Goal: Information Seeking & Learning: Learn about a topic

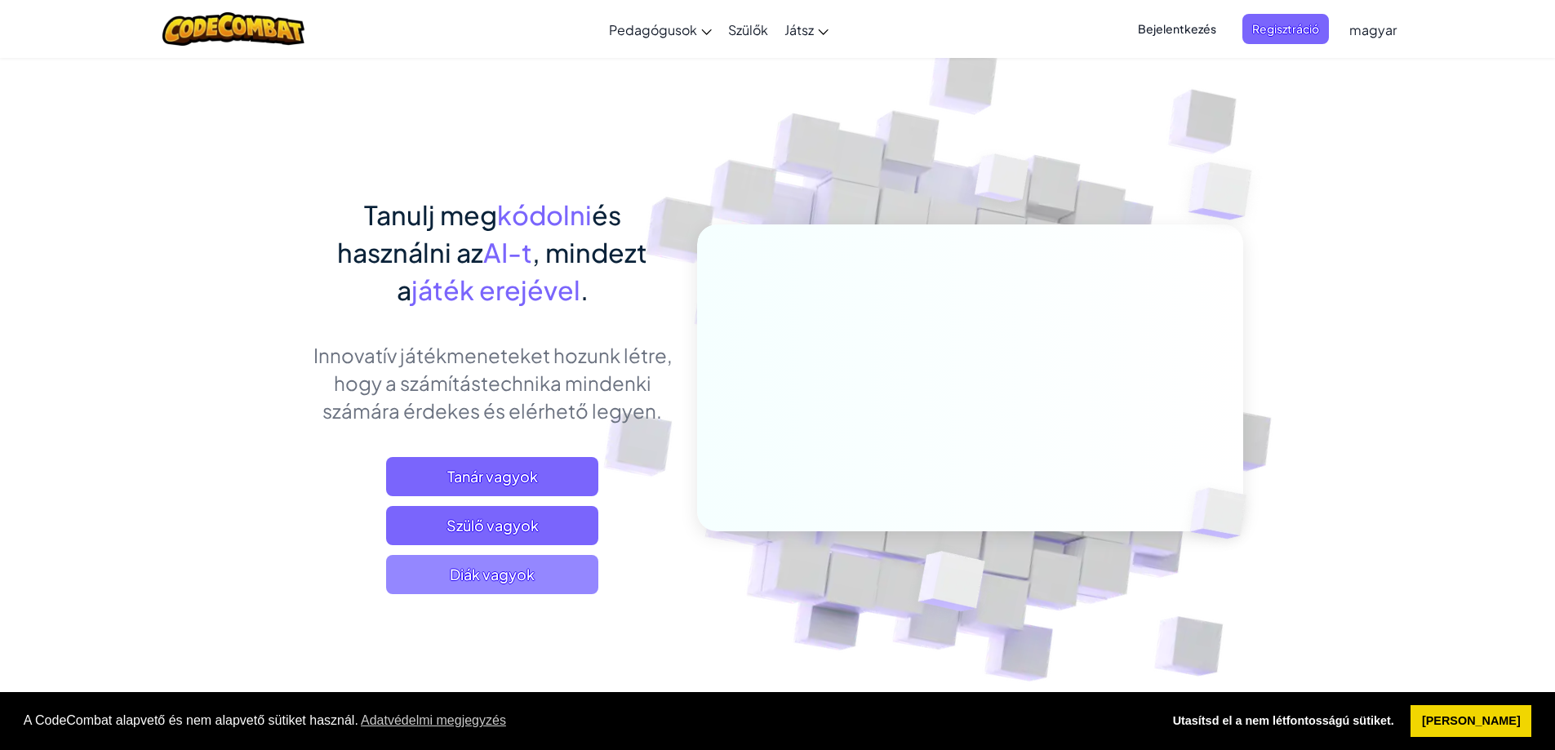
click at [554, 575] on span "Diák vagyok" at bounding box center [492, 574] width 212 height 39
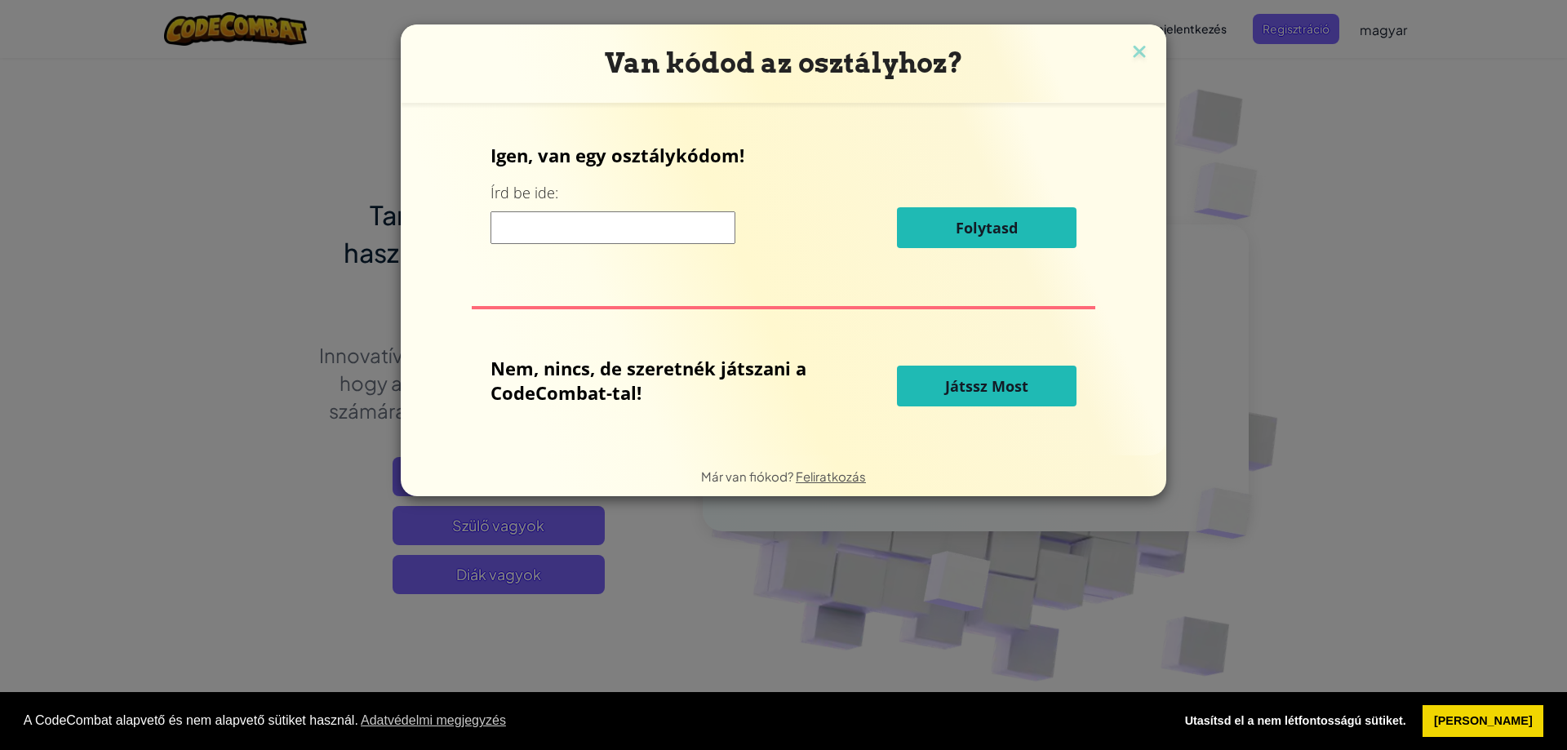
click at [993, 375] on button "Játssz Most" at bounding box center [987, 386] width 180 height 41
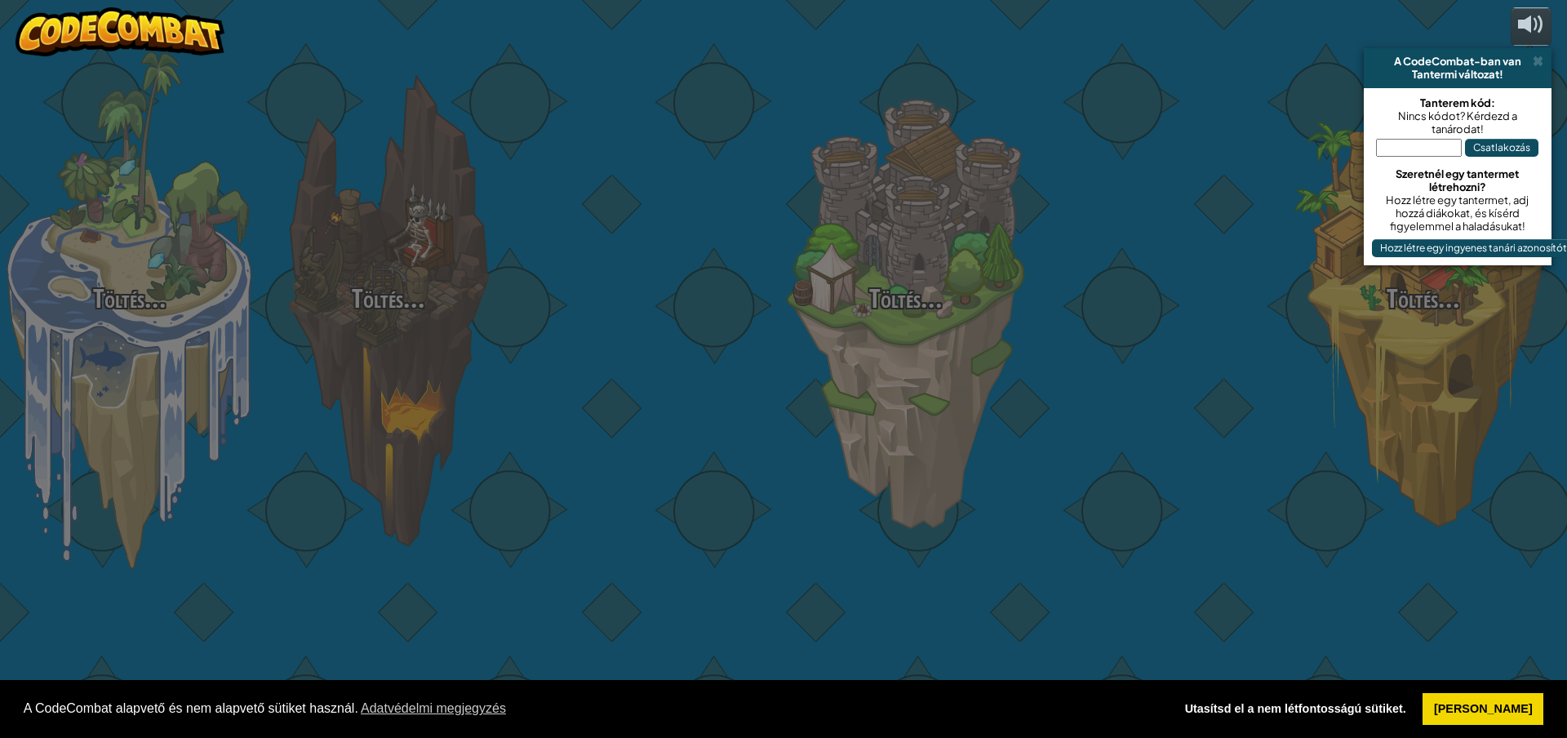
select select "hu"
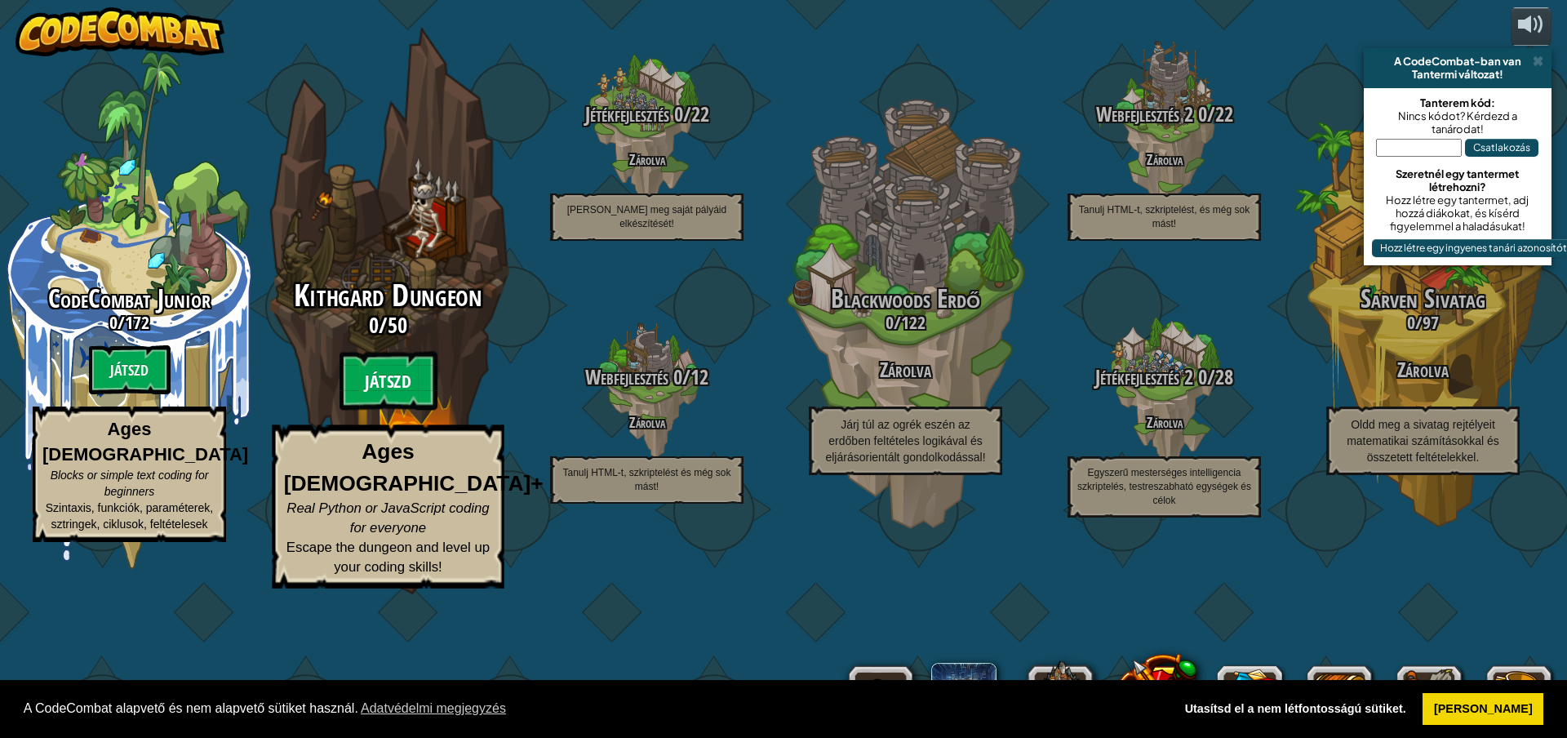
click at [394, 411] on btn "Játszd" at bounding box center [389, 381] width 98 height 59
select select "hu"
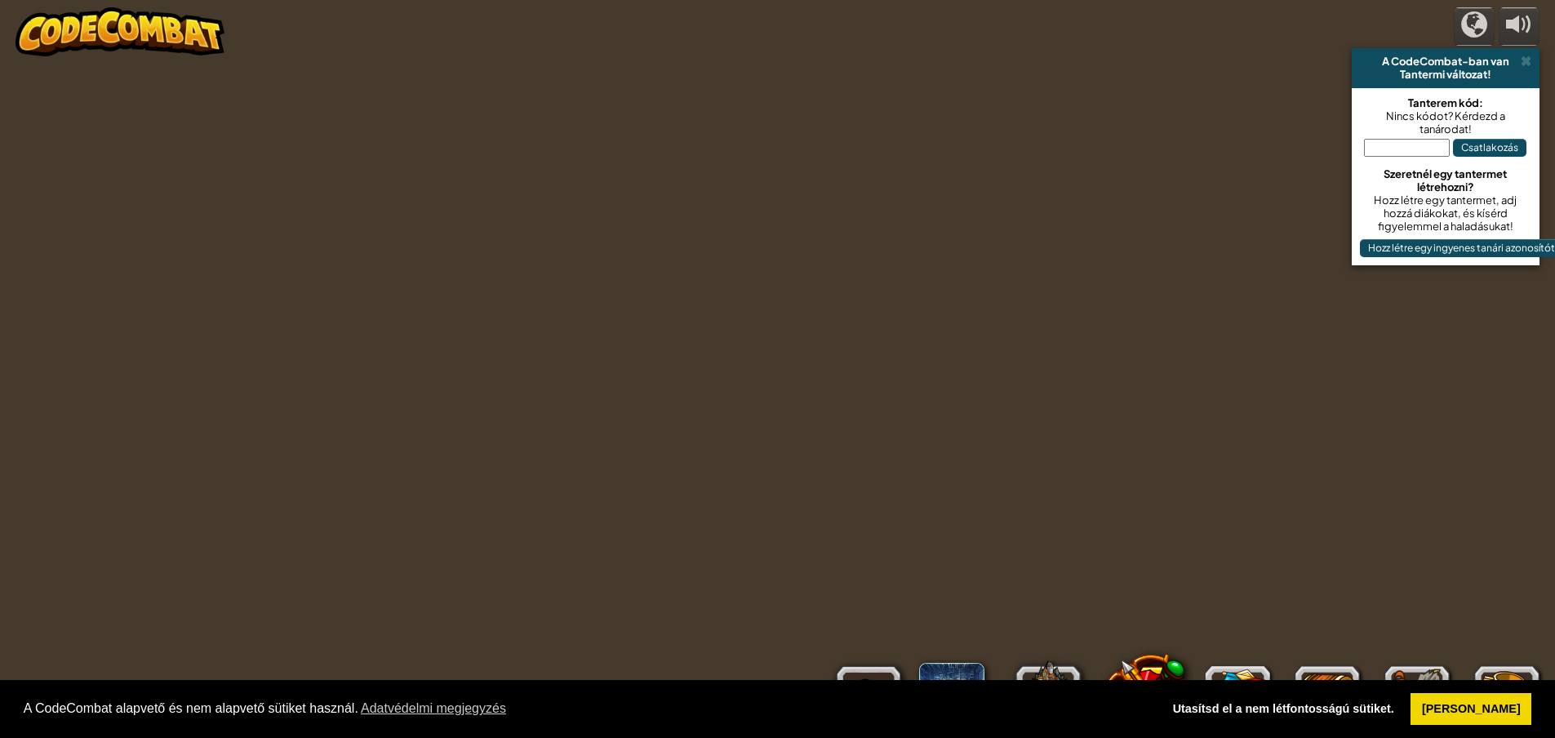
select select "hu"
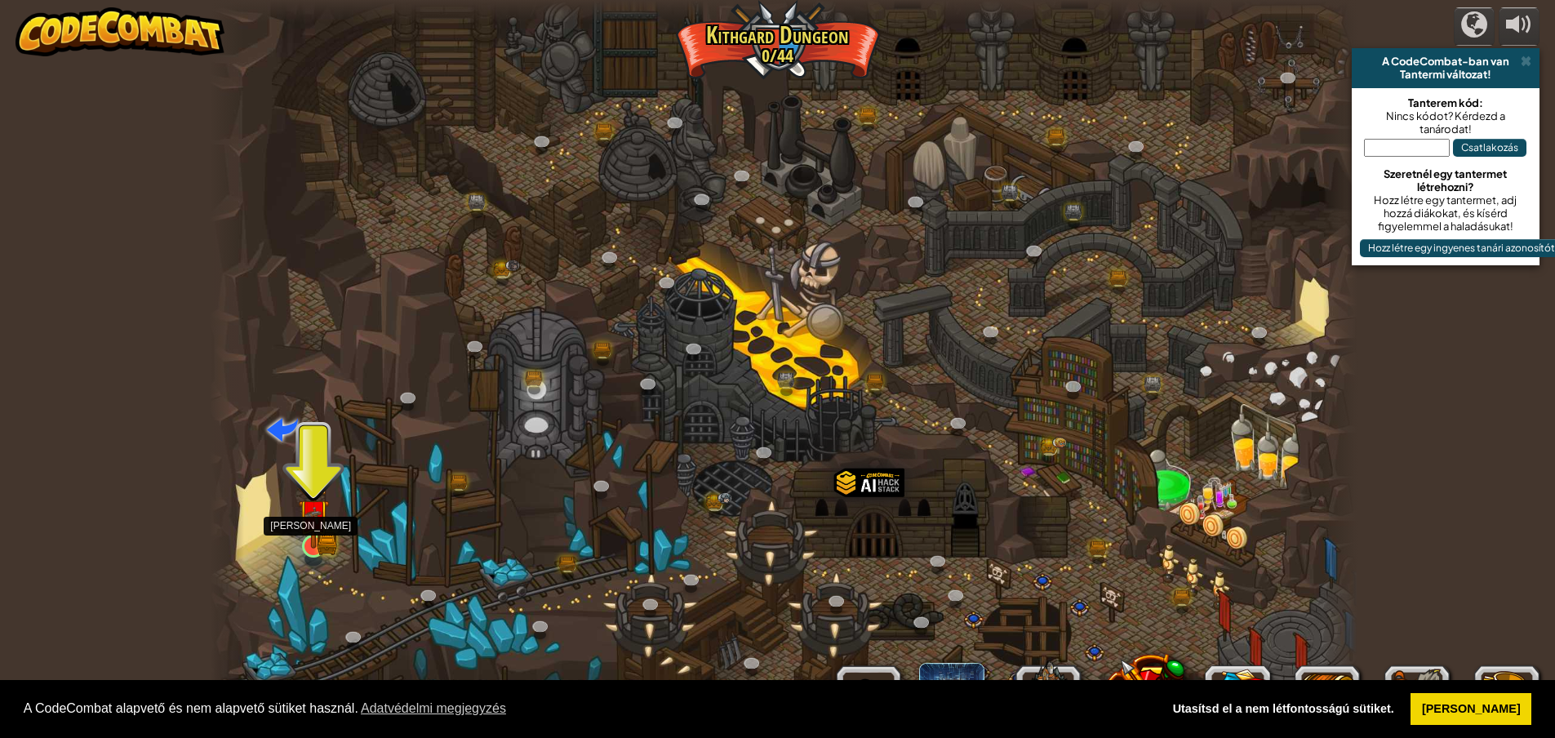
click at [330, 538] on img at bounding box center [327, 543] width 20 height 23
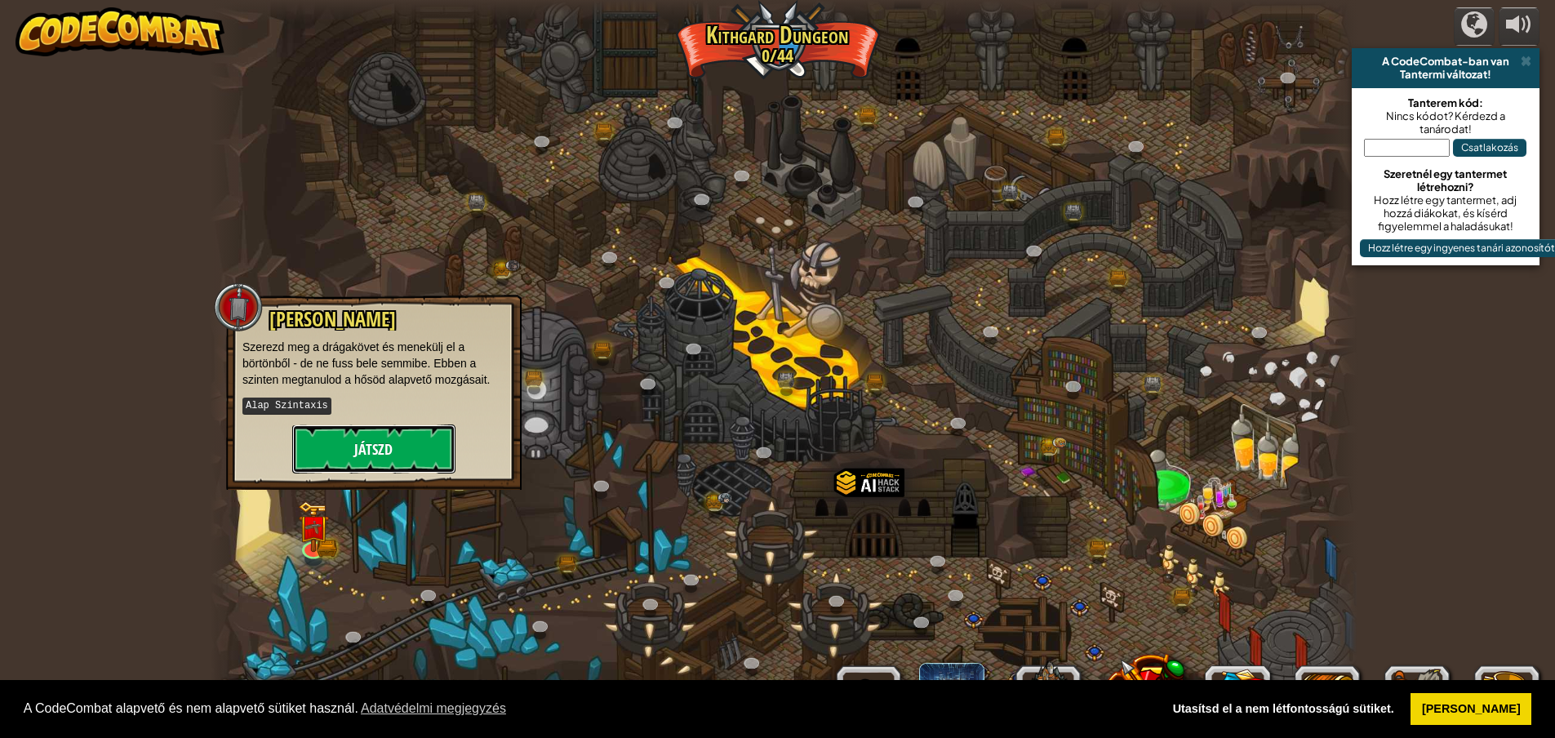
click at [360, 442] on button "Játszd" at bounding box center [373, 448] width 163 height 49
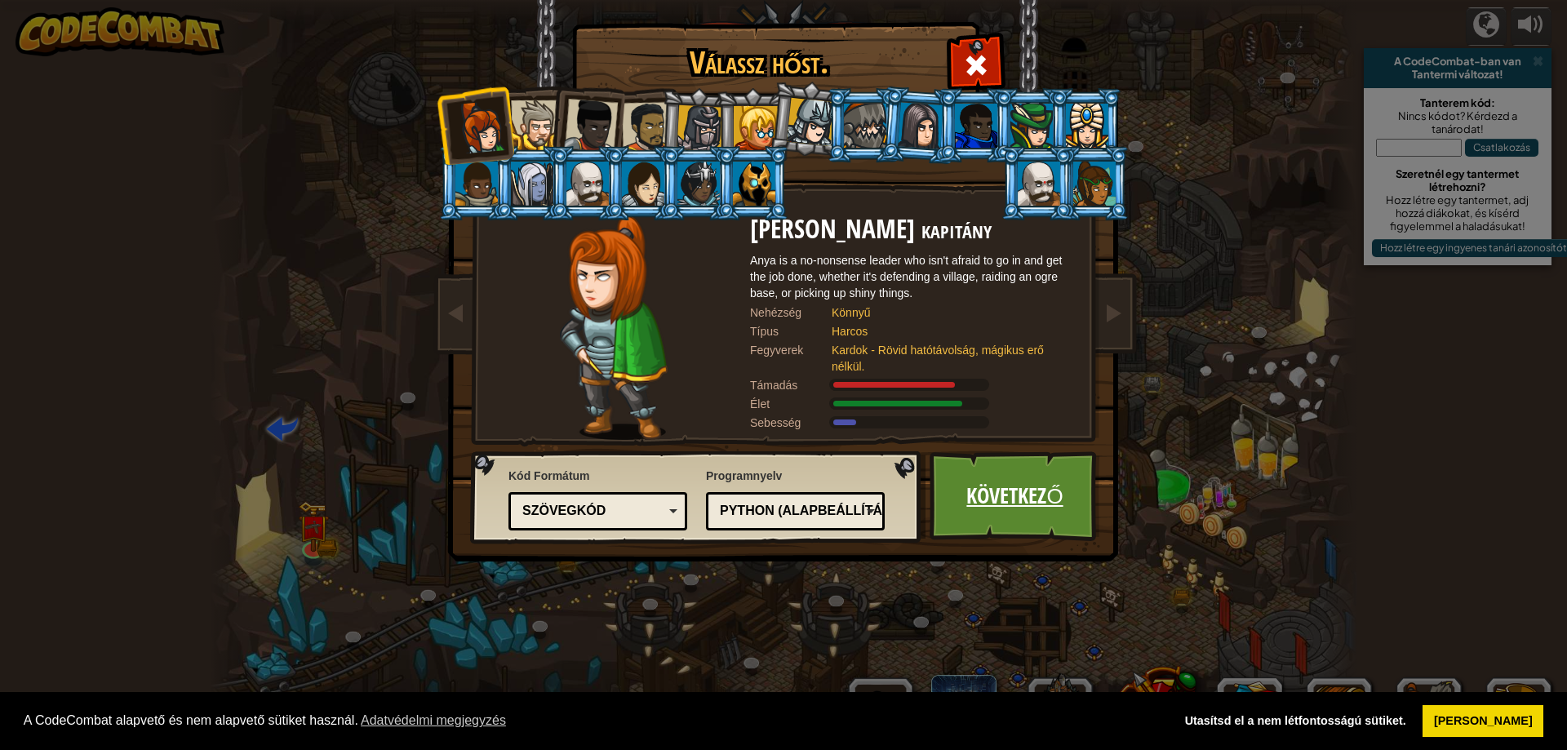
click at [1042, 484] on link "Következő" at bounding box center [1015, 496] width 171 height 90
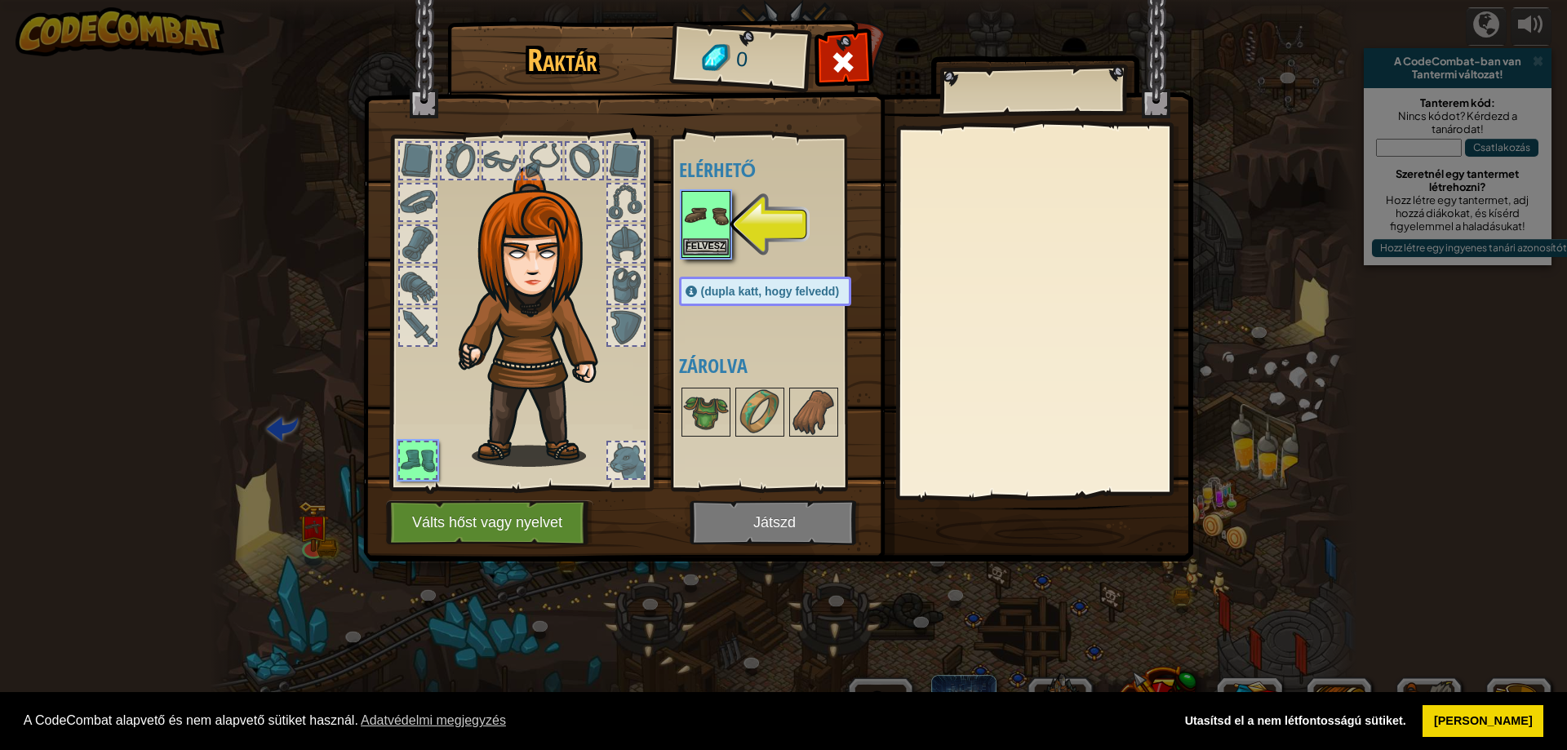
click at [712, 209] on img at bounding box center [706, 216] width 46 height 46
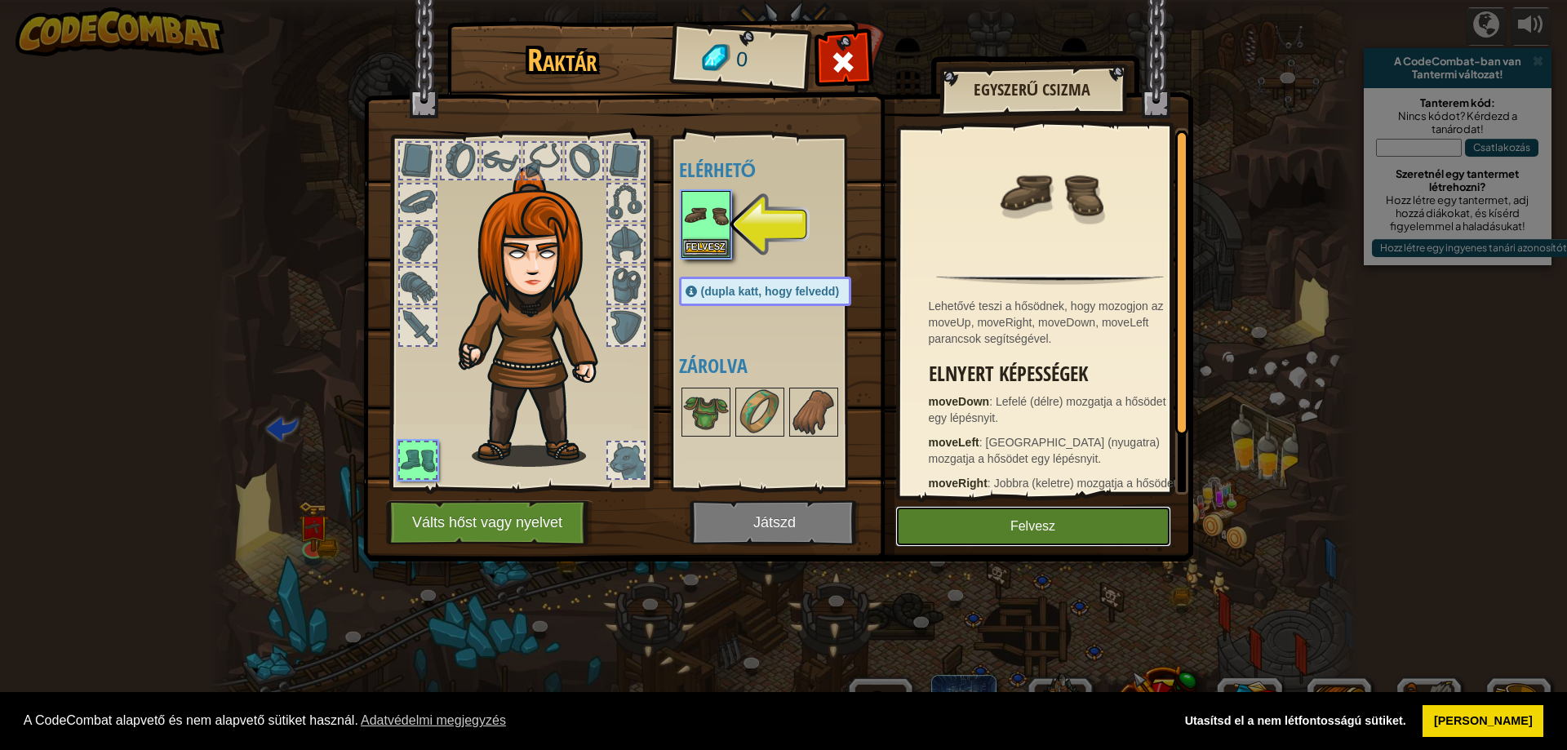
click at [1070, 534] on button "Felvesz" at bounding box center [1033, 526] width 276 height 41
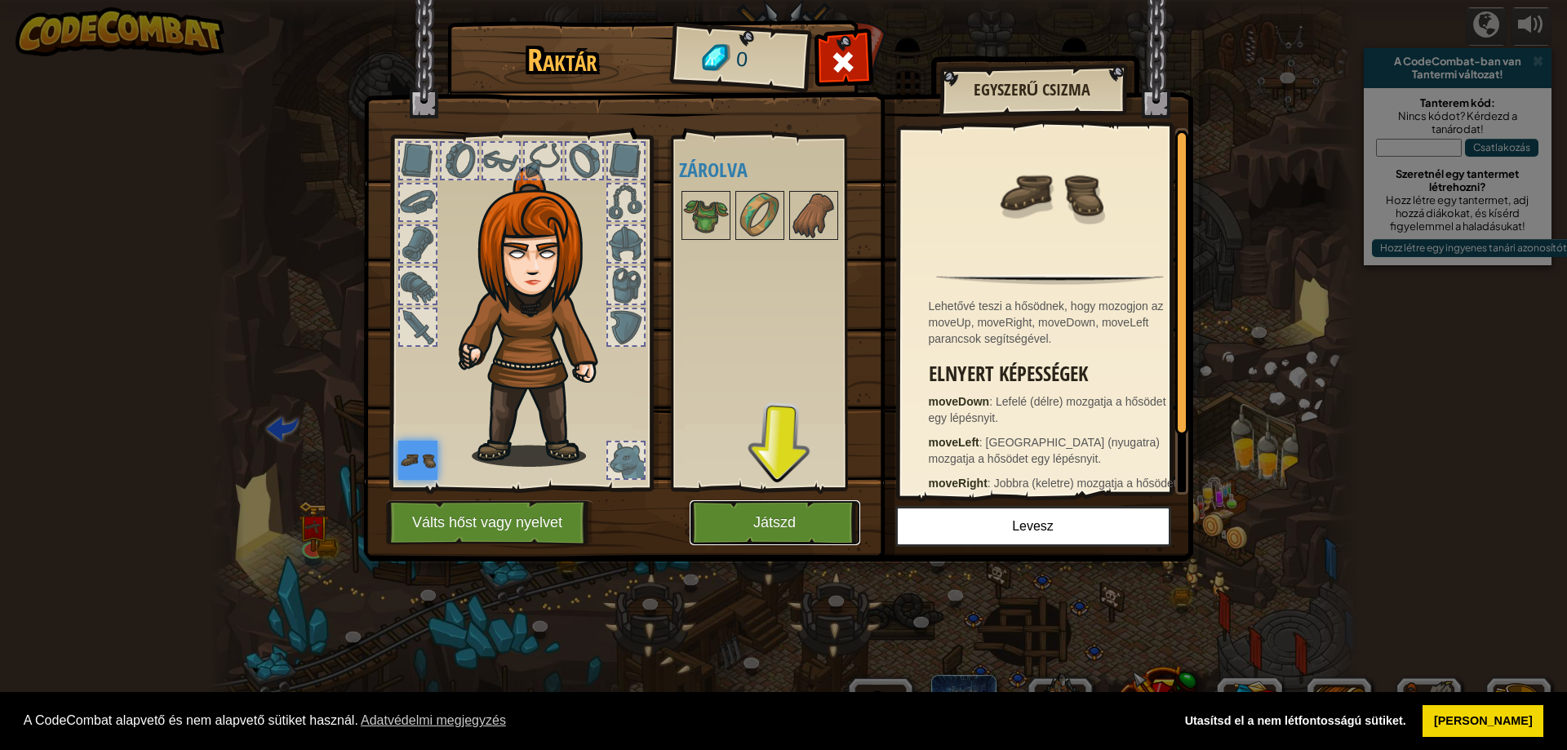
click at [729, 513] on button "Játszd" at bounding box center [775, 522] width 171 height 45
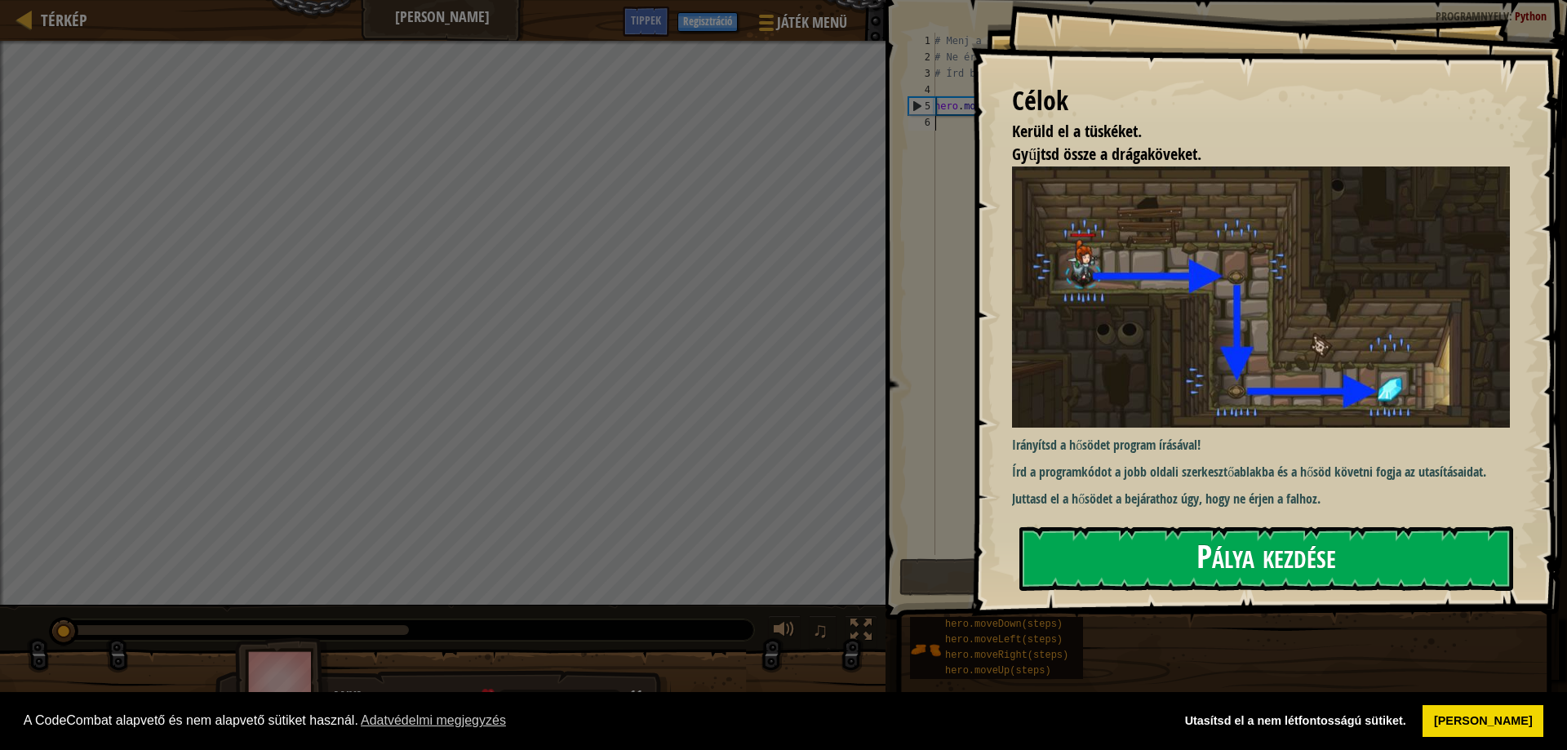
click at [1170, 554] on button "Pálya kezdése" at bounding box center [1266, 558] width 494 height 64
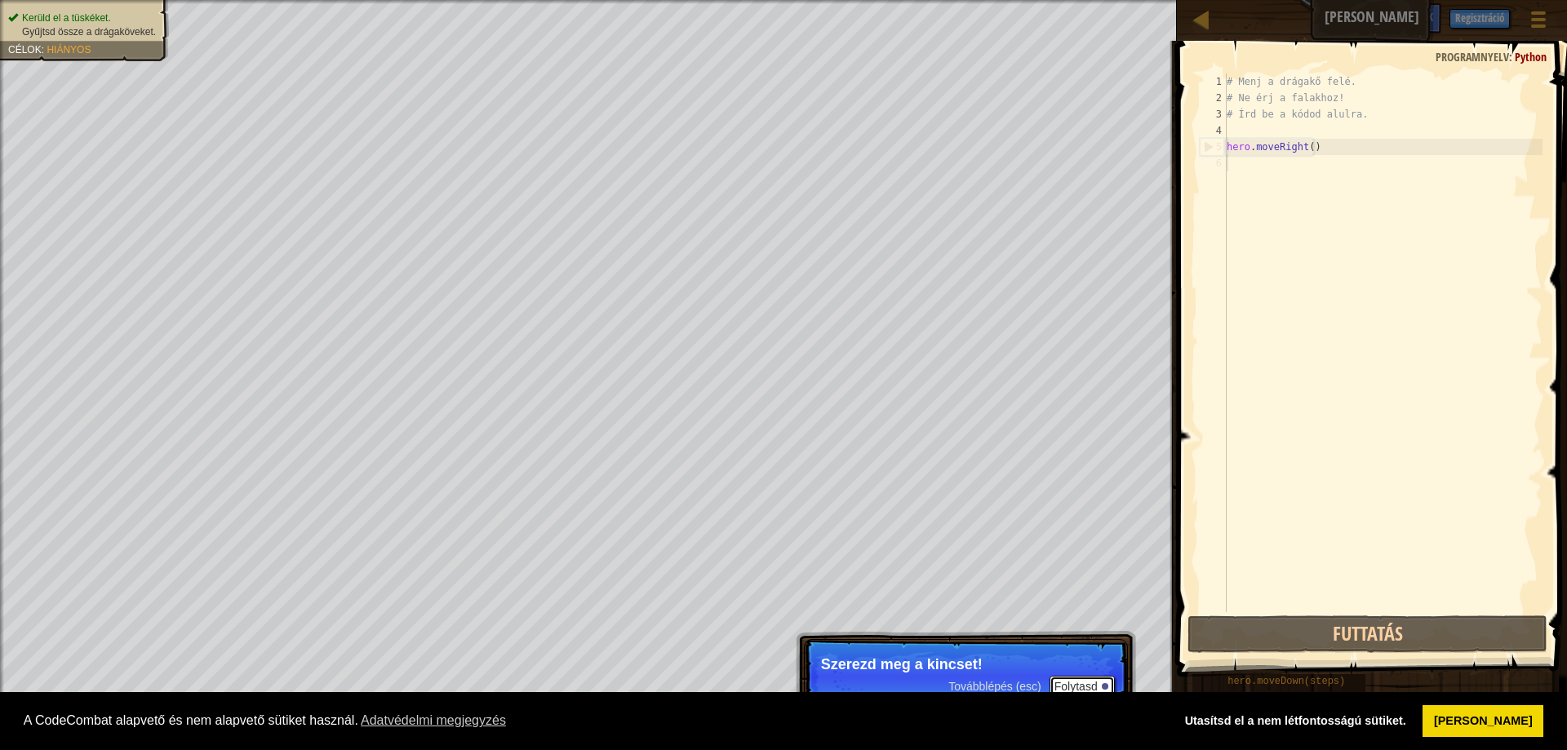
click at [1082, 687] on button "Folytasd" at bounding box center [1082, 686] width 65 height 21
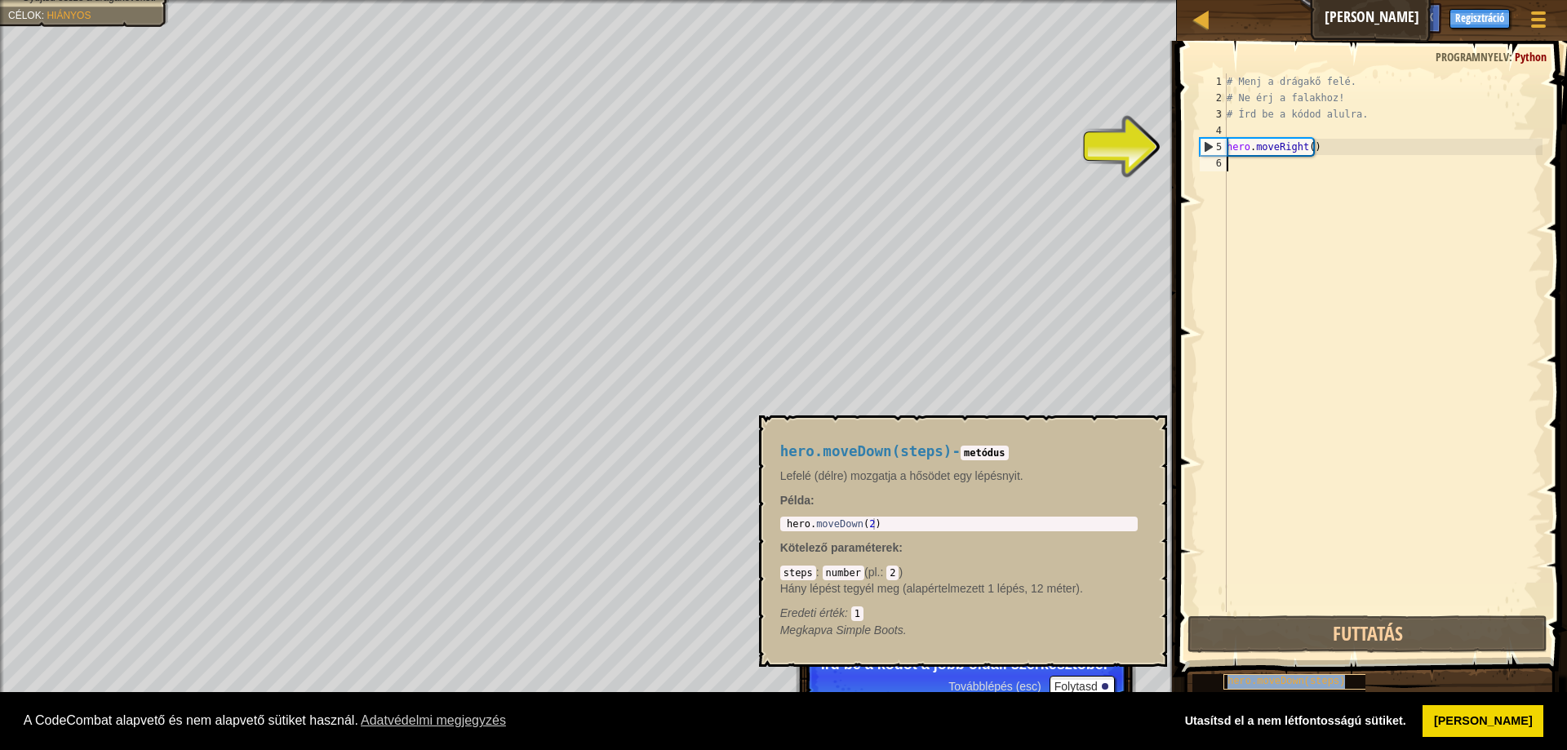
click at [1346, 688] on div "hero.moveDown(steps)" at bounding box center [1301, 682] width 157 height 16
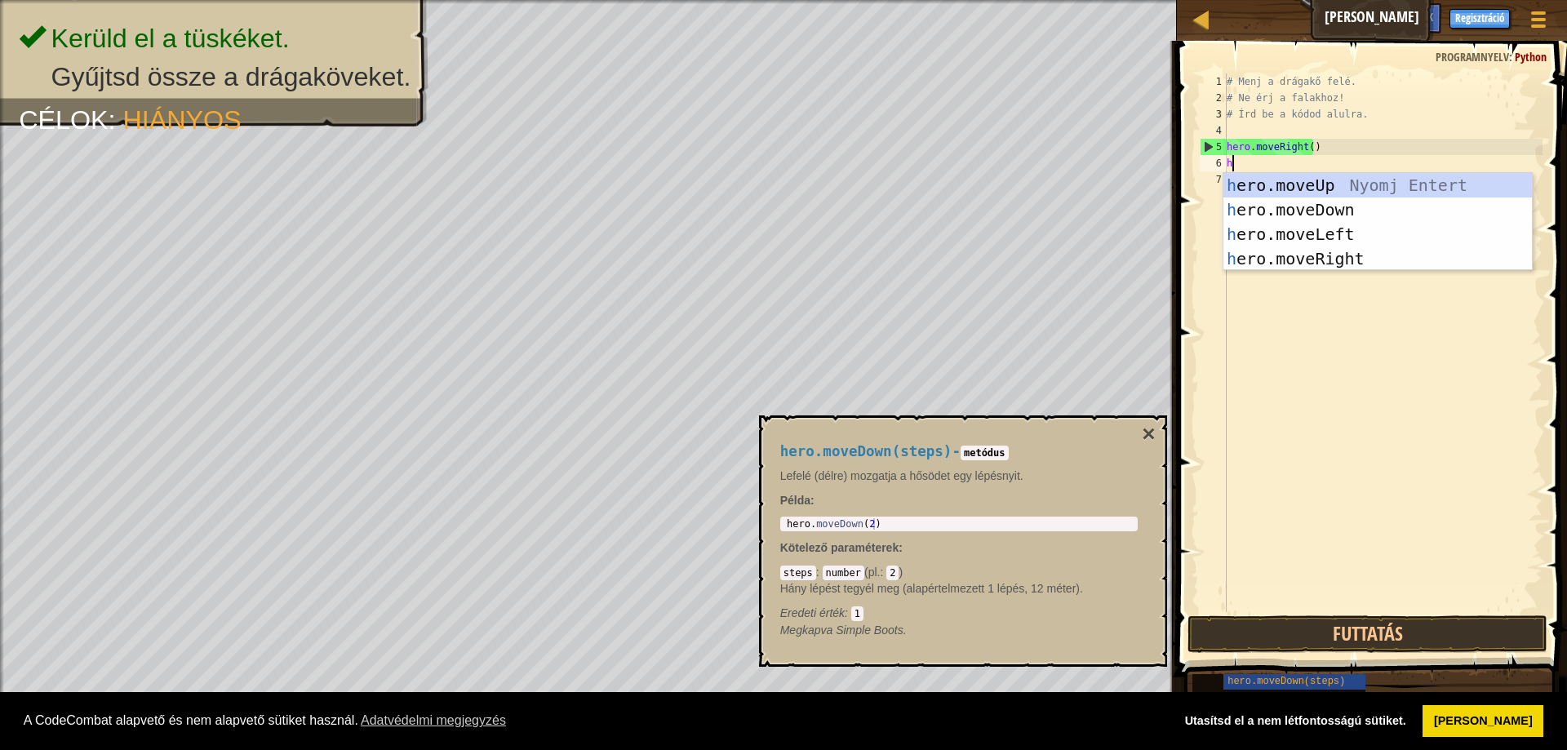
type textarea "her"
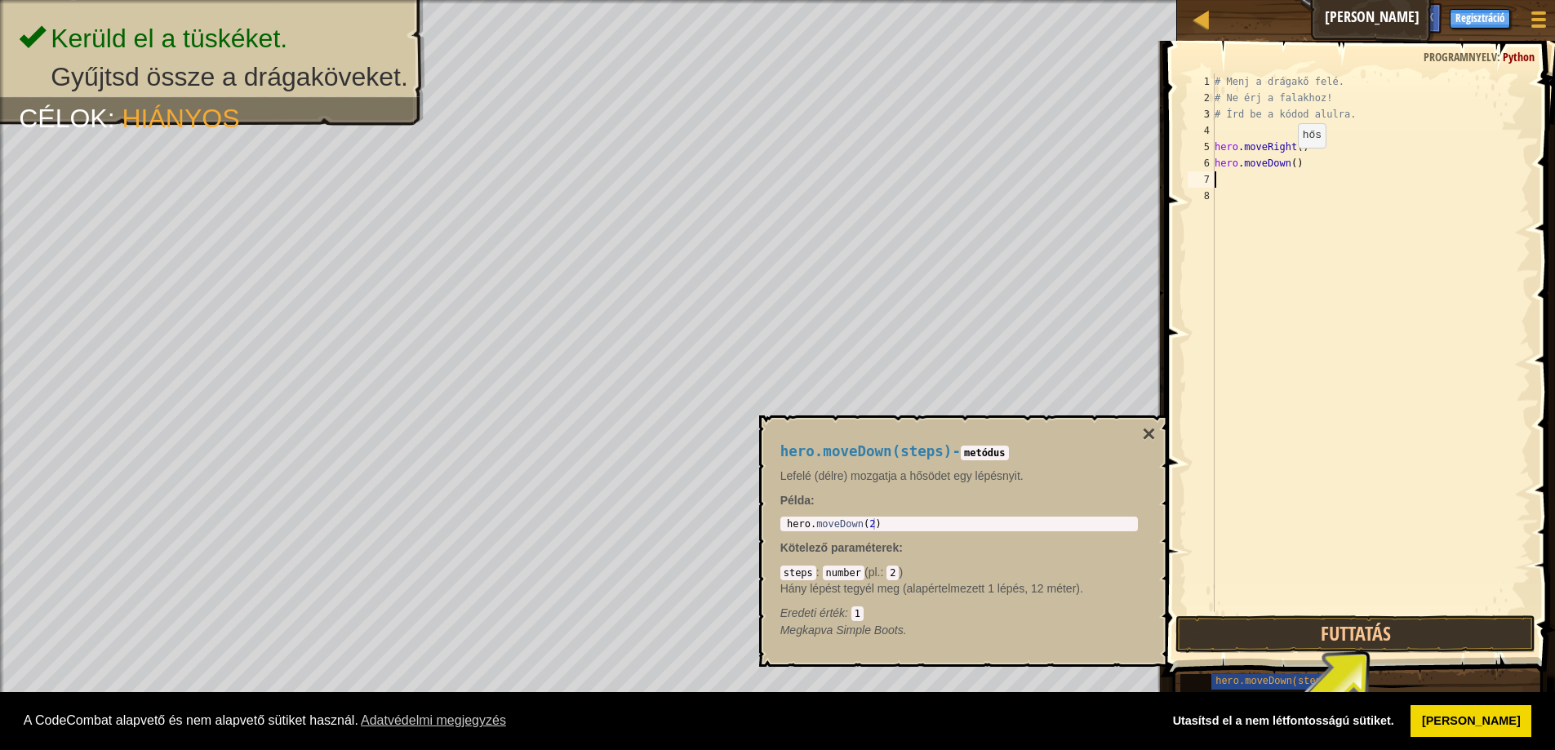
click at [1284, 164] on div "# Menj a drágakő felé. # Ne érj a falakhoz! # Írd be a kódod alulra. hero . mov…" at bounding box center [1370, 358] width 319 height 571
click at [1288, 160] on div "# Menj a drágakő felé. # Ne érj a falakhoz! # Írd be a kódod alulra. hero . mov…" at bounding box center [1370, 358] width 319 height 571
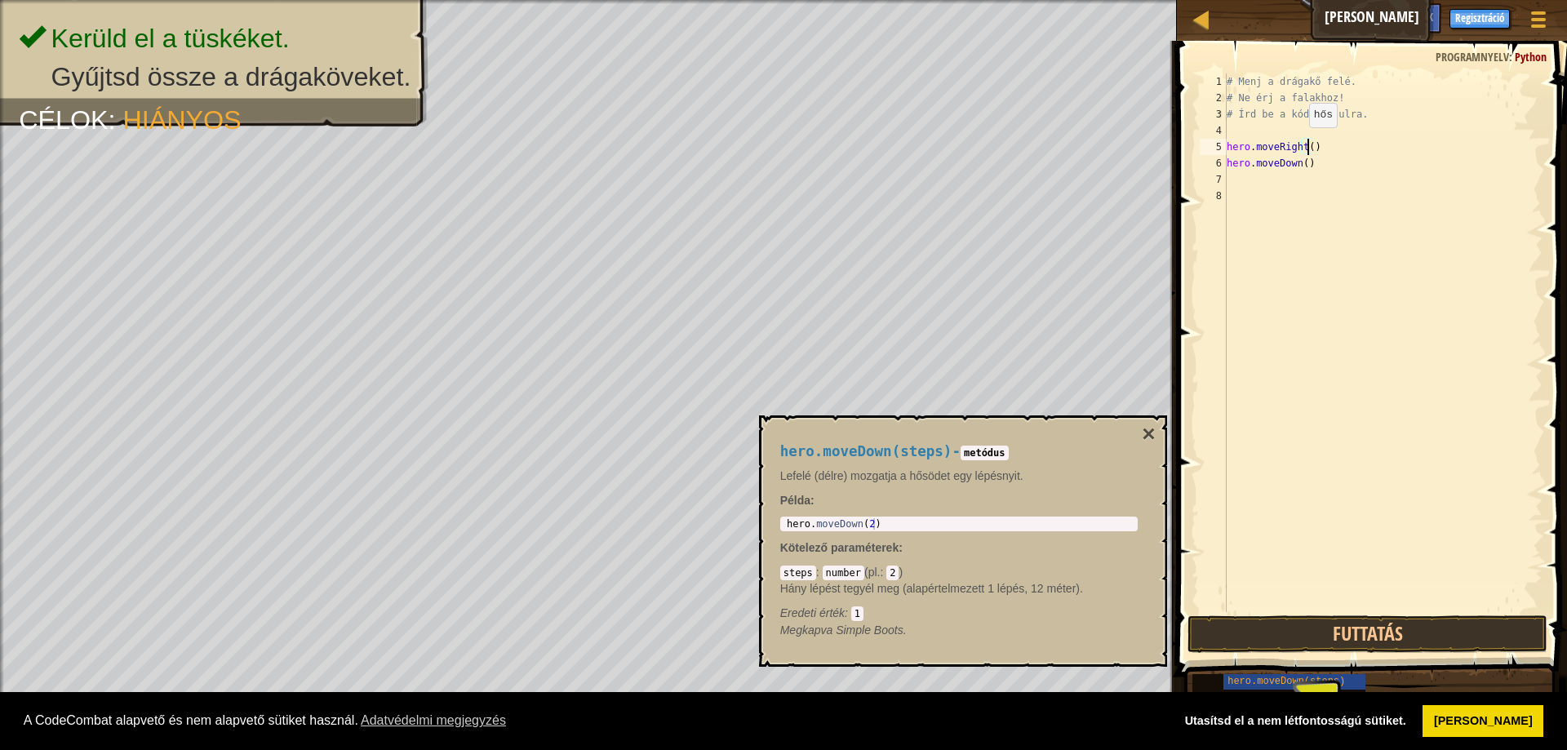
click at [1295, 144] on div "# Menj a drágakő felé. # Ne érj a falakhoz! # Írd be a kódod alulra. hero . mov…" at bounding box center [1382, 358] width 319 height 571
click at [1290, 165] on div "# Menj a drágakő felé. # Ne érj a falakhoz! # Írd be a kódod alulra. hero . mov…" at bounding box center [1382, 358] width 319 height 571
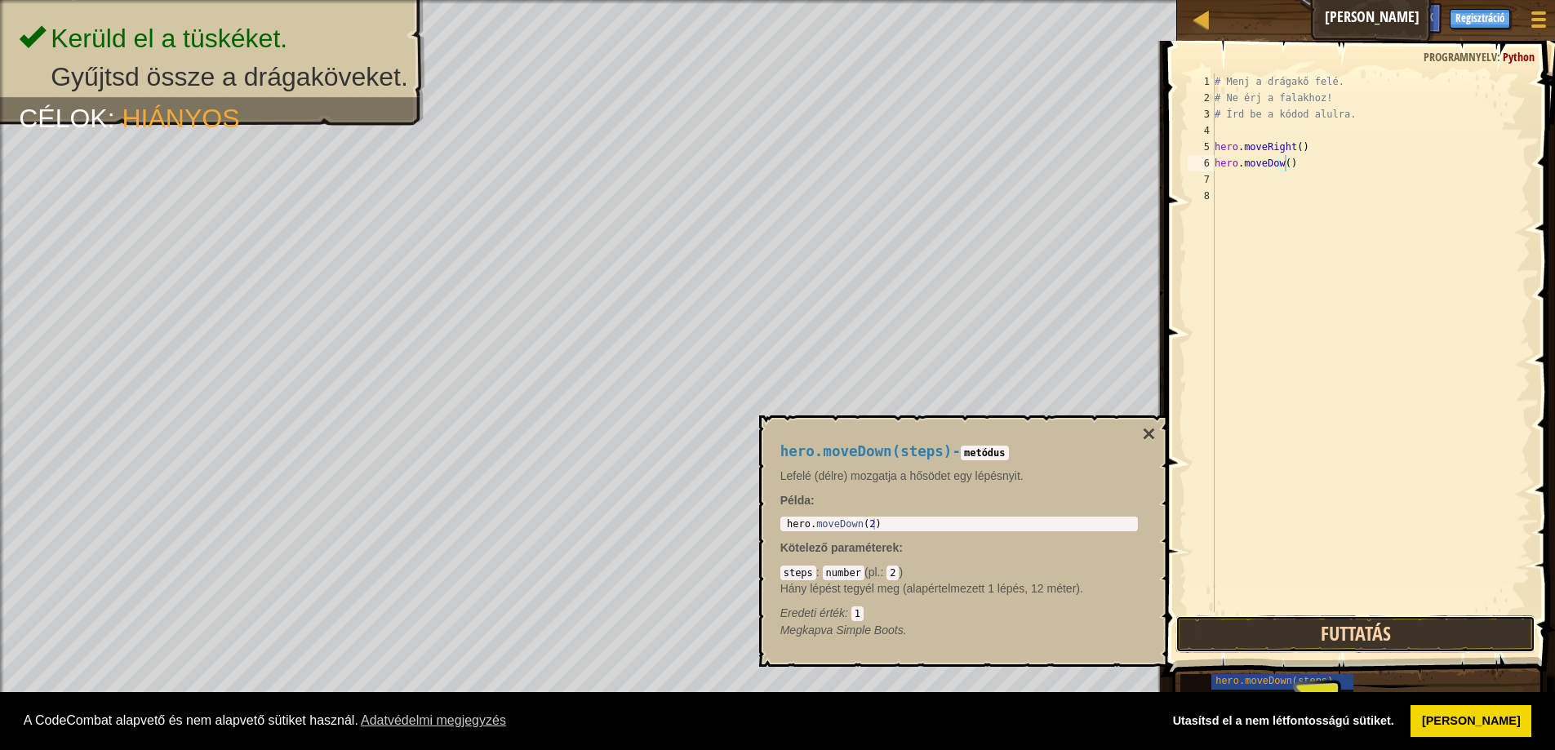
click at [1335, 629] on button "Futtatás" at bounding box center [1355, 634] width 360 height 38
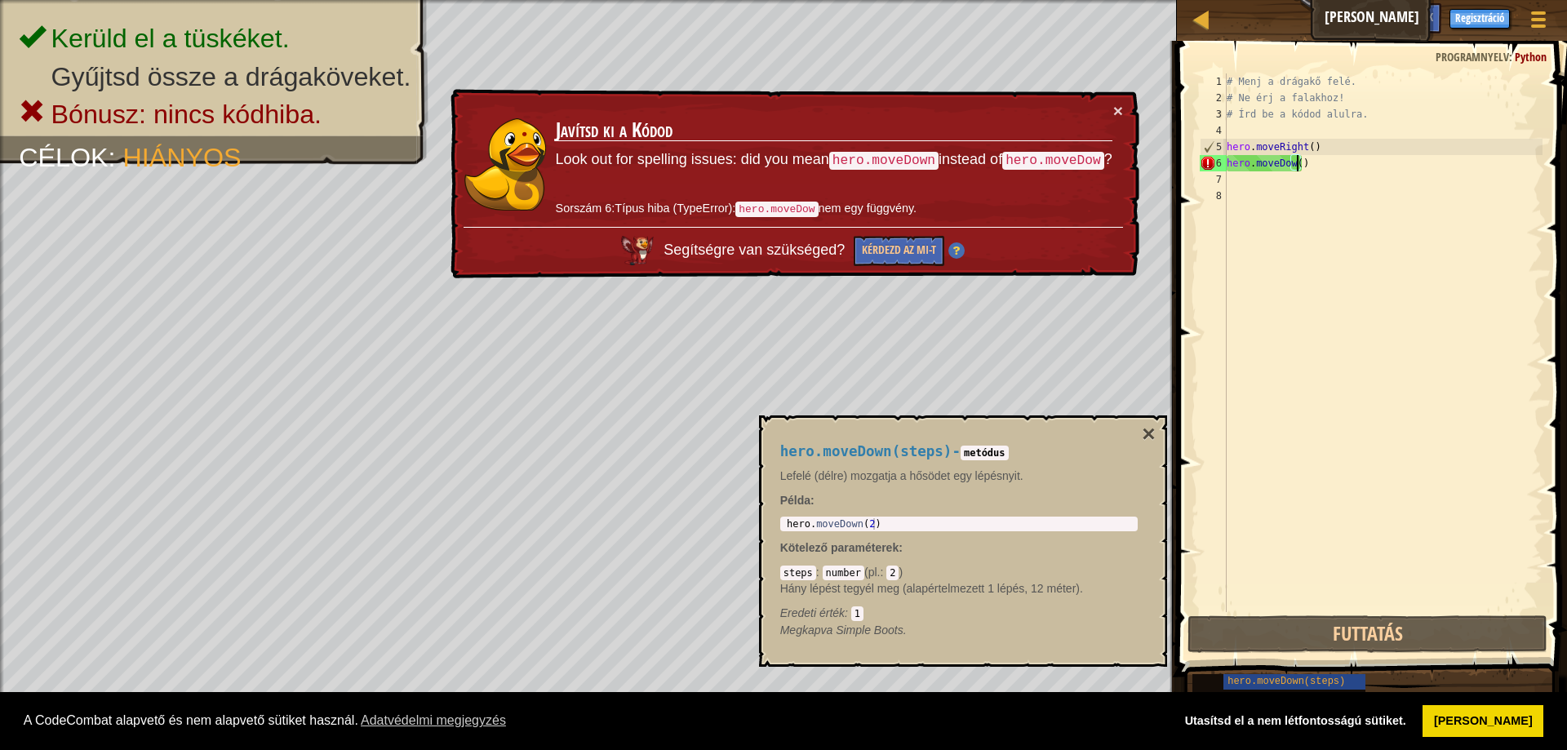
scroll to position [7, 6]
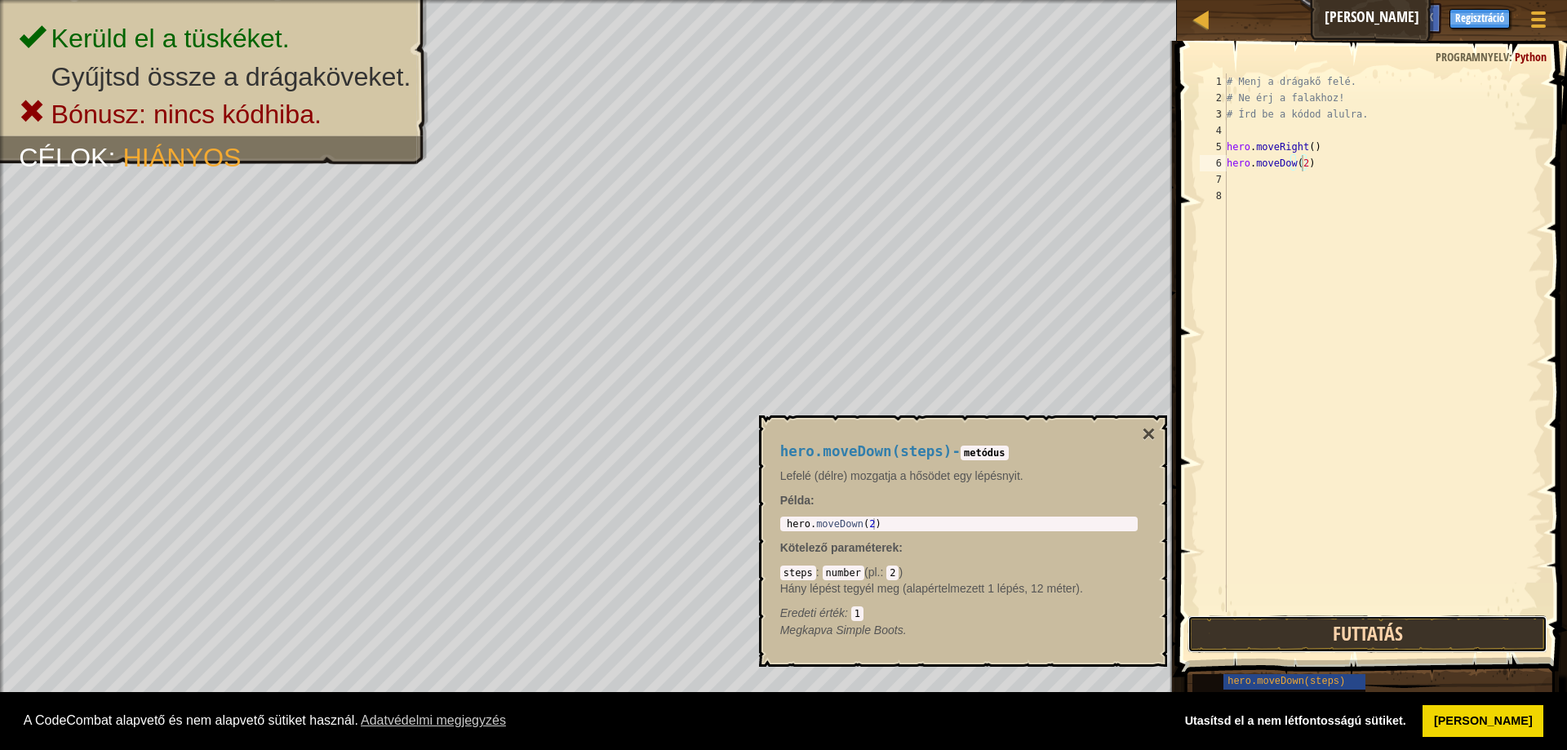
click at [1335, 637] on button "Futtatás" at bounding box center [1368, 634] width 360 height 38
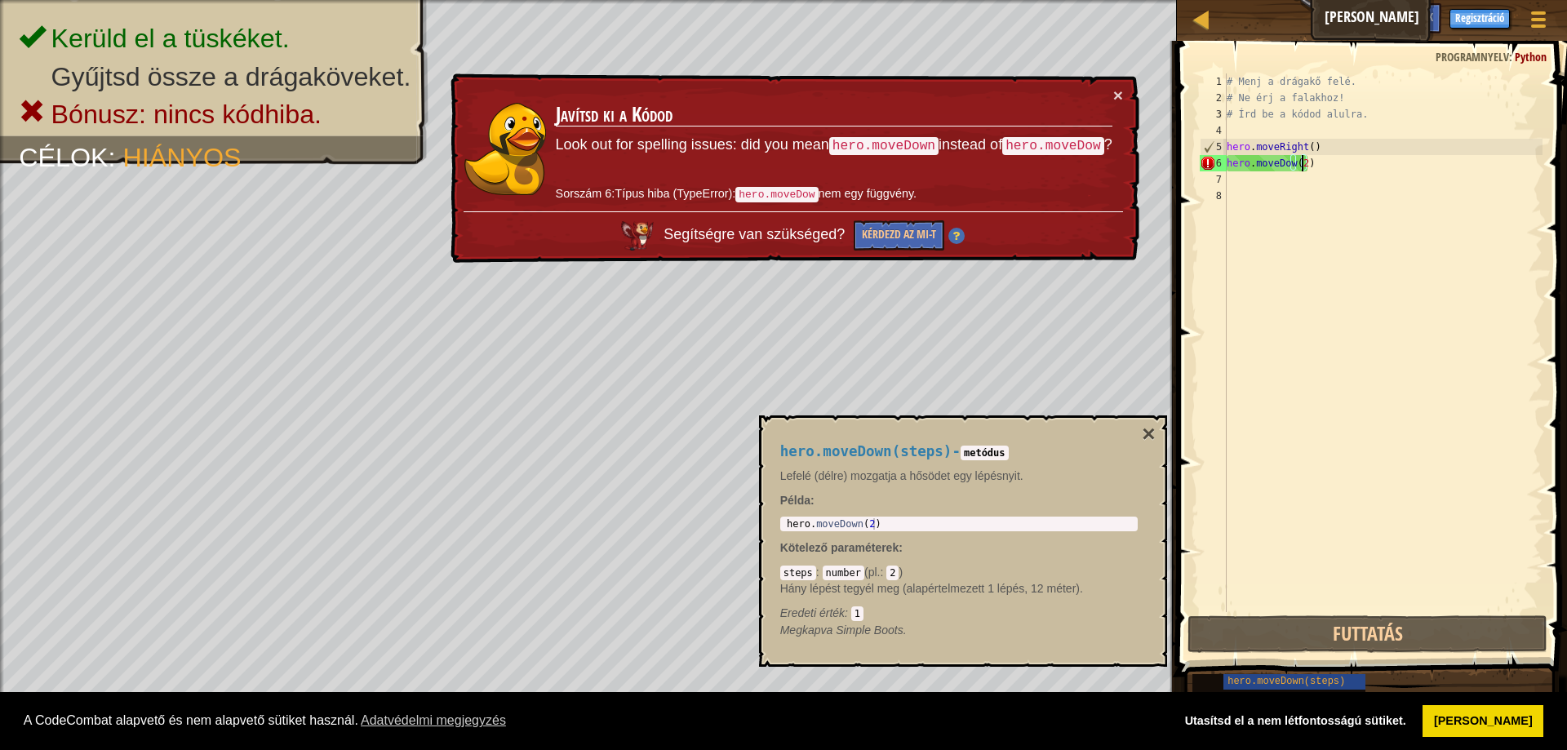
click at [1108, 95] on td "Javítsd ki a Kódod Look out for spelling issues: did you mean hero.moveDown ins…" at bounding box center [834, 149] width 558 height 125
click at [1121, 90] on button "×" at bounding box center [1118, 95] width 10 height 17
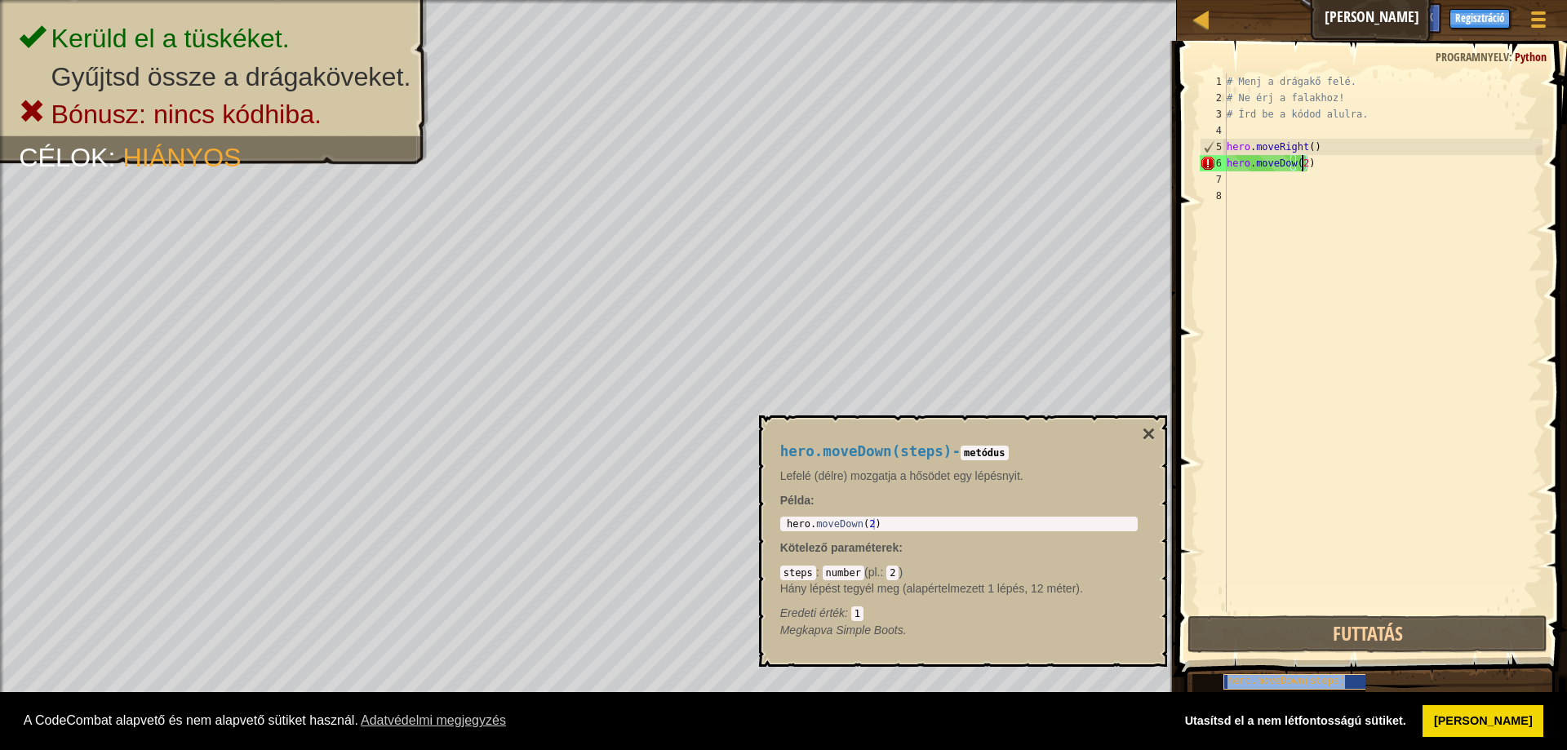
click at [1328, 685] on span "hero.moveDown(steps)" at bounding box center [1287, 681] width 118 height 11
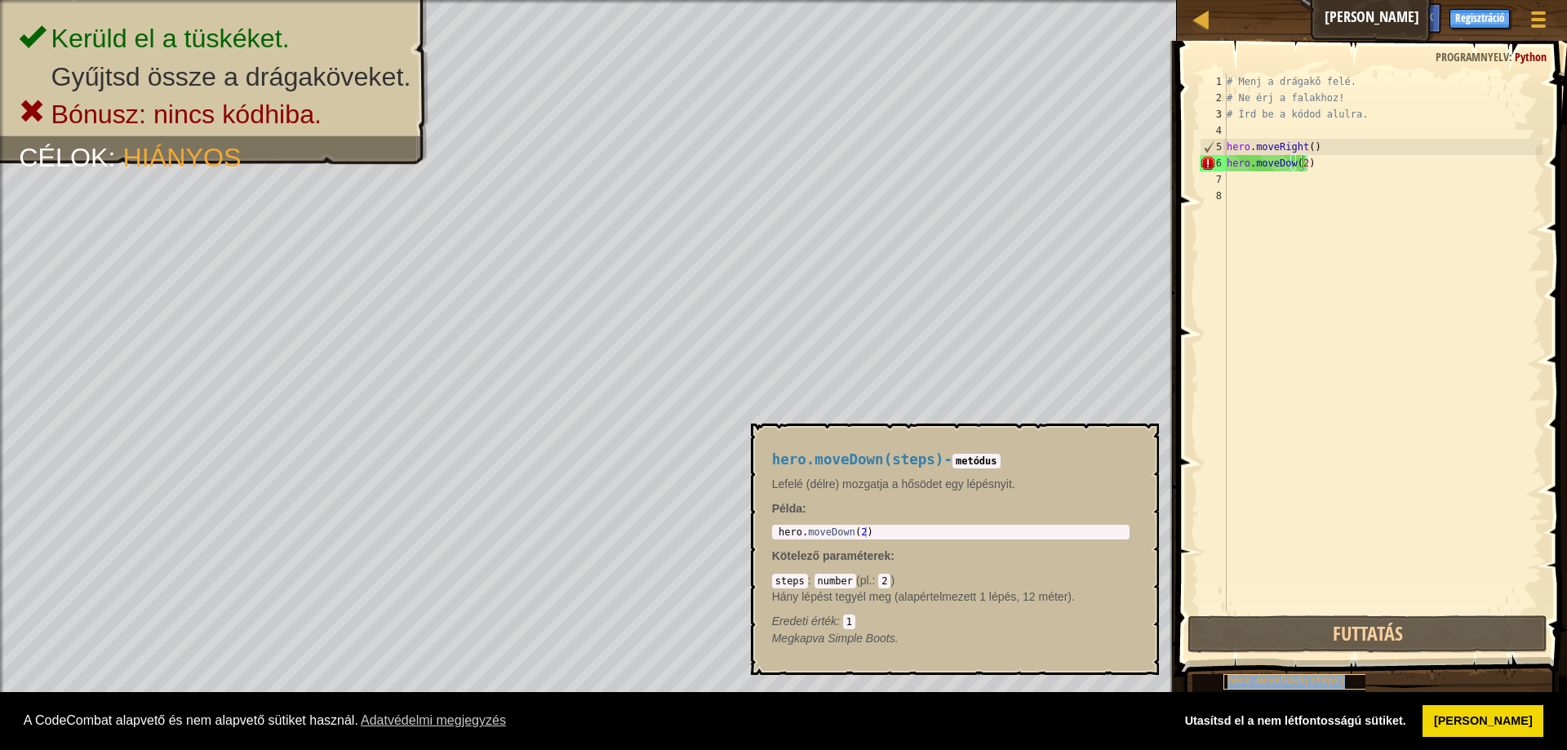
click at [1317, 676] on span "hero.moveDown(steps)" at bounding box center [1287, 681] width 118 height 11
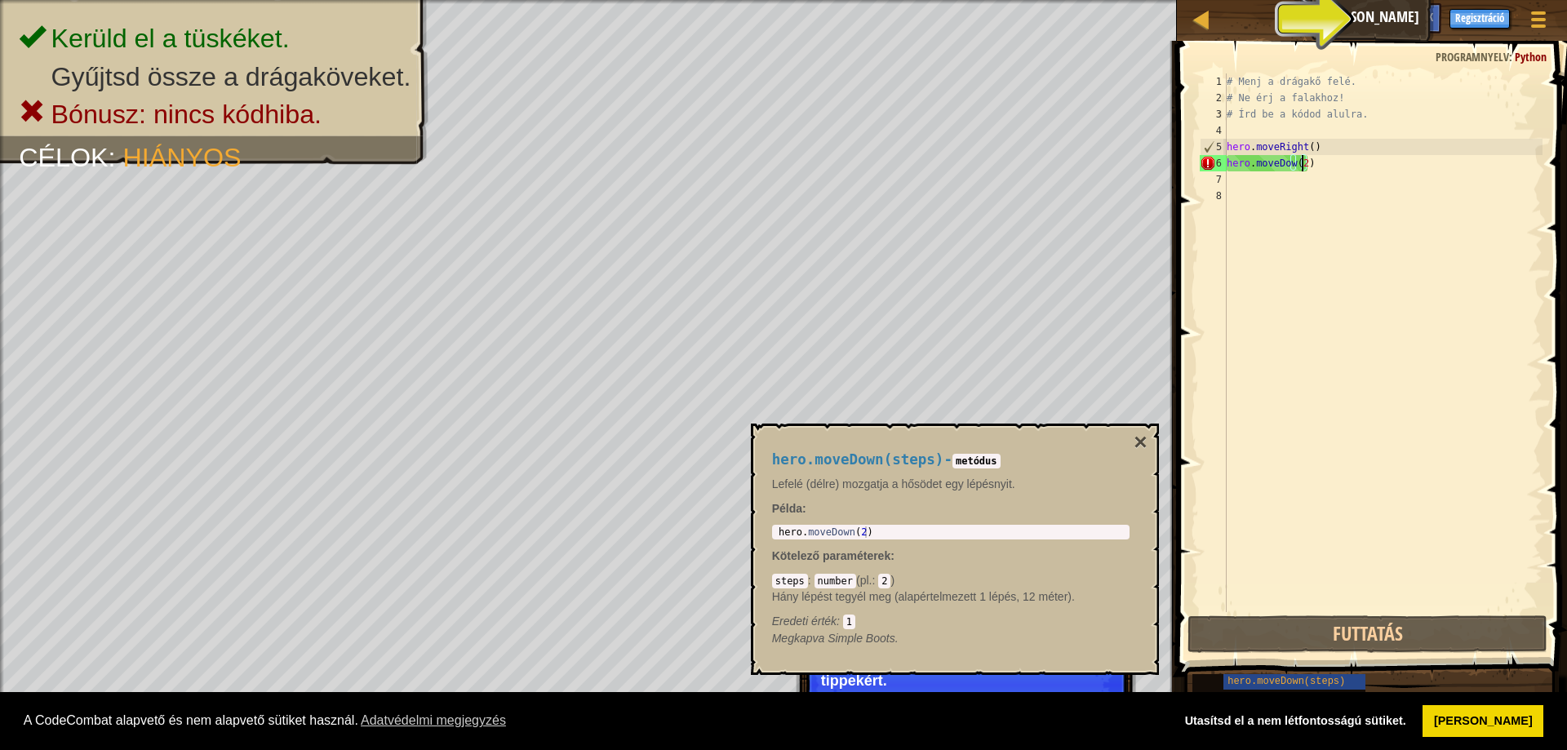
click at [1319, 168] on div "# Menj a drágakő felé. # Ne érj a falakhoz! # Írd be a kódod alulra. hero . mov…" at bounding box center [1382, 358] width 319 height 571
click at [1301, 158] on div "# Menj a drágakő felé. # Ne érj a falakhoz! # Írd be a kódod alulra. hero . mov…" at bounding box center [1382, 358] width 319 height 571
click at [1374, 169] on div "# Menj a drágakő felé. # Ne érj a falakhoz! # Írd be a kódod alulra. hero . mov…" at bounding box center [1382, 358] width 319 height 571
click at [1304, 140] on div "# Menj a drágakő felé. # Ne érj a falakhoz! # Írd be a kódod alulra. hero . mov…" at bounding box center [1382, 358] width 319 height 571
click at [1308, 147] on div "# Menj a drágakő felé. # Ne érj a falakhoz! # Írd be a kódod alulra. hero . mov…" at bounding box center [1382, 358] width 319 height 571
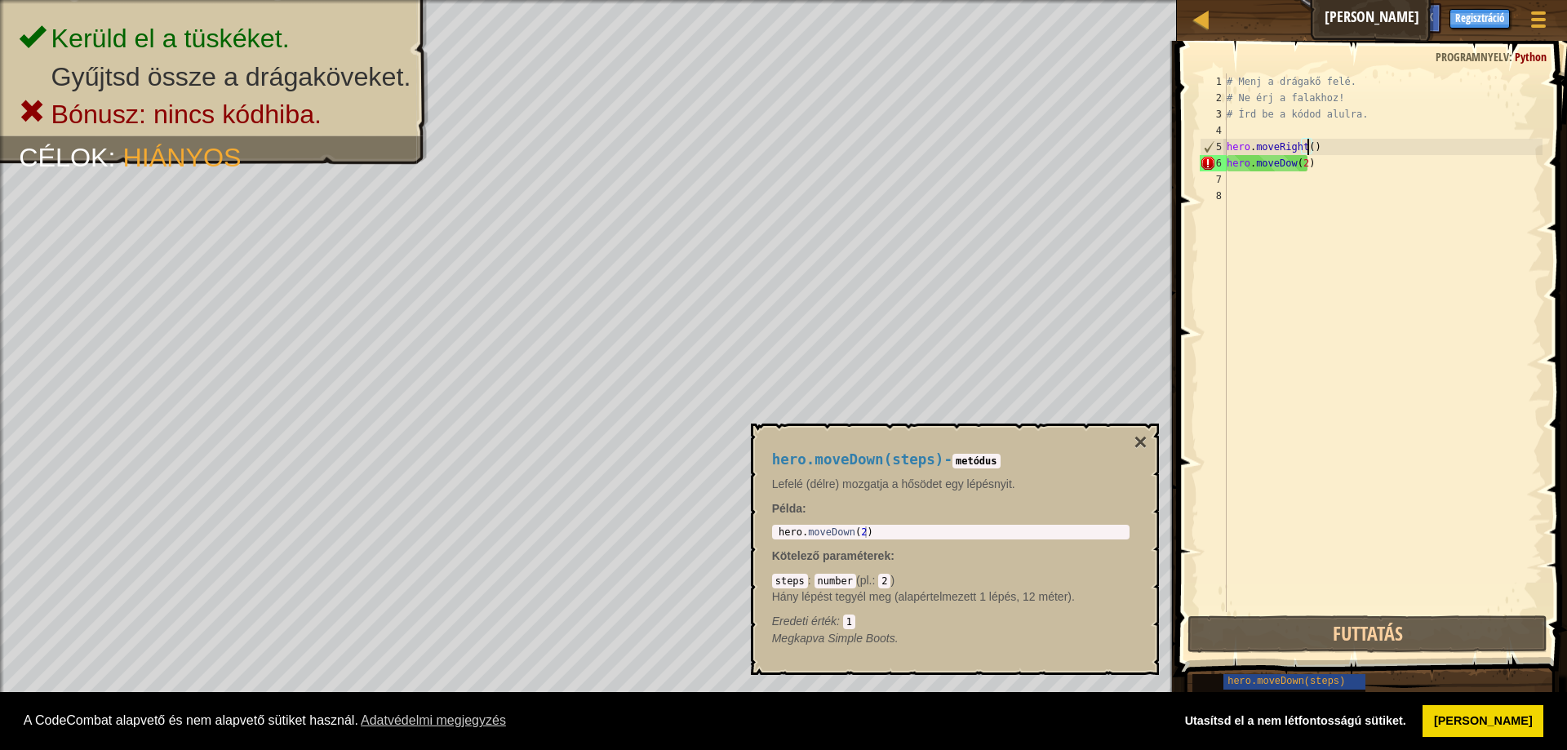
scroll to position [7, 7]
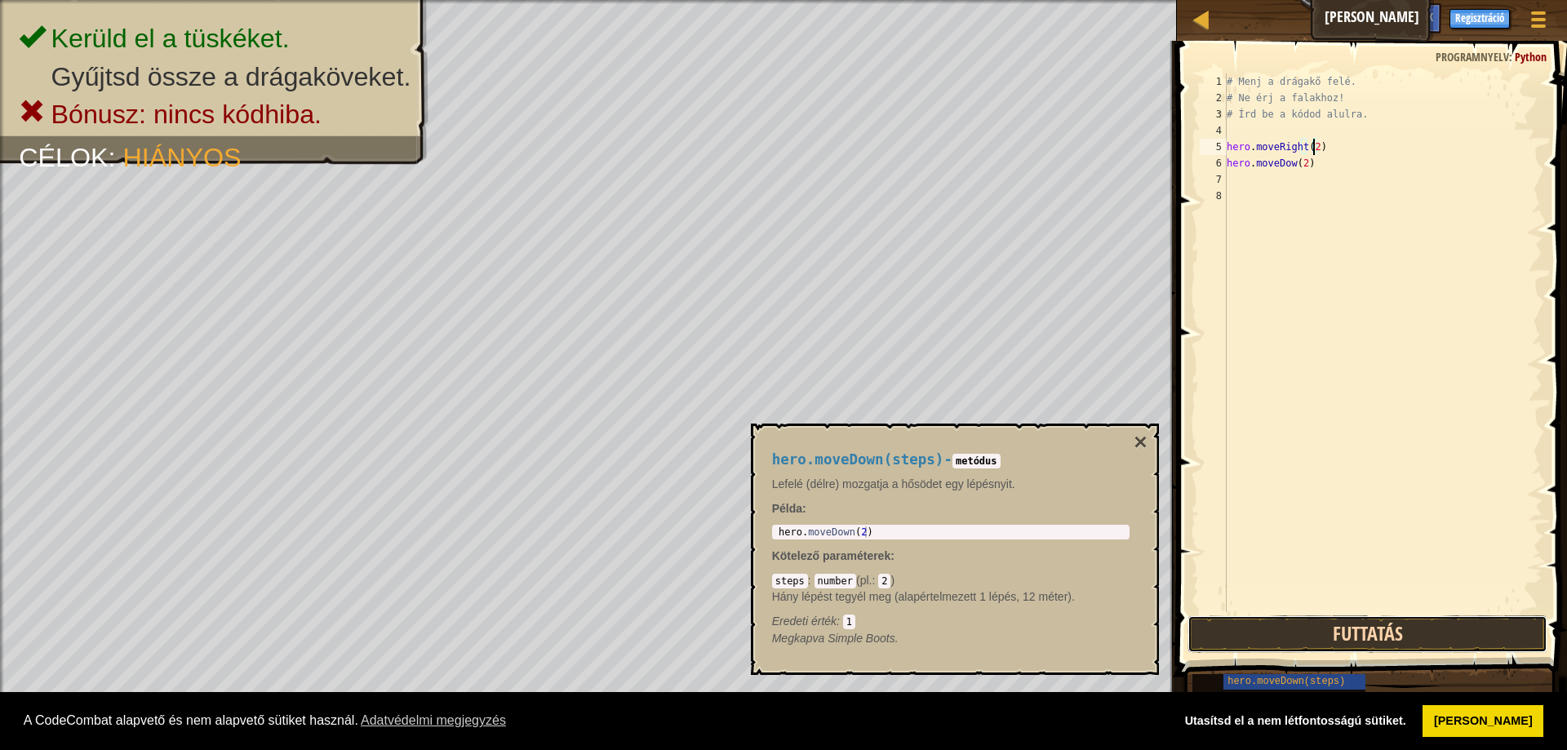
click at [1352, 618] on button "Futtatás" at bounding box center [1368, 634] width 360 height 38
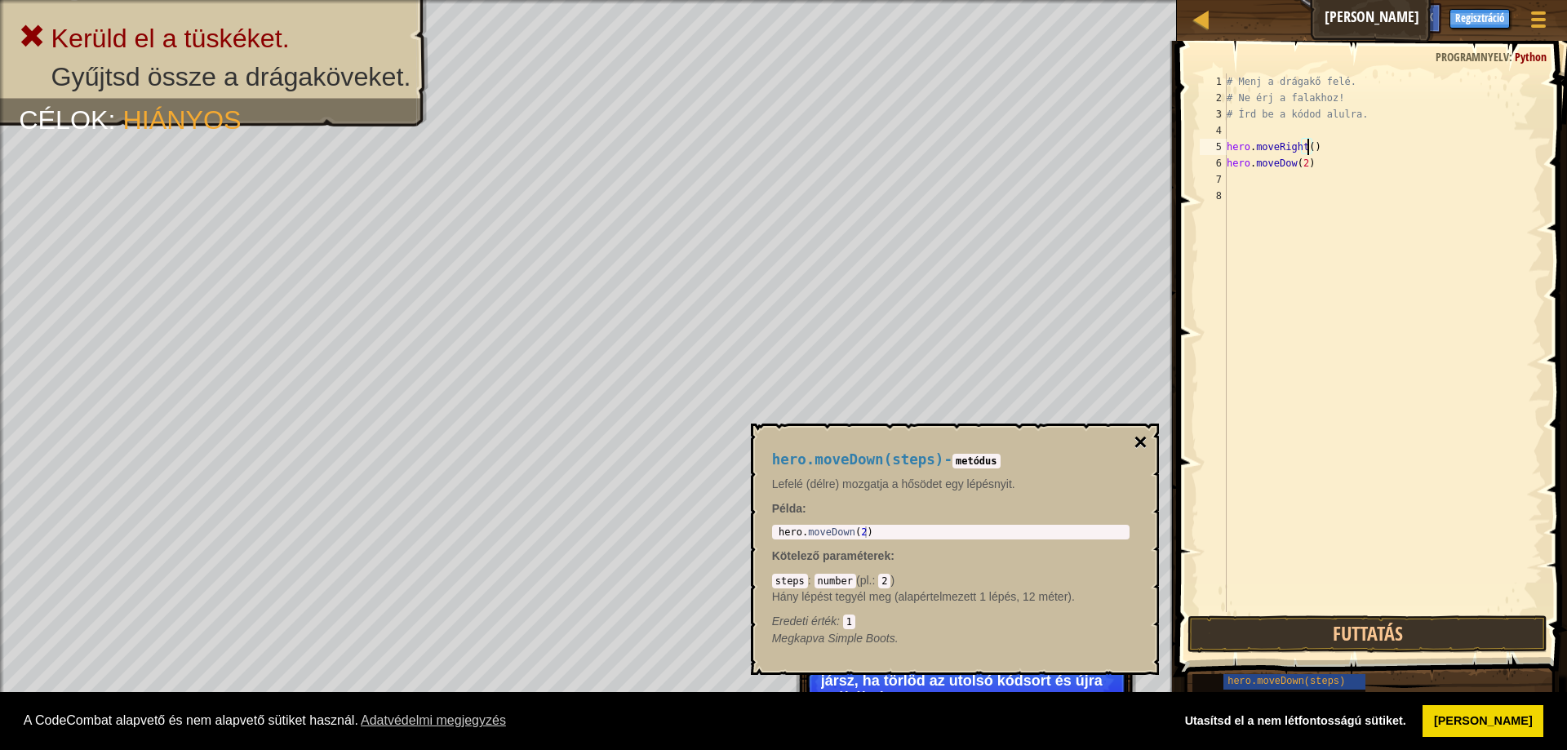
click at [1142, 441] on button "×" at bounding box center [1140, 442] width 13 height 23
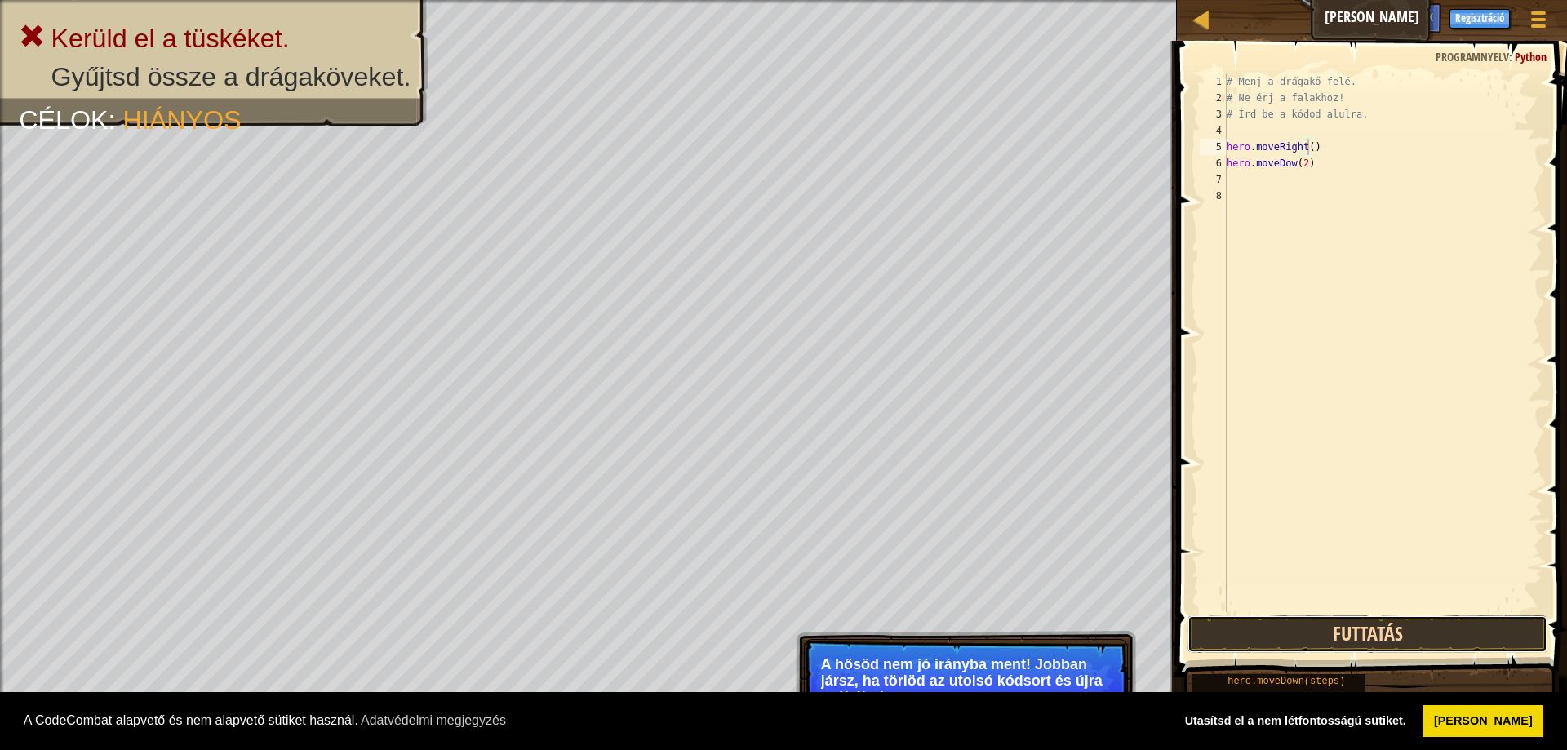
click at [1268, 635] on button "Futtatás" at bounding box center [1368, 634] width 360 height 38
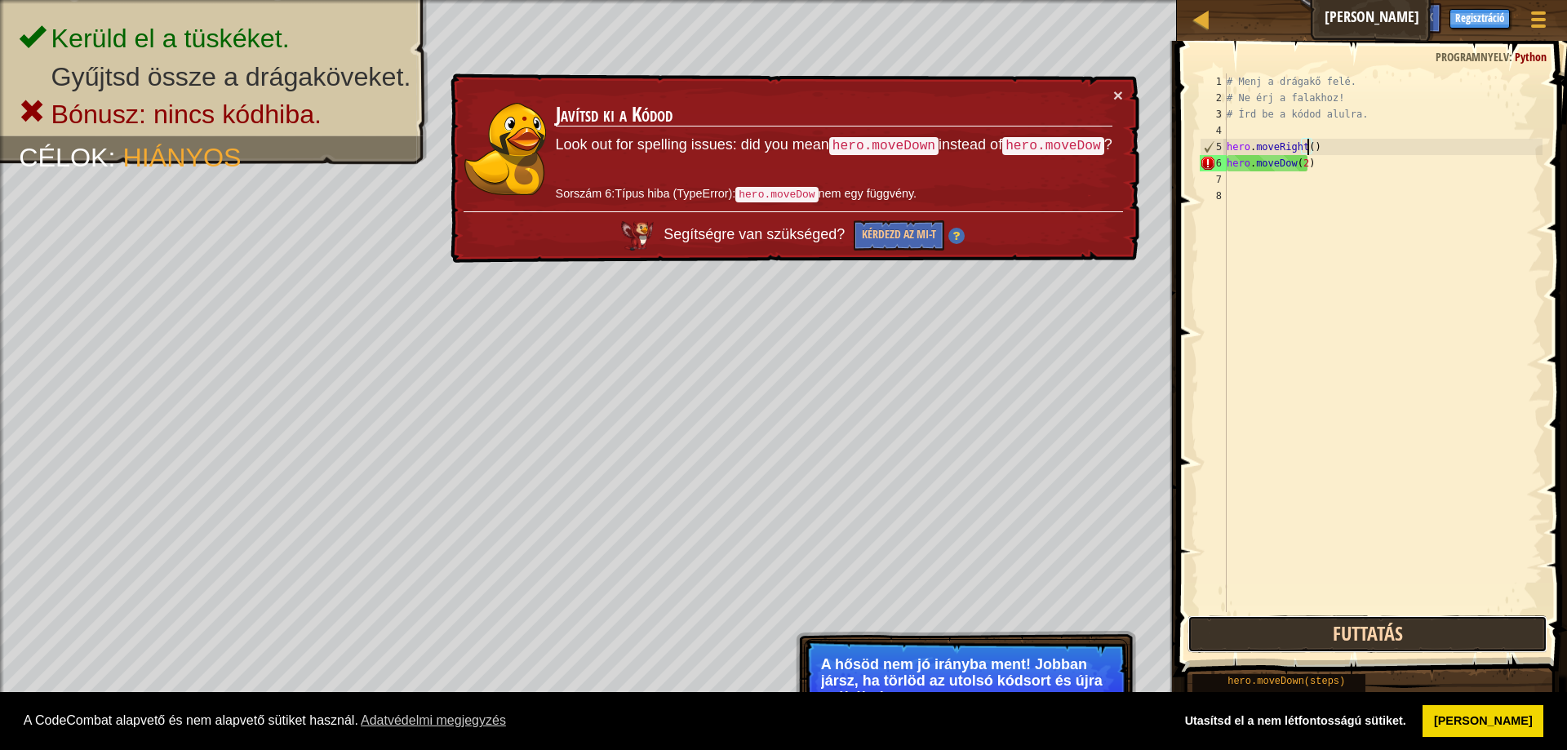
click at [1309, 632] on button "Futtatás" at bounding box center [1368, 634] width 360 height 38
click at [1305, 166] on div "# Menj a drágakő felé. # Ne érj a falakhoz! # Írd be a kódod alulra. hero . mov…" at bounding box center [1382, 358] width 319 height 571
click at [1300, 167] on div "# Menj a drágakő felé. # Ne érj a falakhoz! # Írd be a kódod alulra. hero . mov…" at bounding box center [1382, 358] width 319 height 571
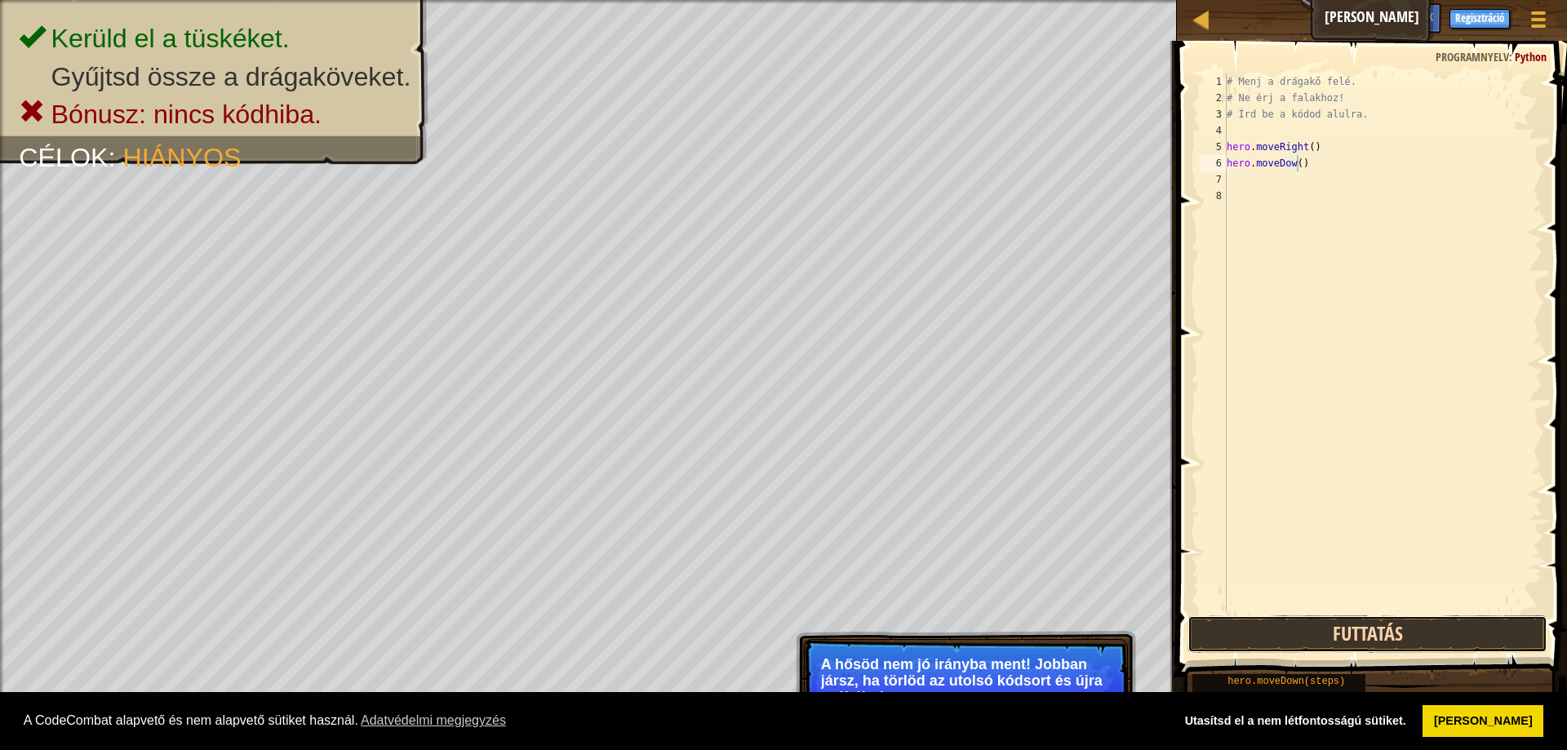
click at [1442, 645] on button "Futtatás" at bounding box center [1368, 634] width 360 height 38
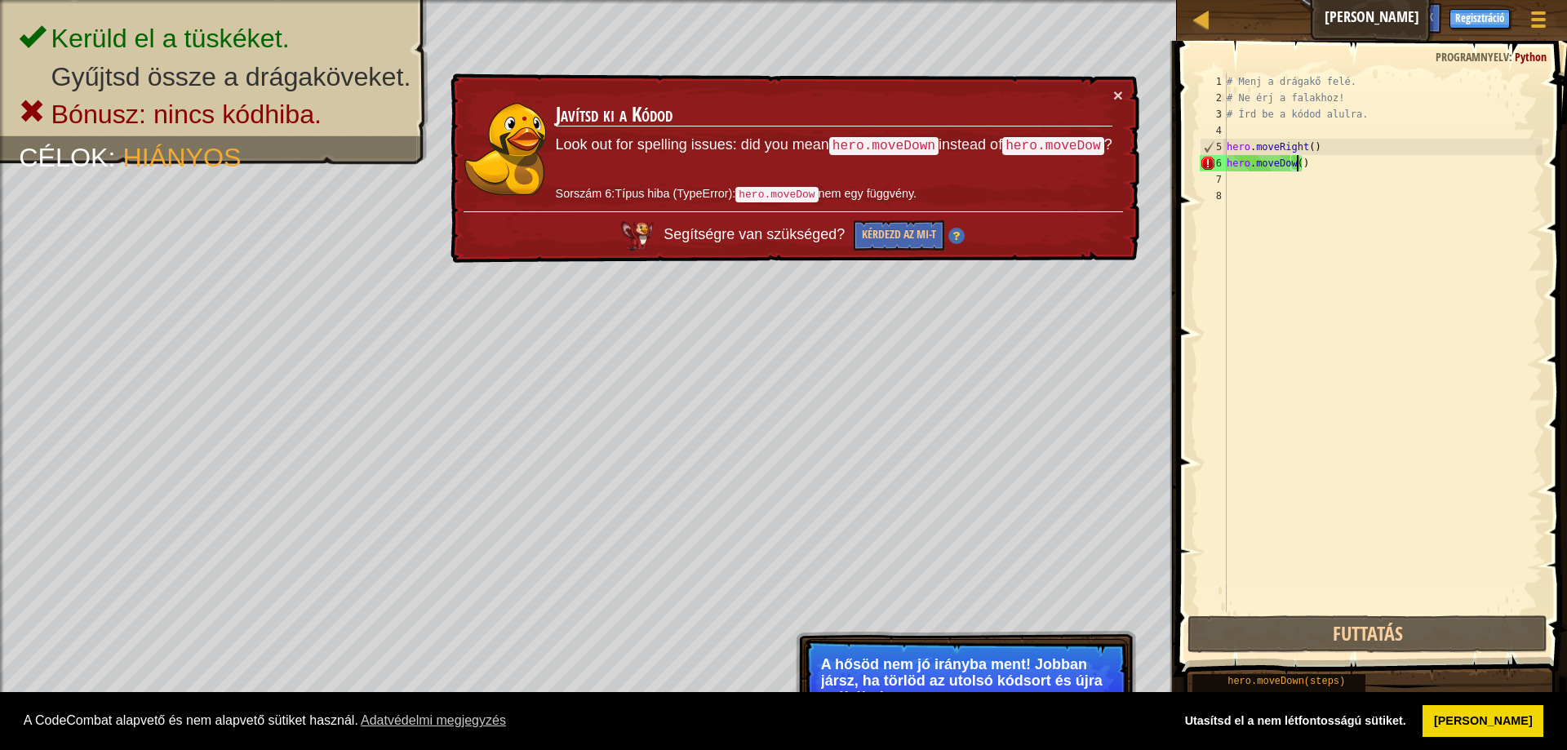
scroll to position [7, 5]
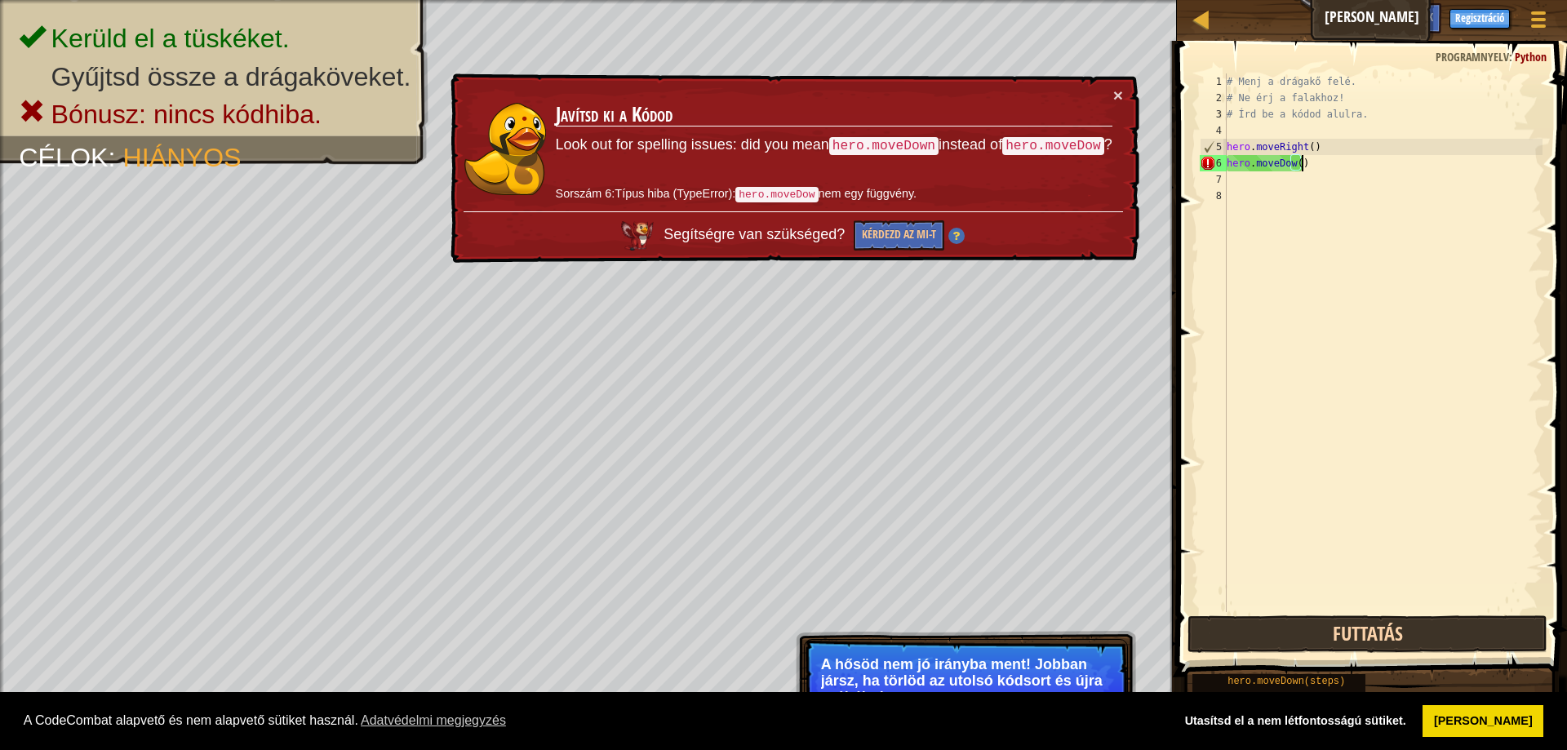
type textarea "hero.moveDow()"
click at [1343, 634] on button "Futtatás" at bounding box center [1368, 634] width 360 height 38
click at [1352, 633] on button "Futtatás" at bounding box center [1368, 634] width 360 height 38
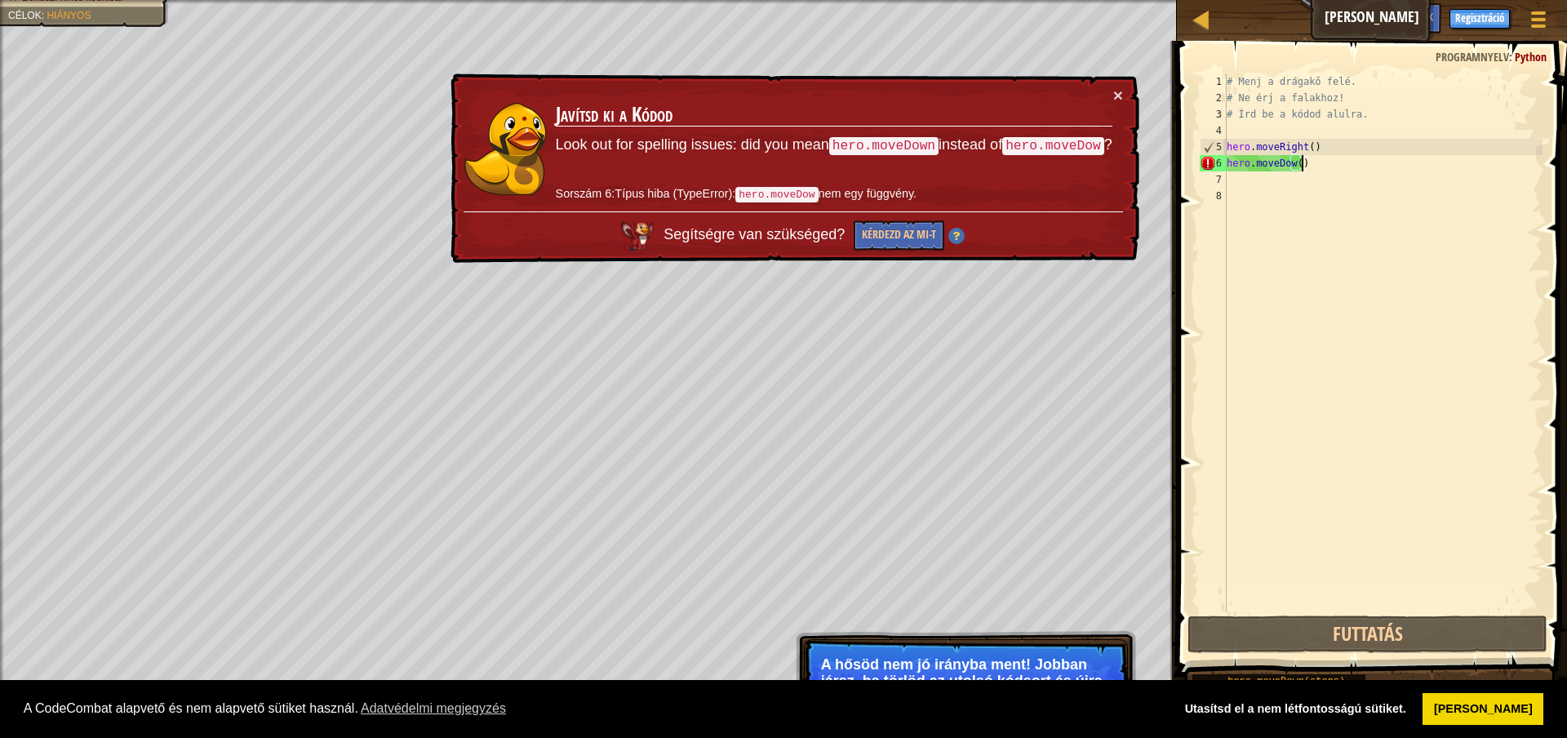
select select "hu"
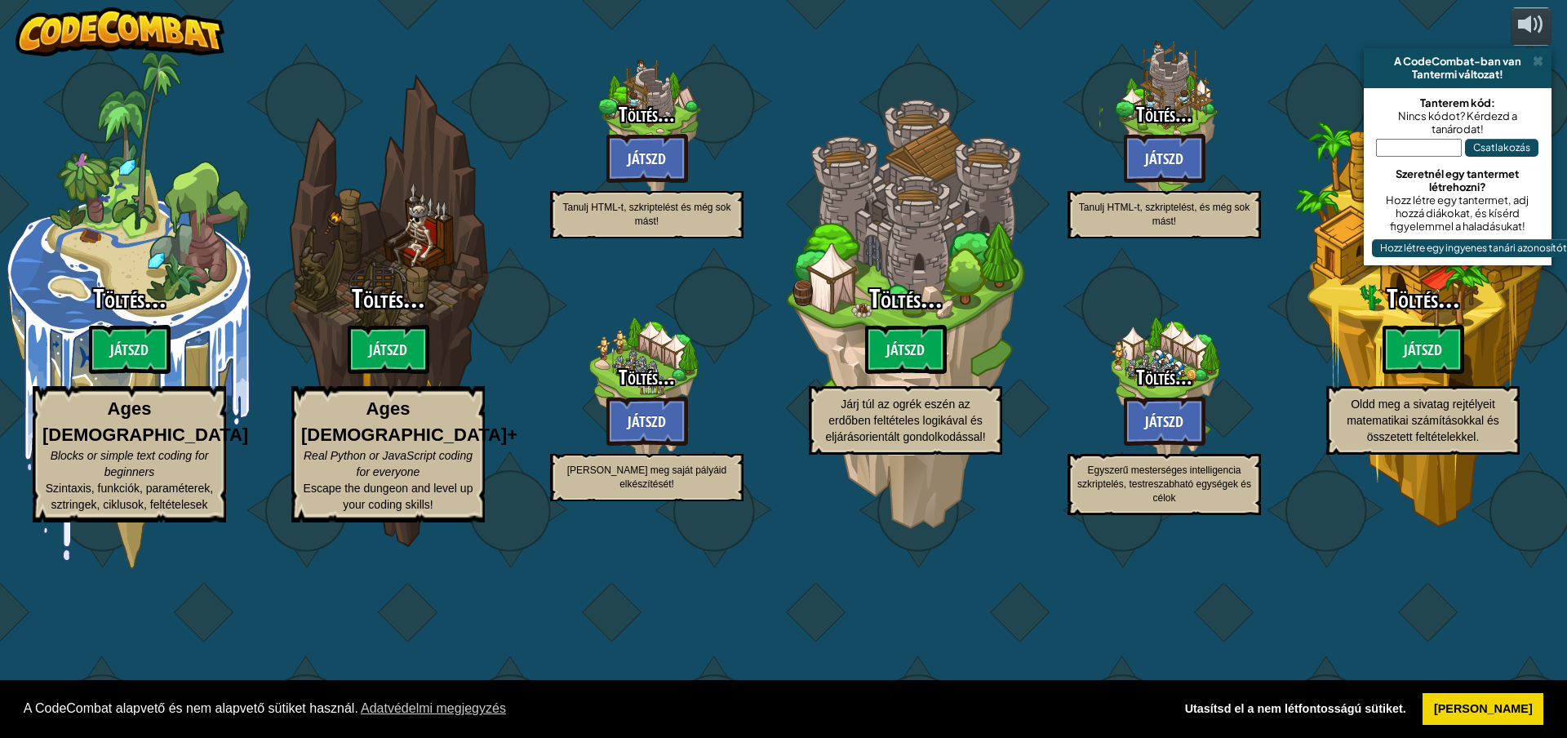
select select "hu"
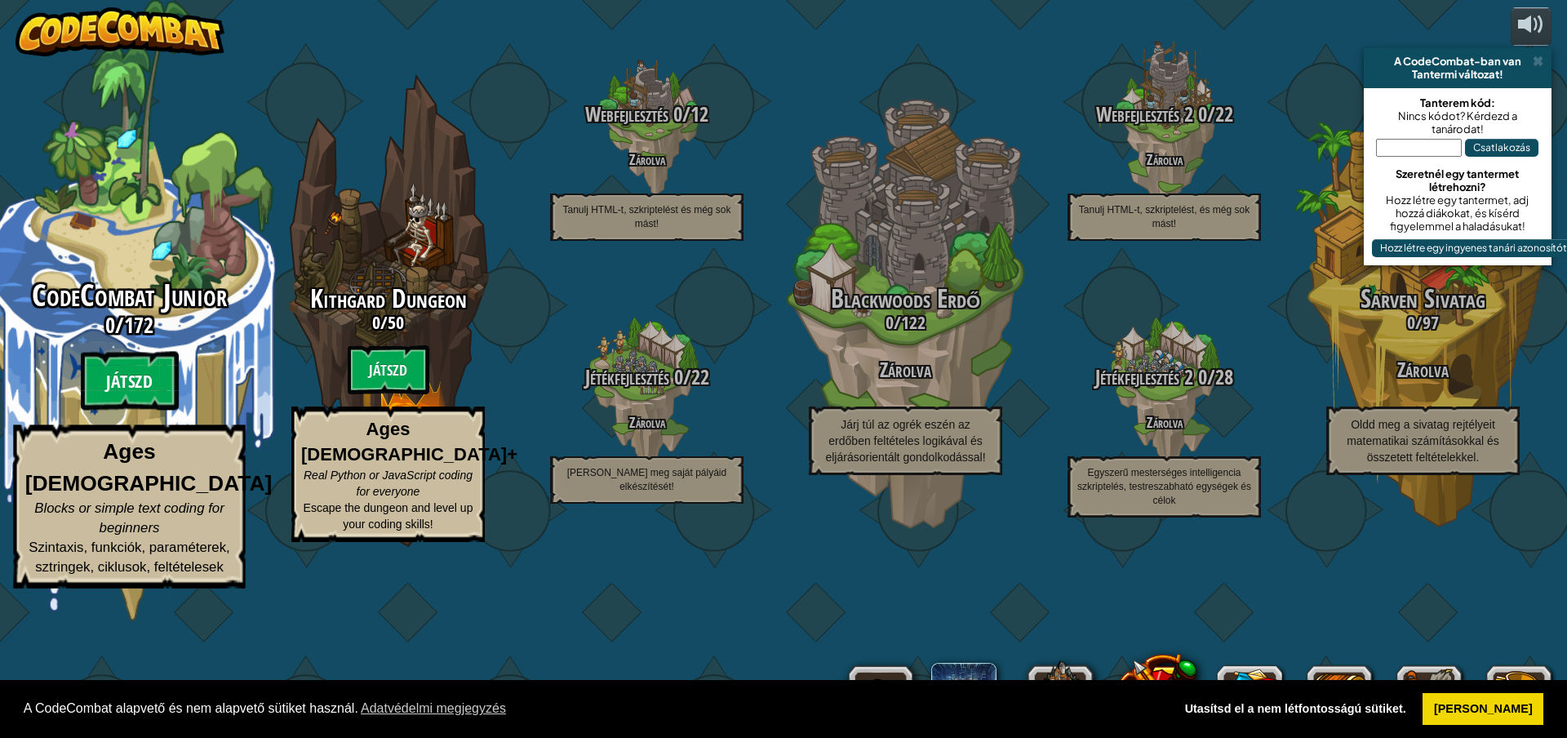
click at [131, 411] on btn "Játszd" at bounding box center [130, 381] width 98 height 59
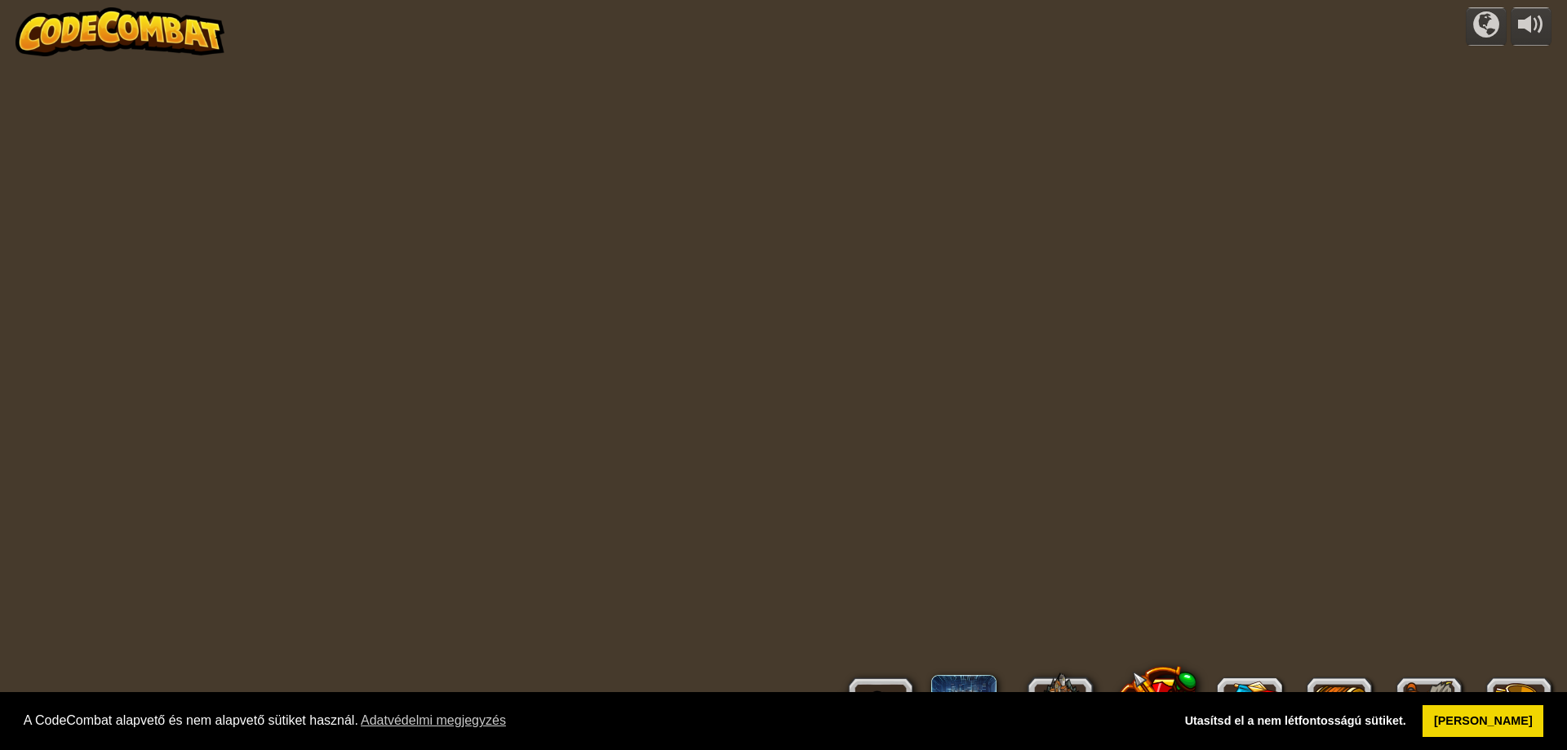
select select "hu"
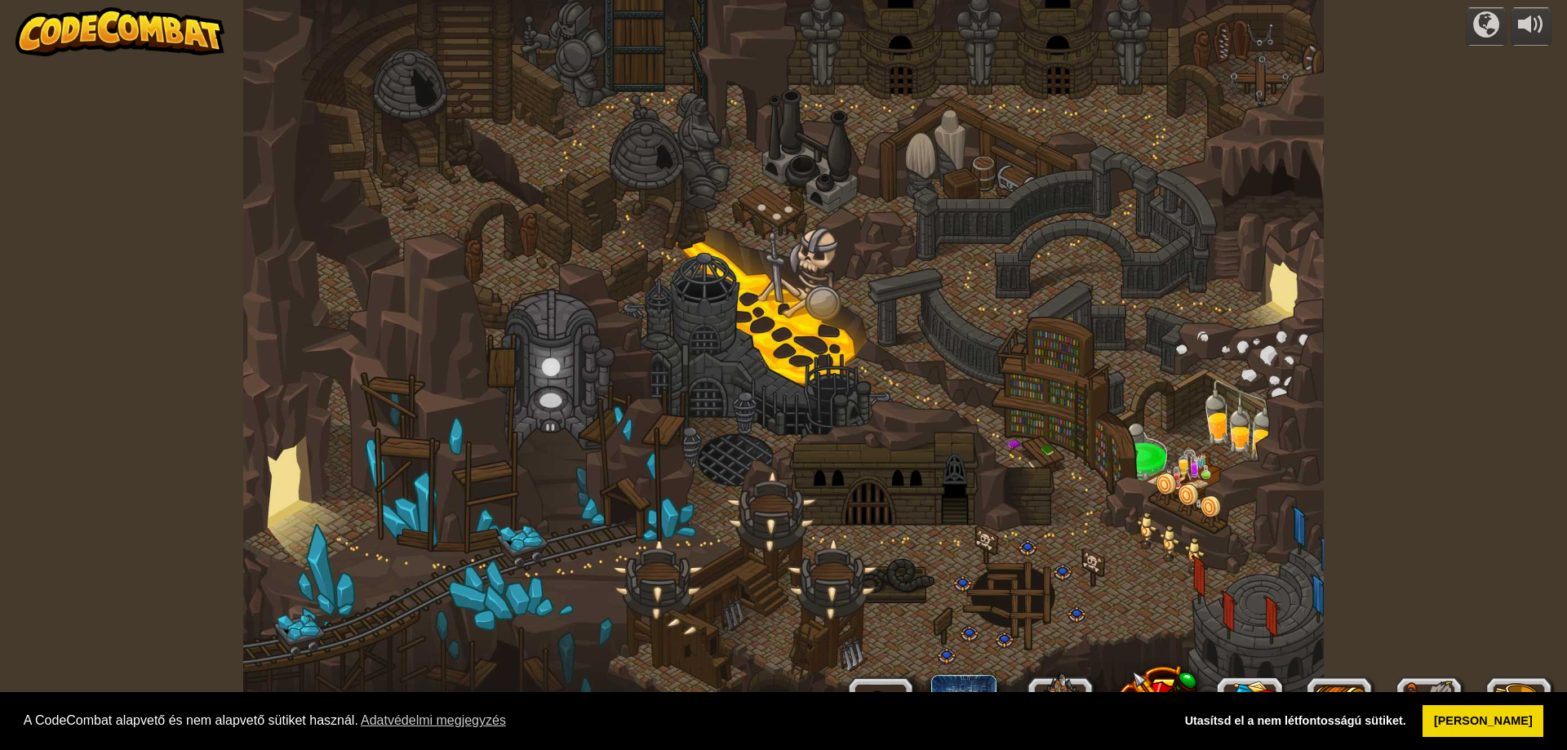
select select "hu"
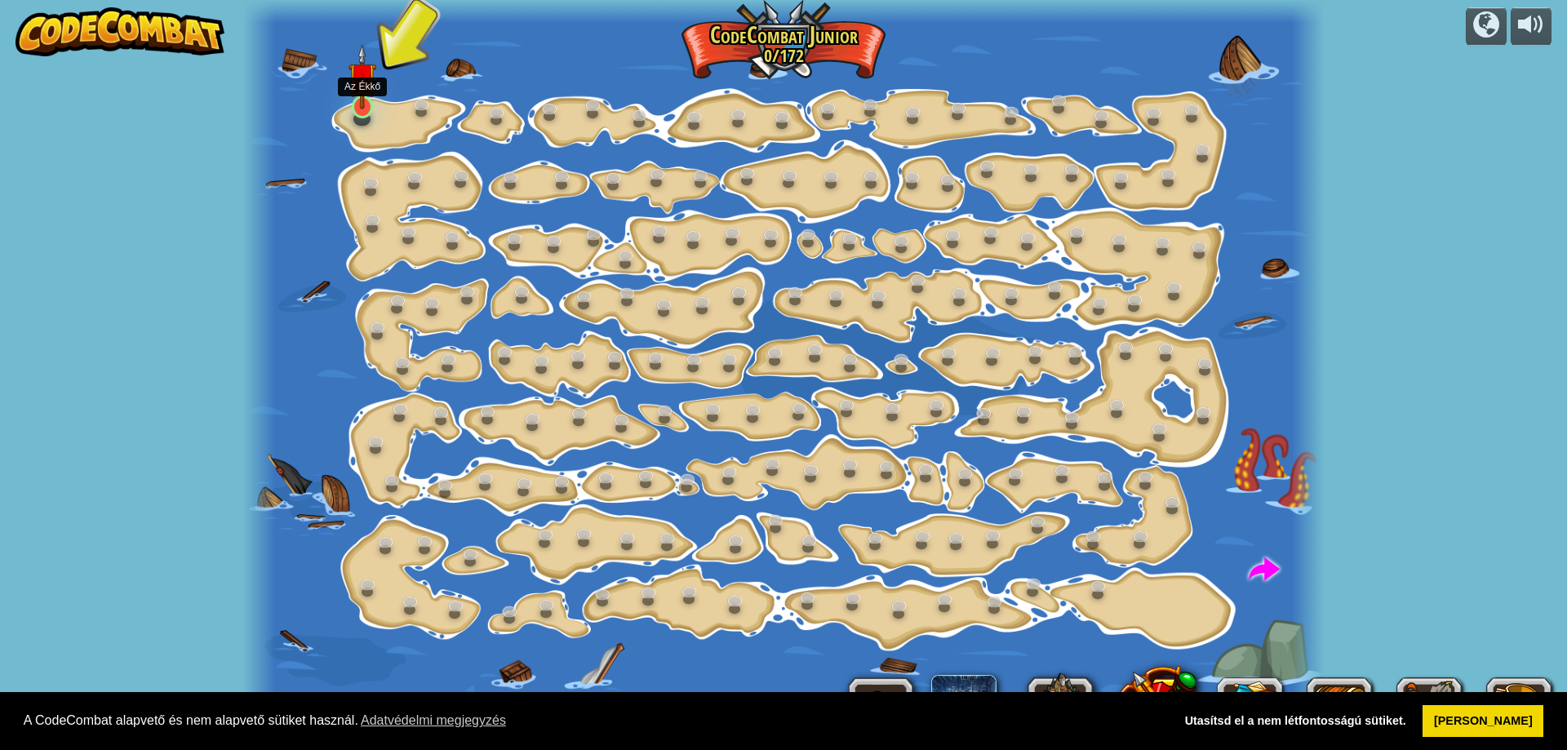
click at [361, 93] on img at bounding box center [363, 76] width 29 height 65
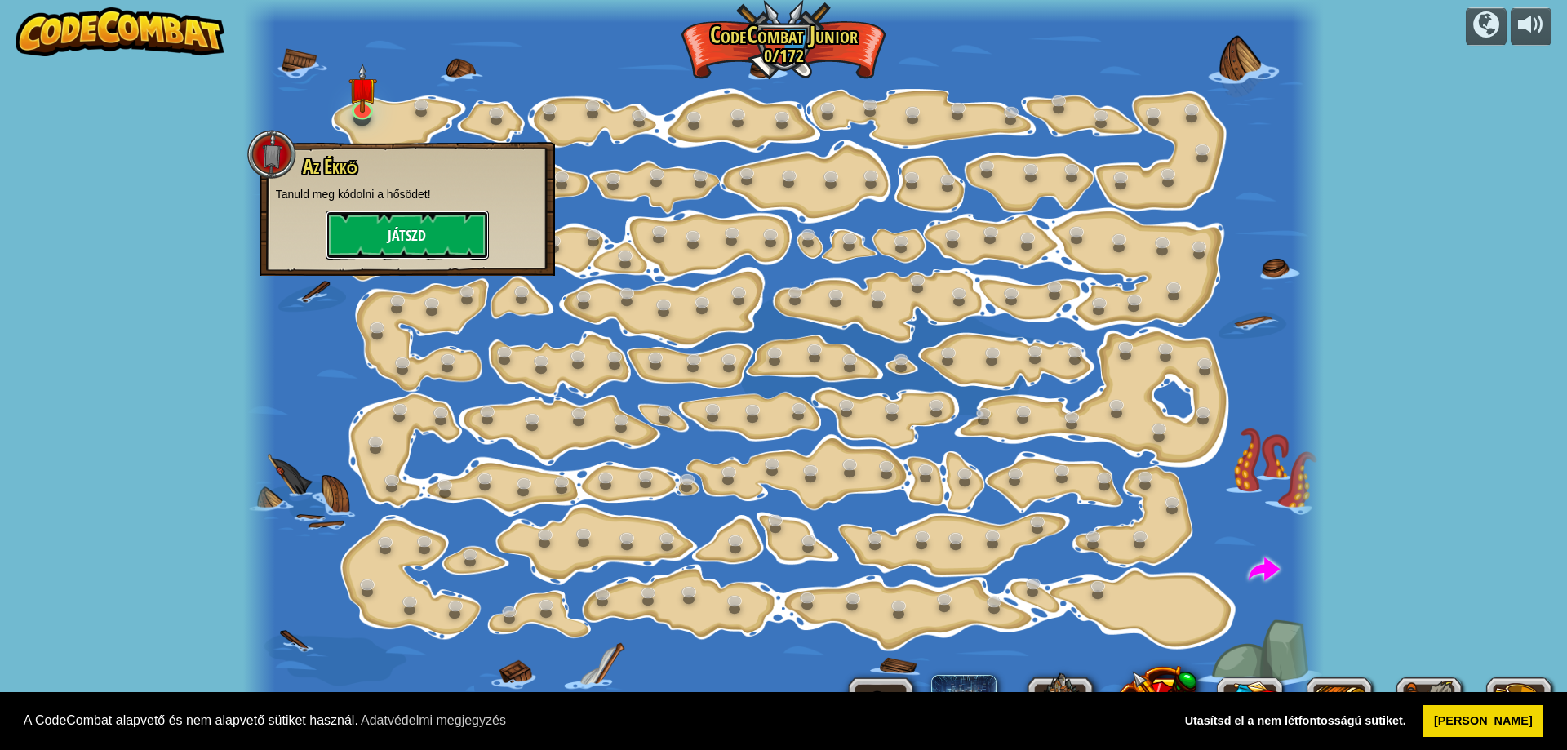
click at [421, 241] on button "Játszd" at bounding box center [407, 235] width 163 height 49
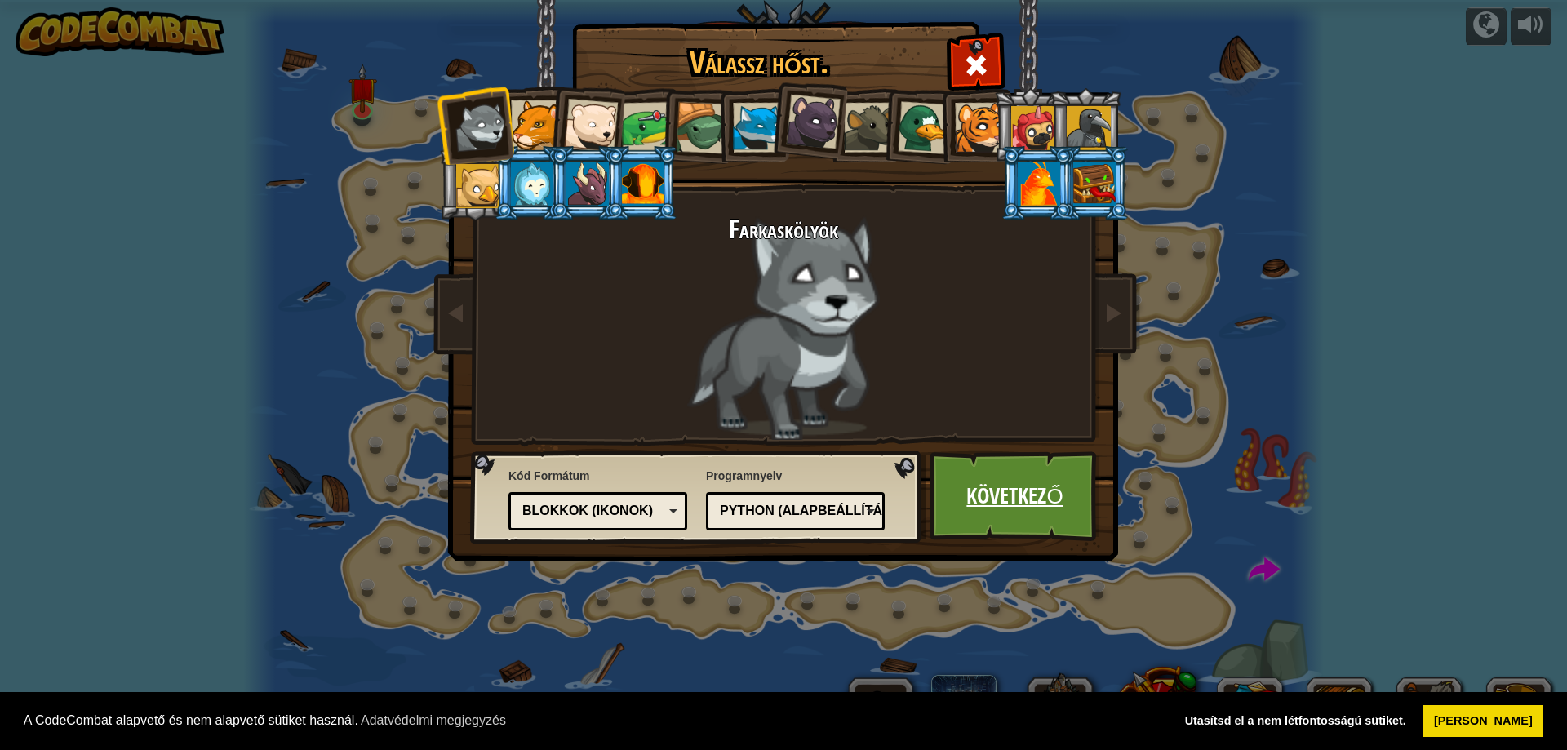
click at [1022, 484] on link "Következő" at bounding box center [1015, 496] width 171 height 90
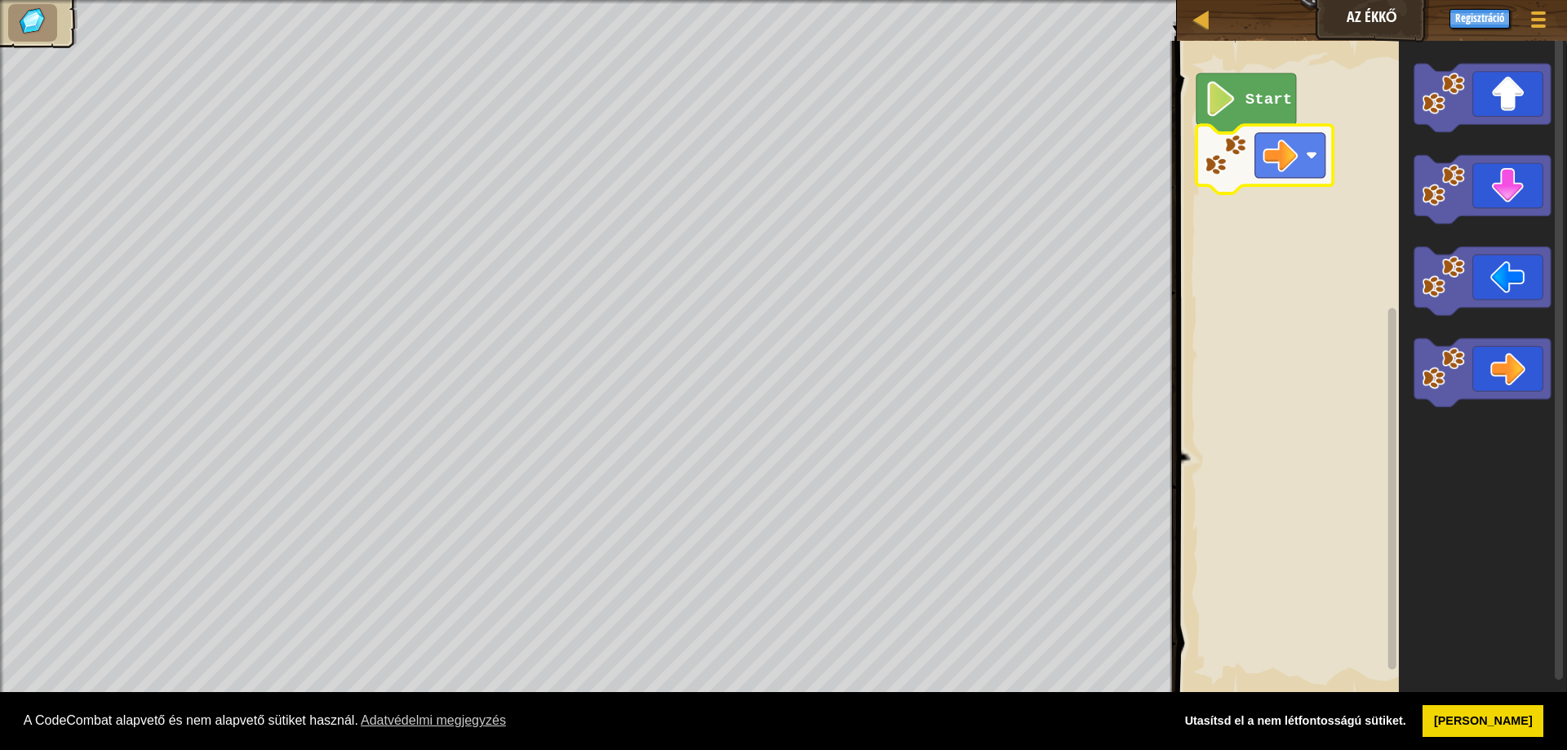
click at [1304, 159] on rect "Blockly munkaterület" at bounding box center [1290, 155] width 70 height 45
click at [1226, 110] on image "Blockly munkaterület" at bounding box center [1220, 99] width 33 height 35
click at [1240, 103] on icon "Blockly munkaterület" at bounding box center [1247, 103] width 100 height 60
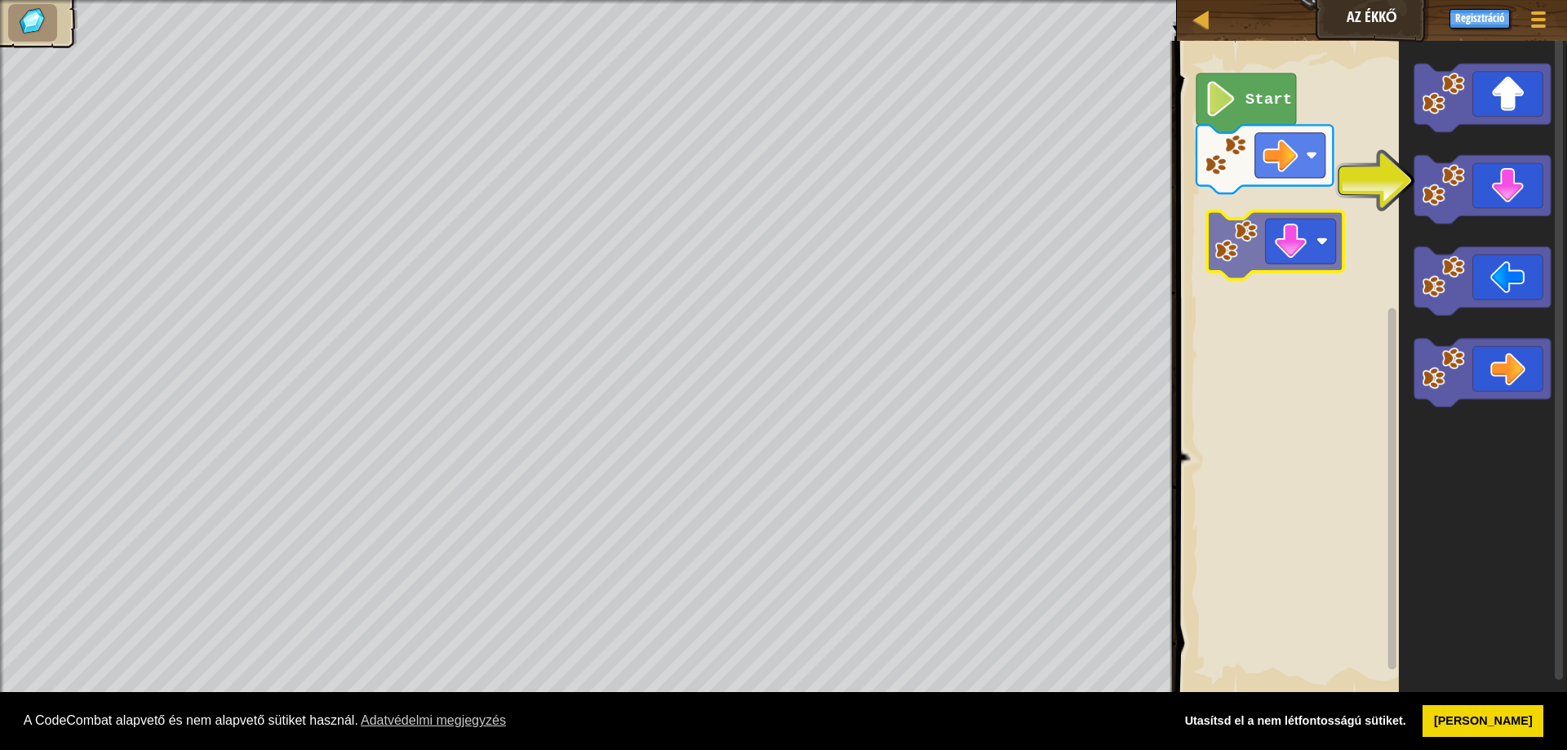
click at [1286, 255] on div "Start" at bounding box center [1369, 369] width 395 height 672
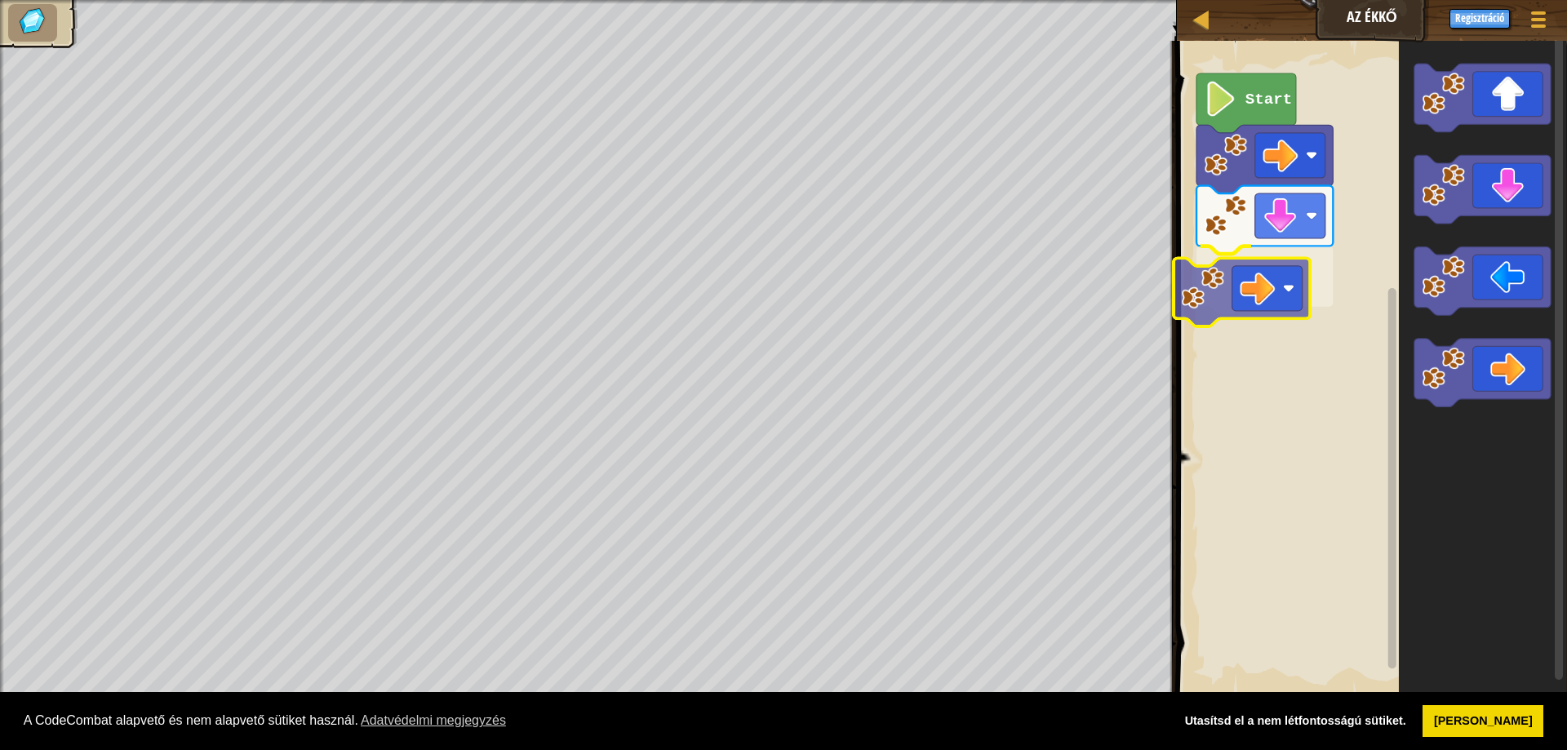
click at [1288, 262] on div "Start" at bounding box center [1369, 369] width 395 height 672
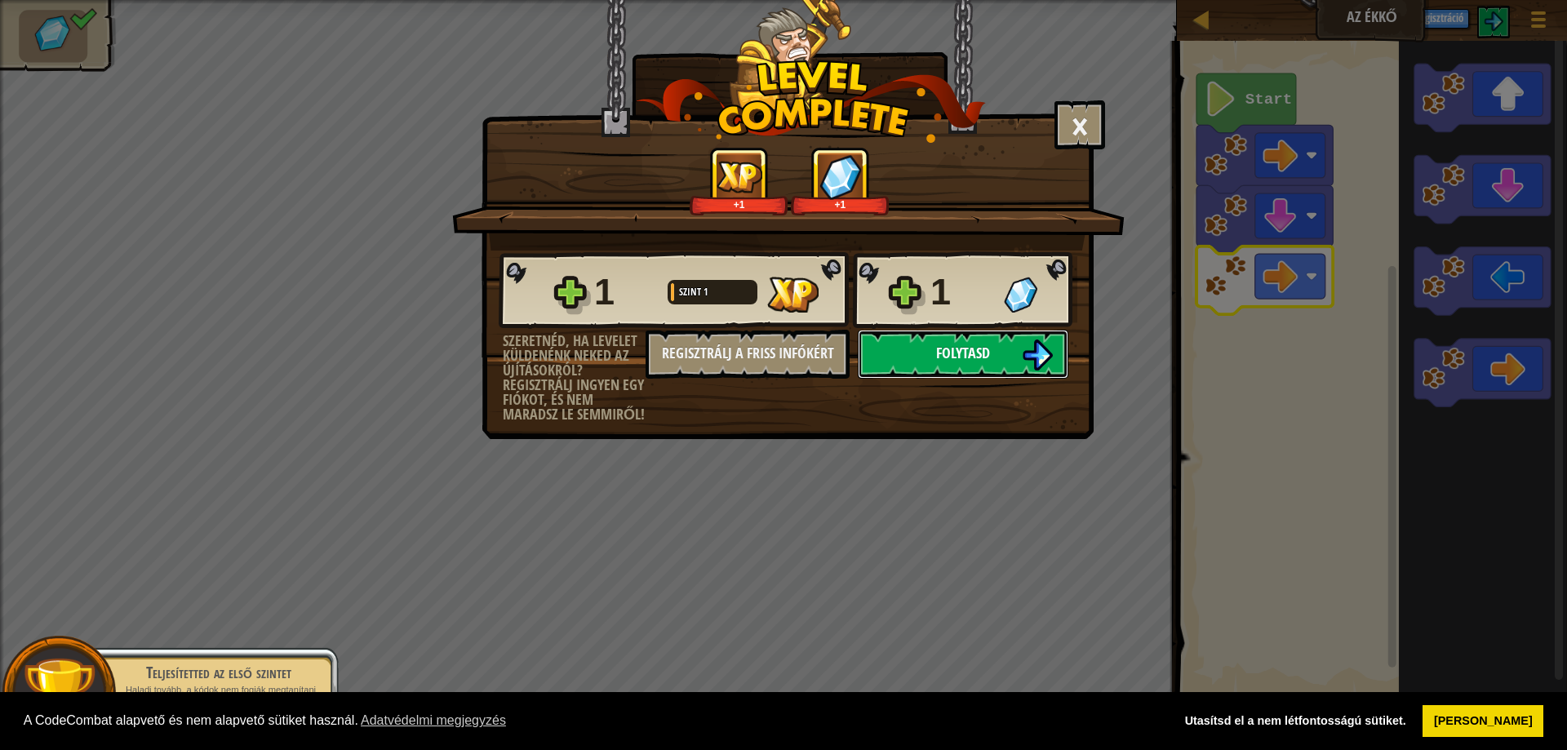
click at [989, 367] on button "Folytasd" at bounding box center [963, 354] width 211 height 49
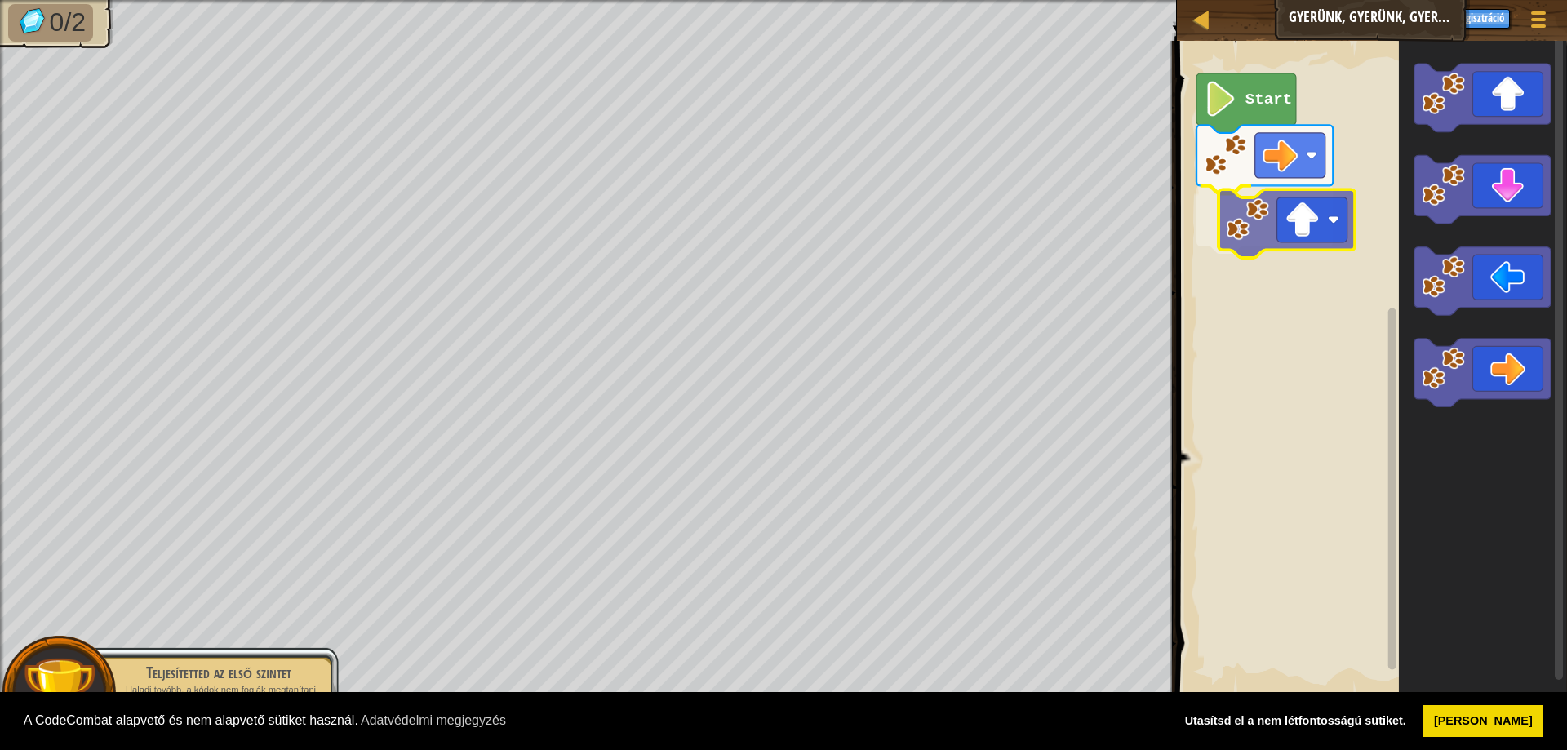
click at [1290, 219] on div "Start" at bounding box center [1369, 369] width 395 height 672
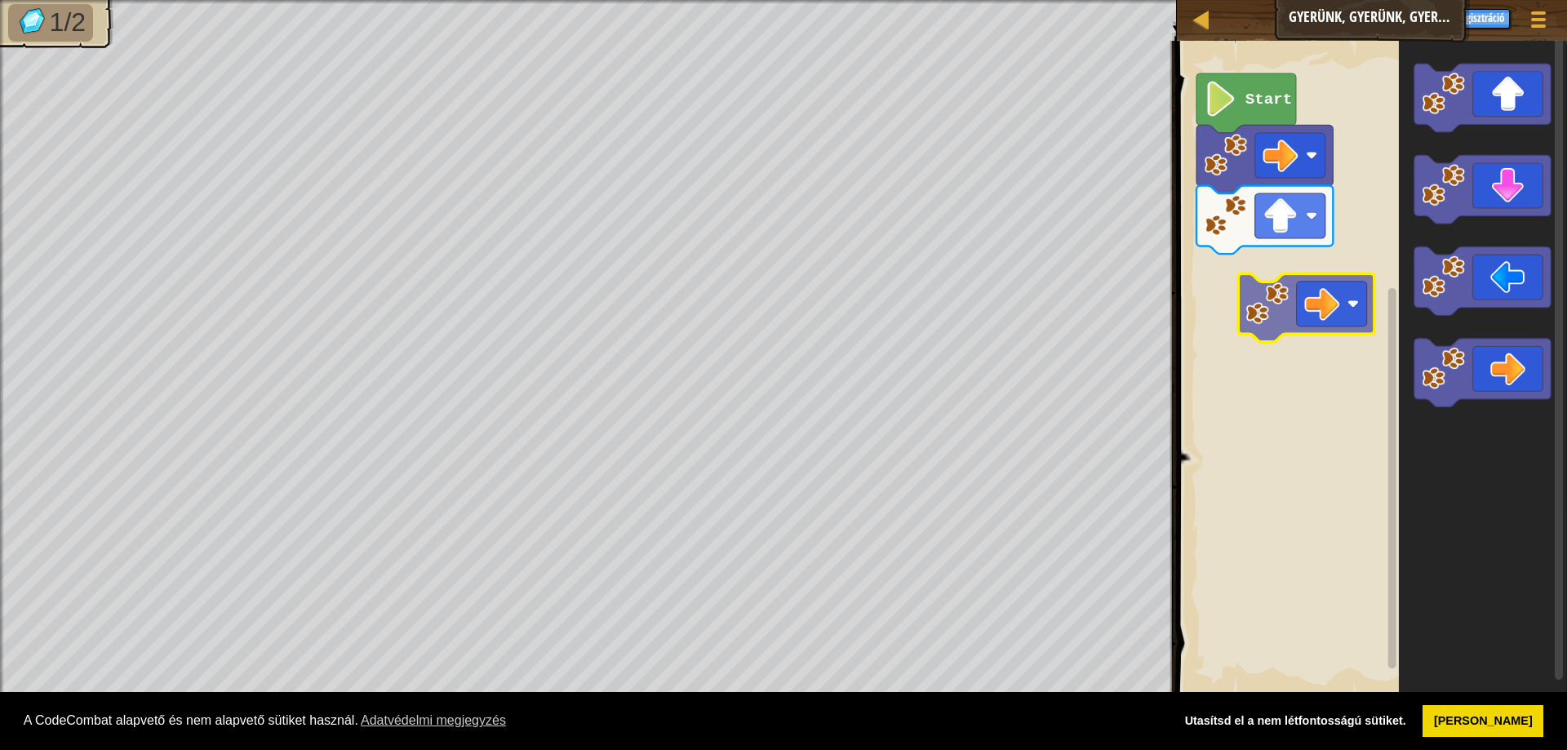
click at [1300, 298] on div "Start" at bounding box center [1369, 369] width 395 height 672
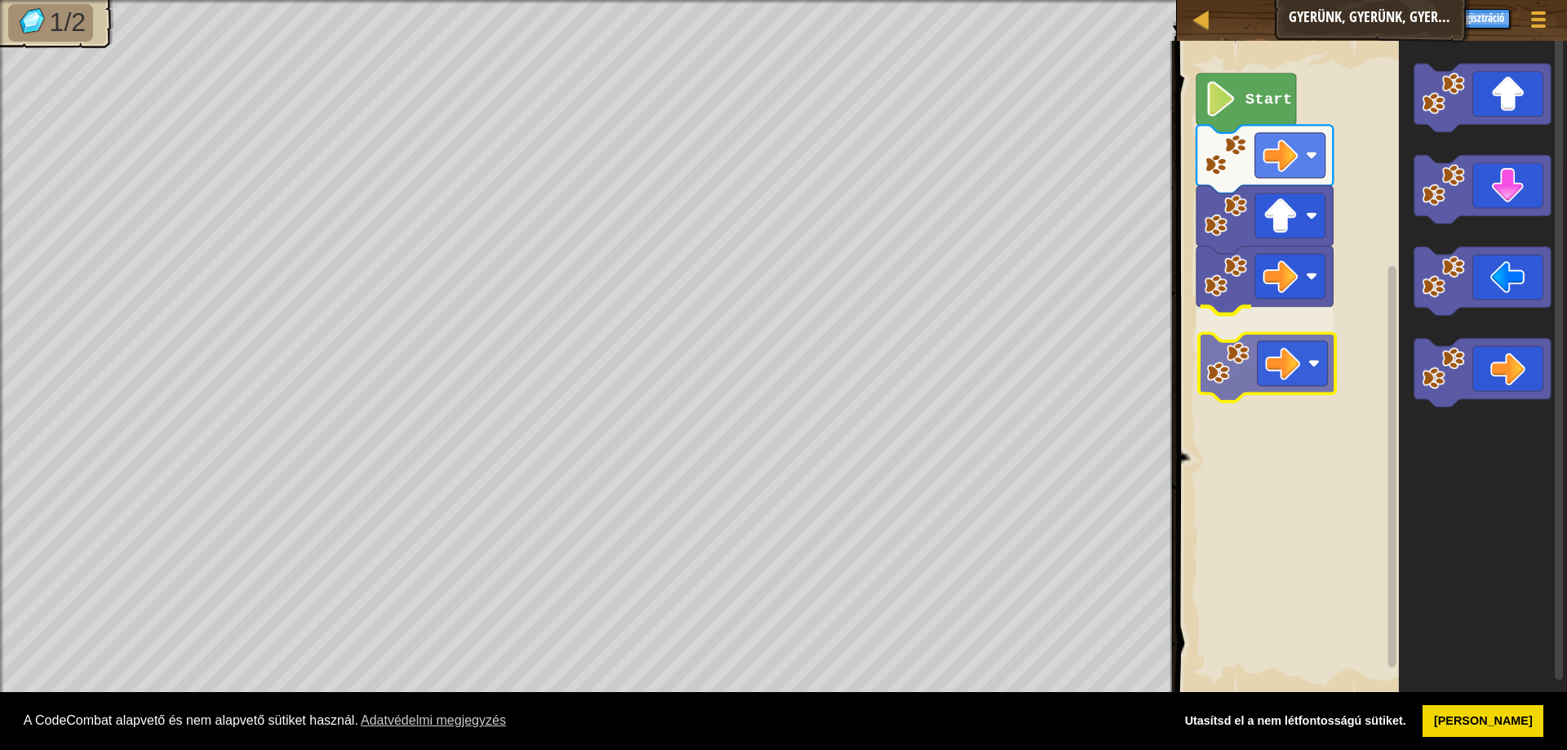
click at [1290, 366] on div "Start" at bounding box center [1369, 369] width 395 height 672
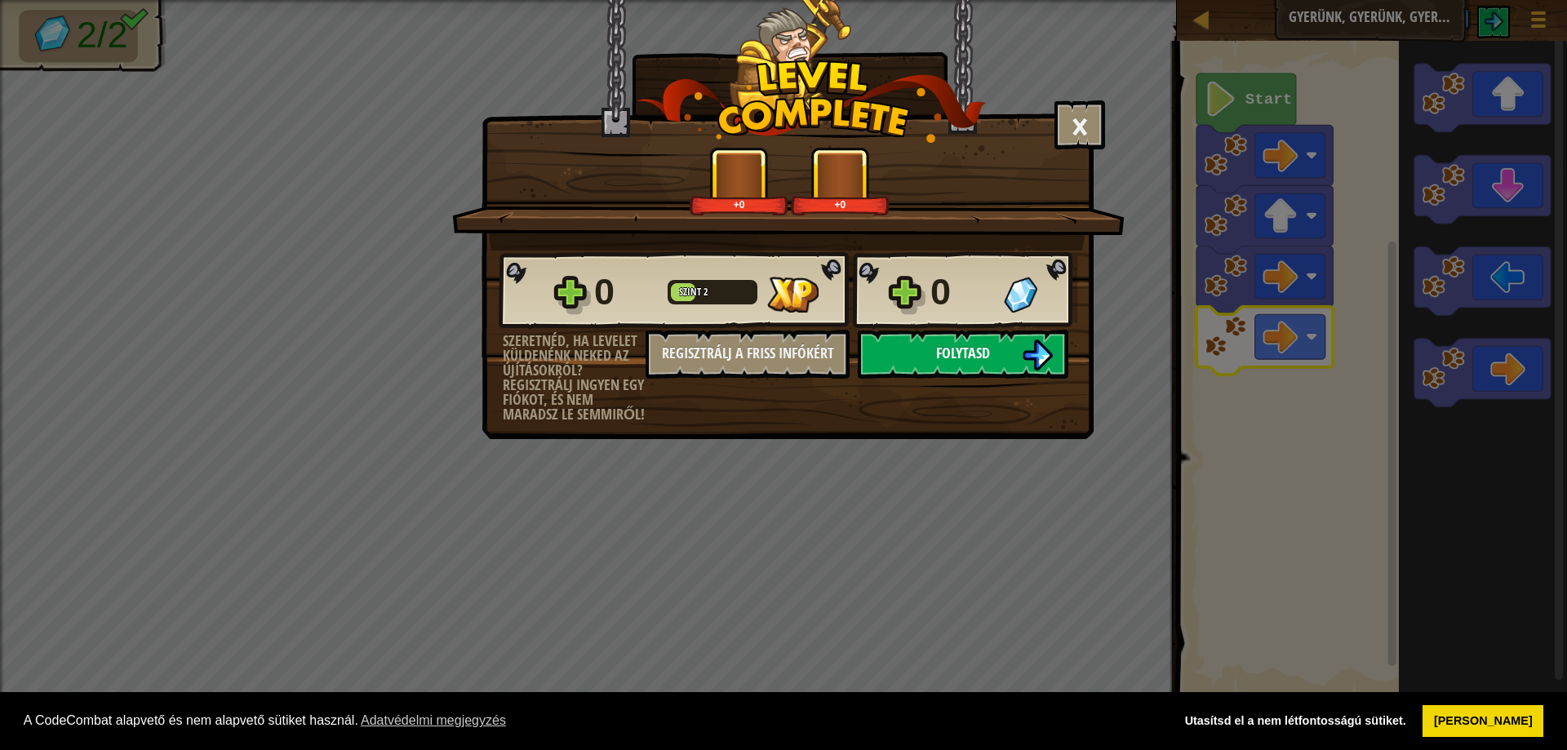
click at [1021, 357] on button "Folytasd" at bounding box center [963, 354] width 211 height 49
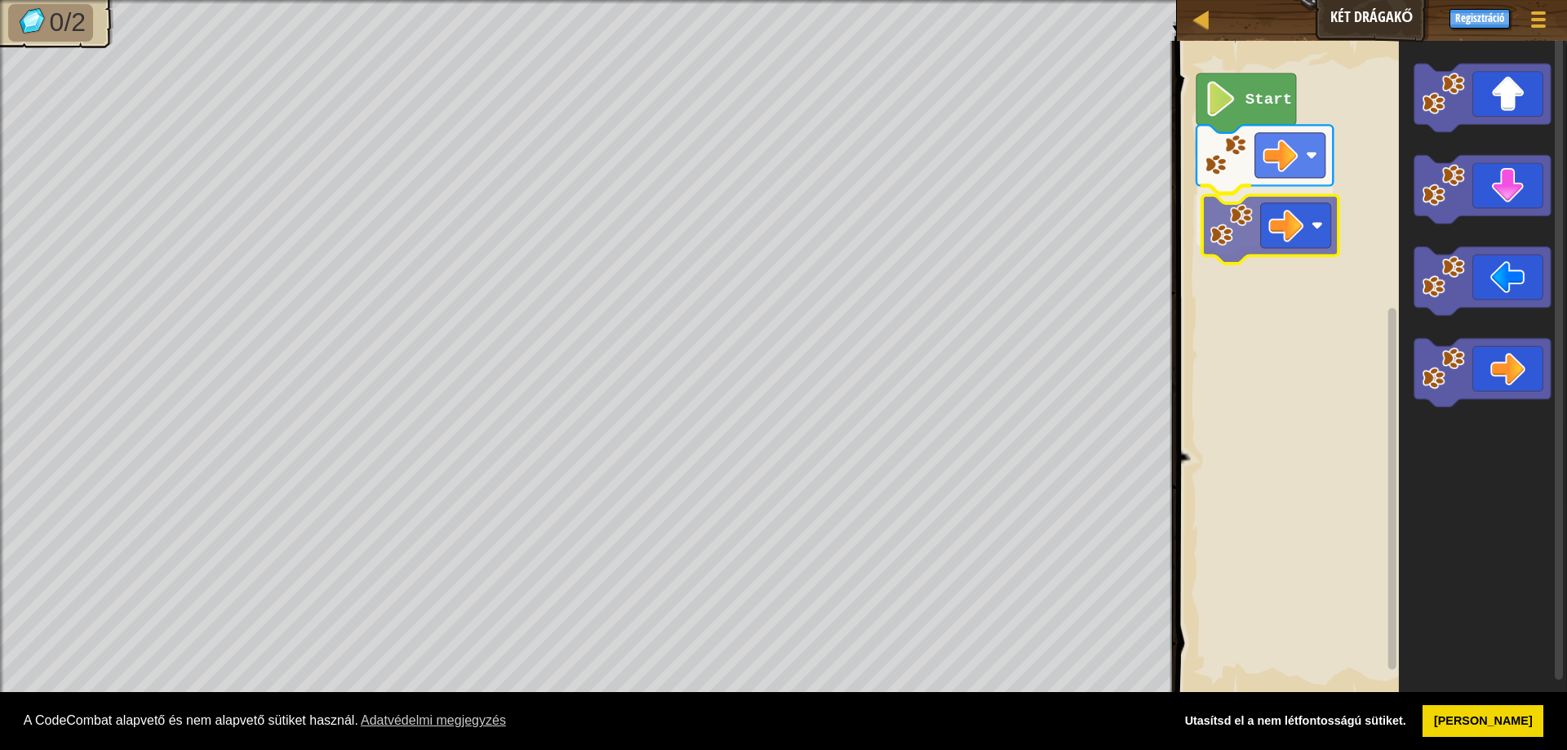
click at [1294, 229] on div "Start" at bounding box center [1369, 369] width 395 height 672
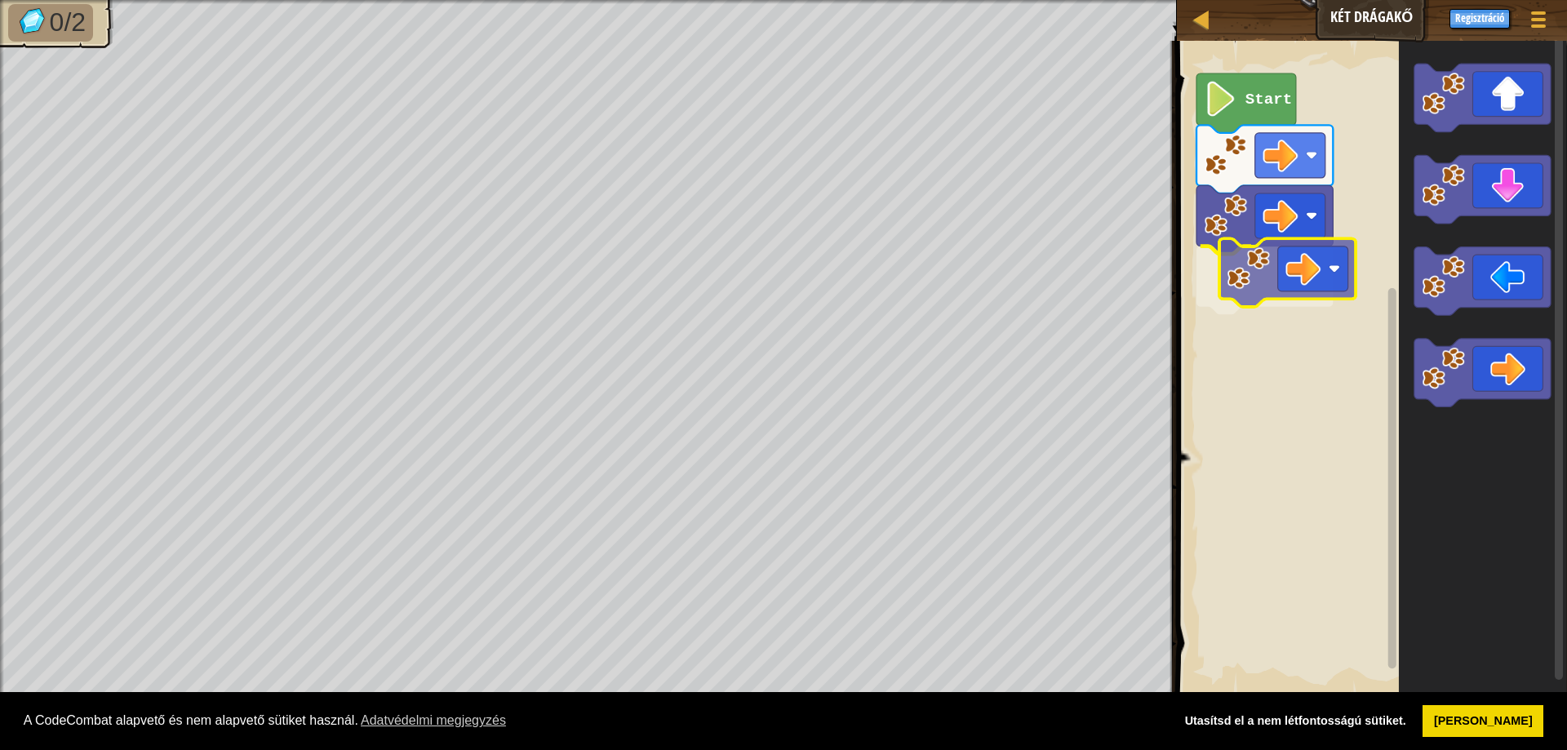
click at [1286, 286] on div "Start" at bounding box center [1369, 369] width 395 height 672
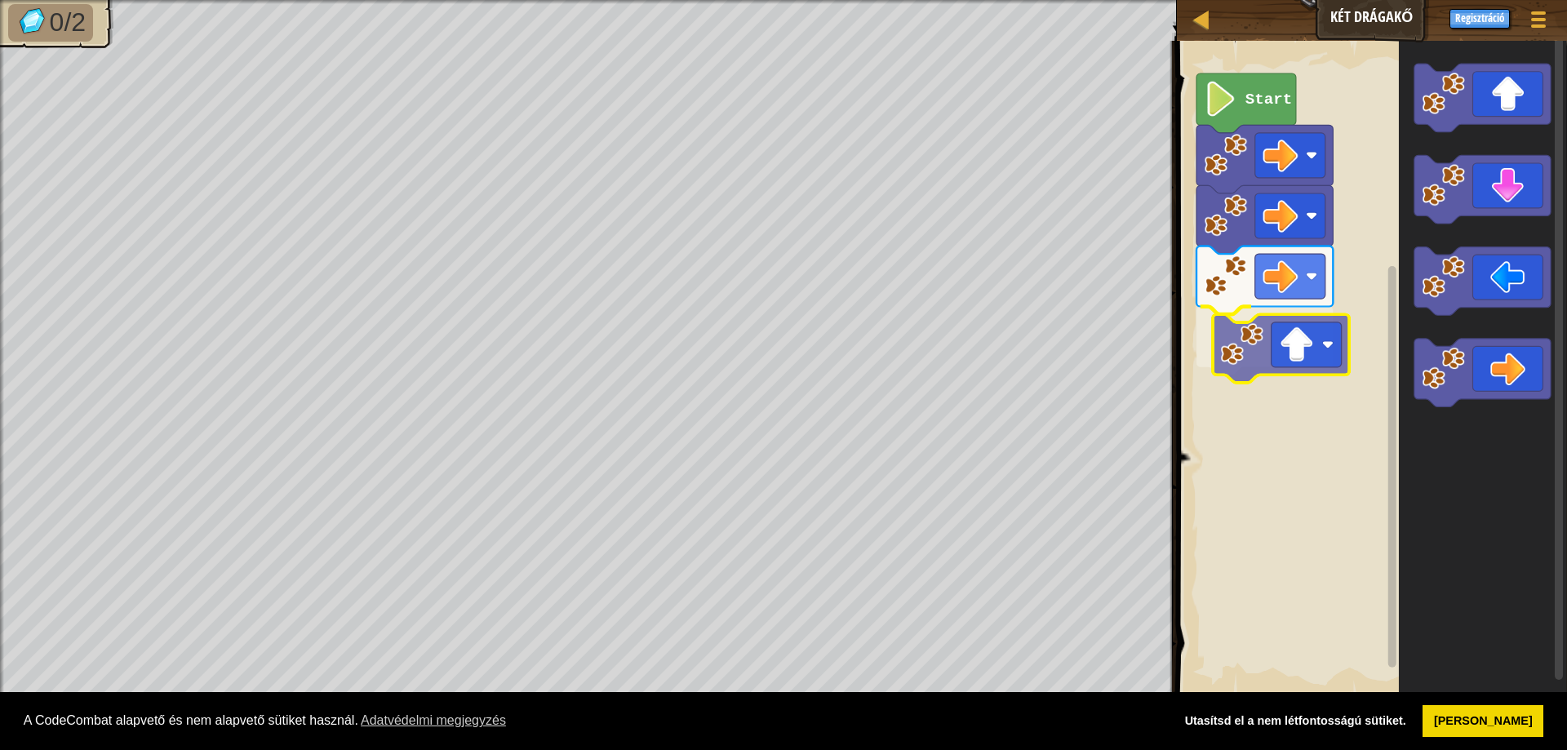
click at [1284, 373] on div "Start" at bounding box center [1369, 369] width 395 height 672
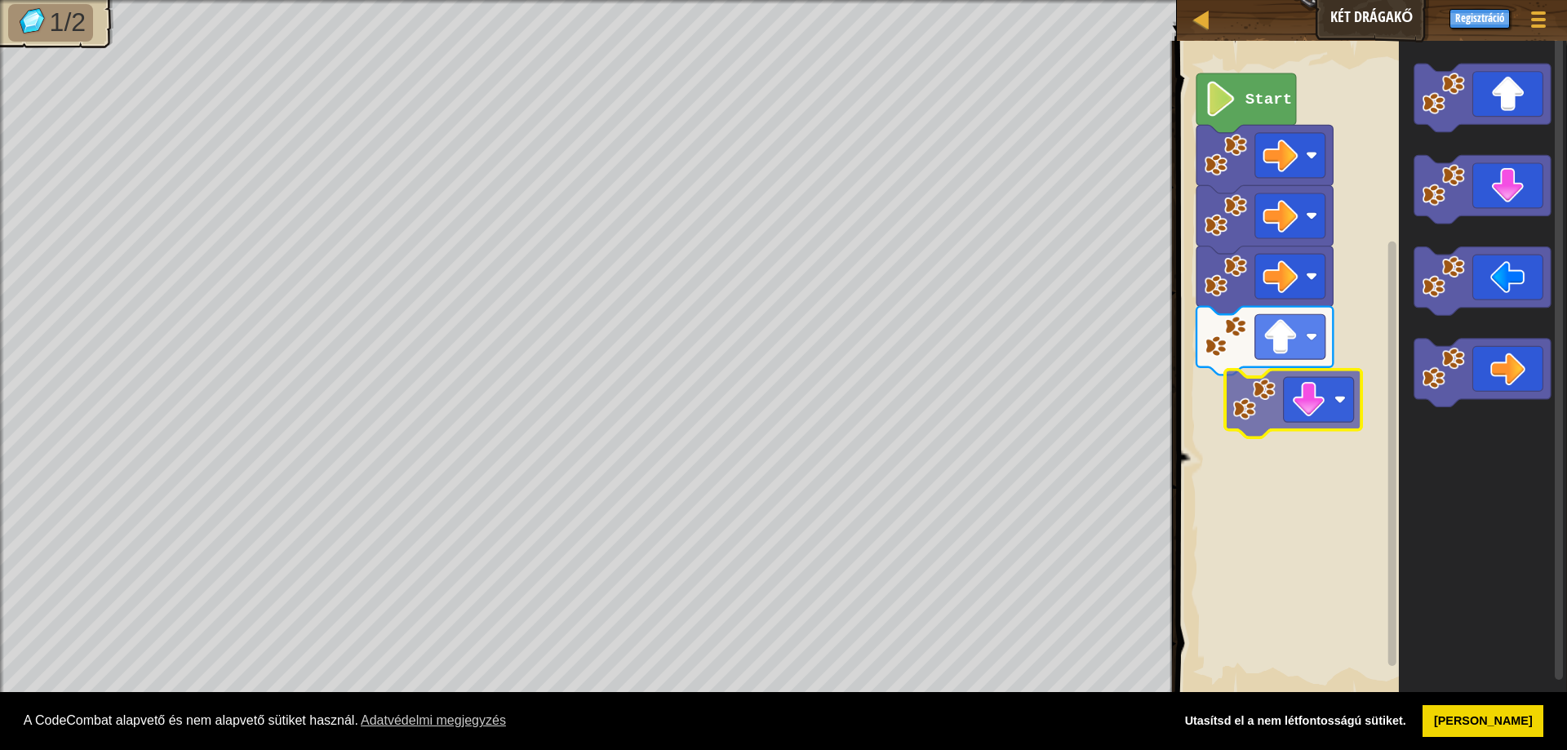
click at [1299, 418] on div "Start" at bounding box center [1369, 369] width 395 height 672
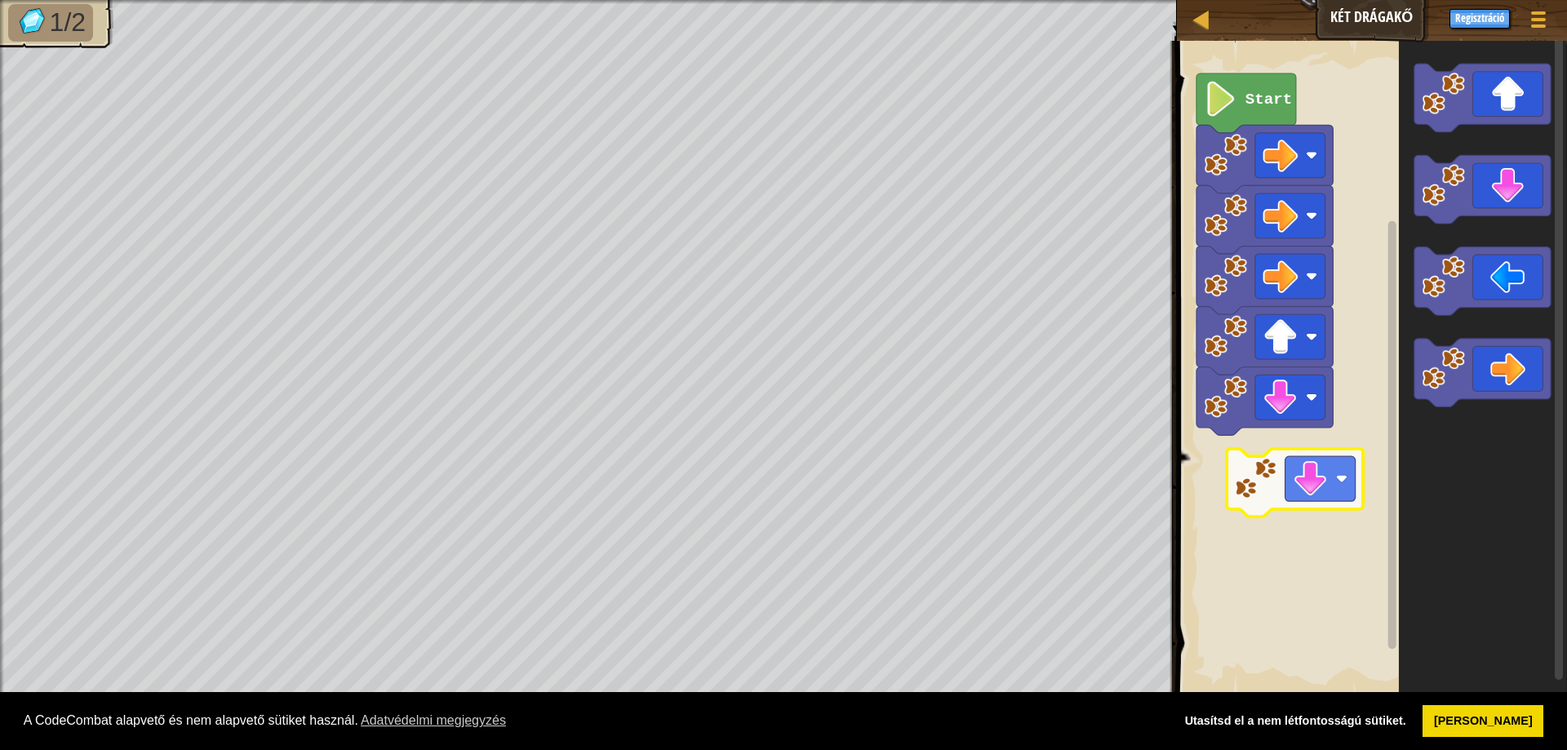
click at [1282, 437] on div "Start" at bounding box center [1369, 369] width 395 height 672
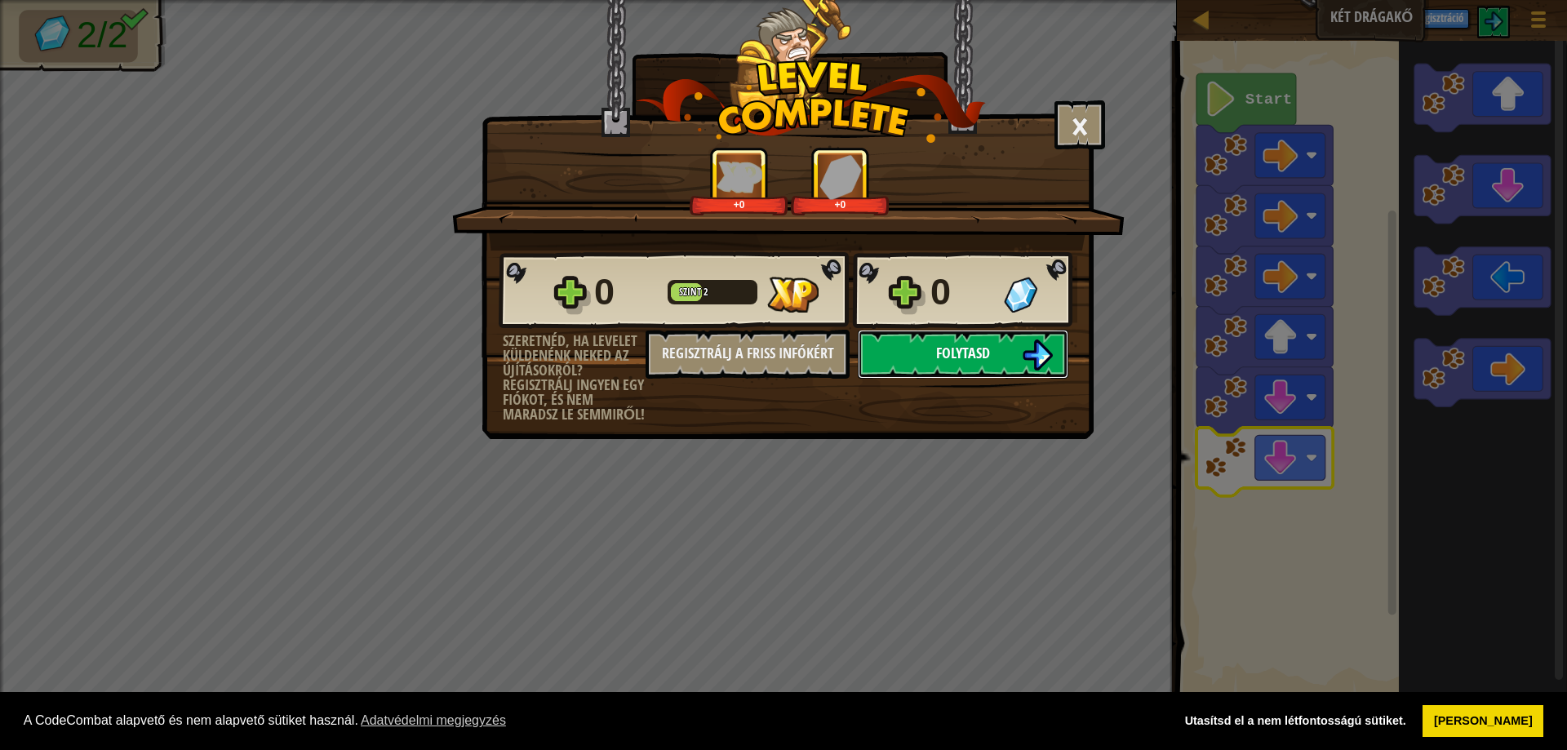
click at [977, 353] on span "Folytasd" at bounding box center [963, 353] width 54 height 20
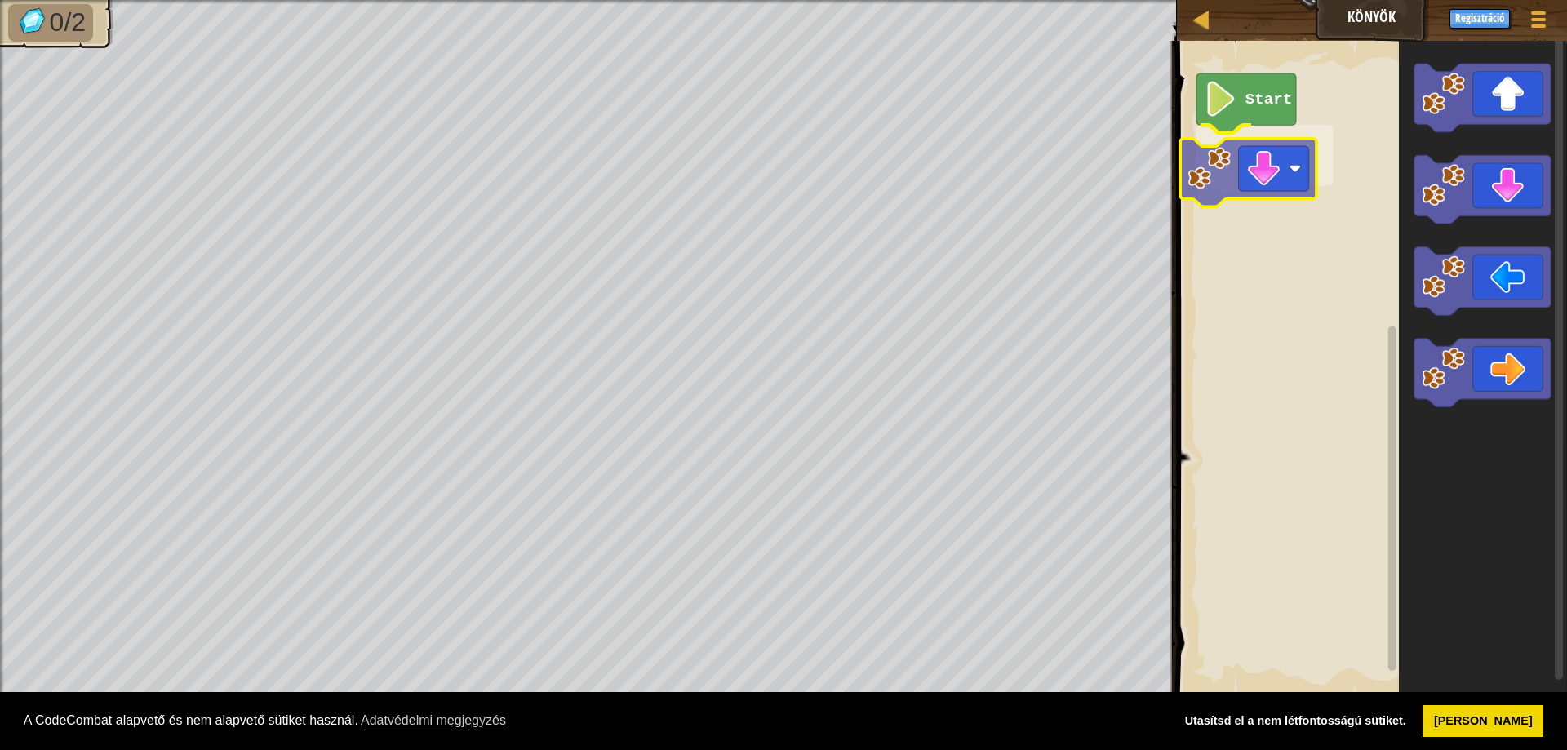
click at [1251, 157] on div "Start" at bounding box center [1369, 369] width 395 height 672
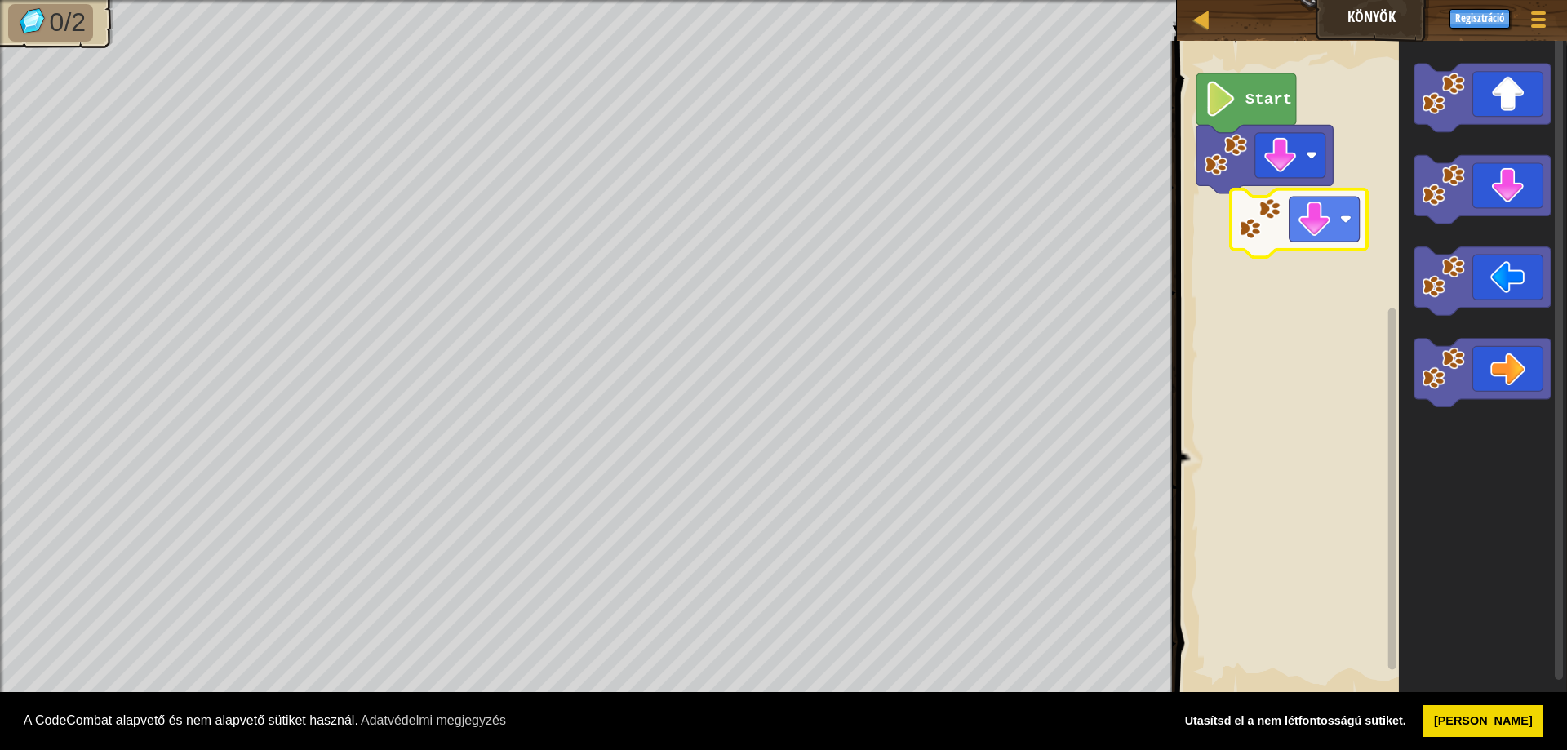
click at [1295, 206] on div "Start" at bounding box center [1369, 369] width 395 height 672
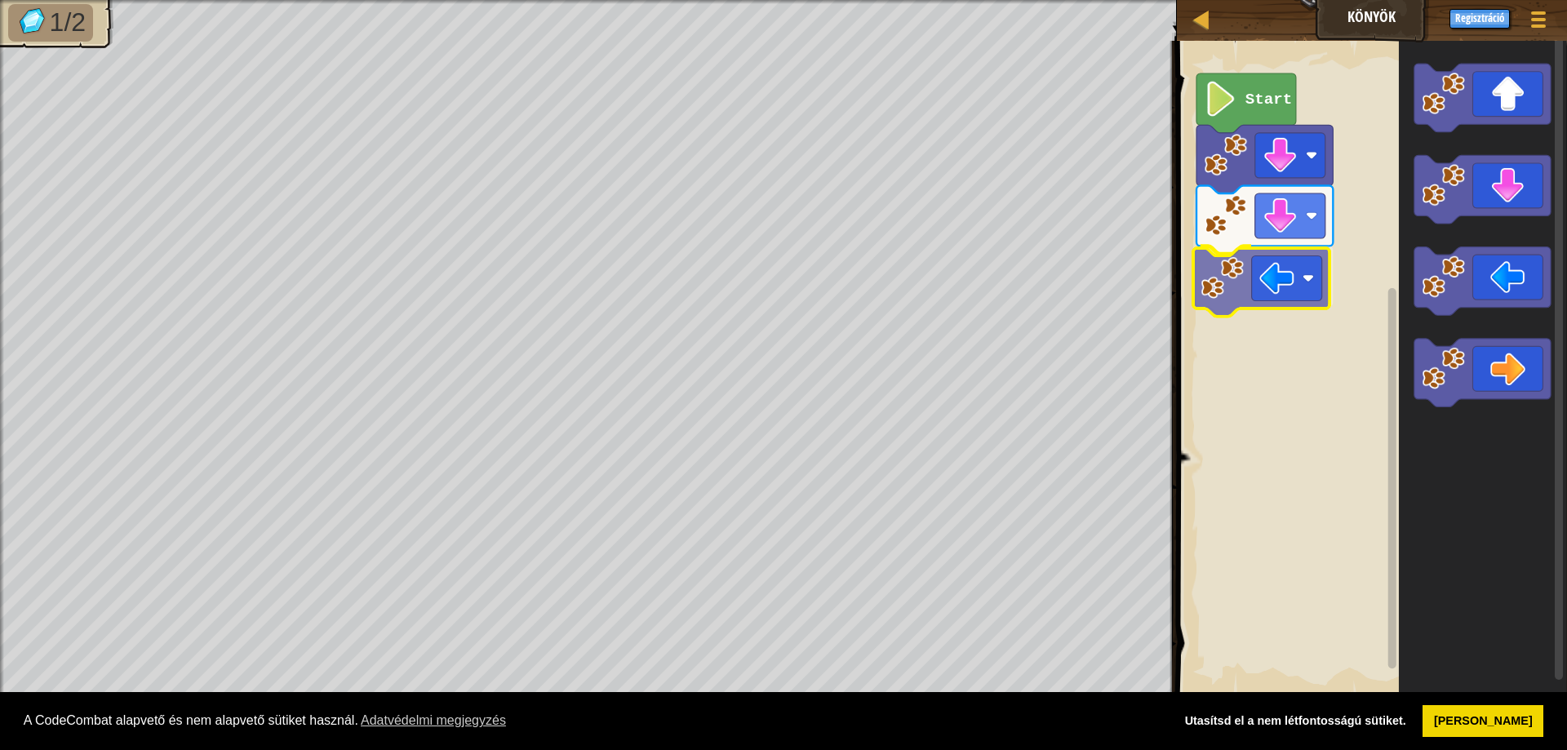
click at [1268, 302] on div "Start" at bounding box center [1369, 369] width 395 height 672
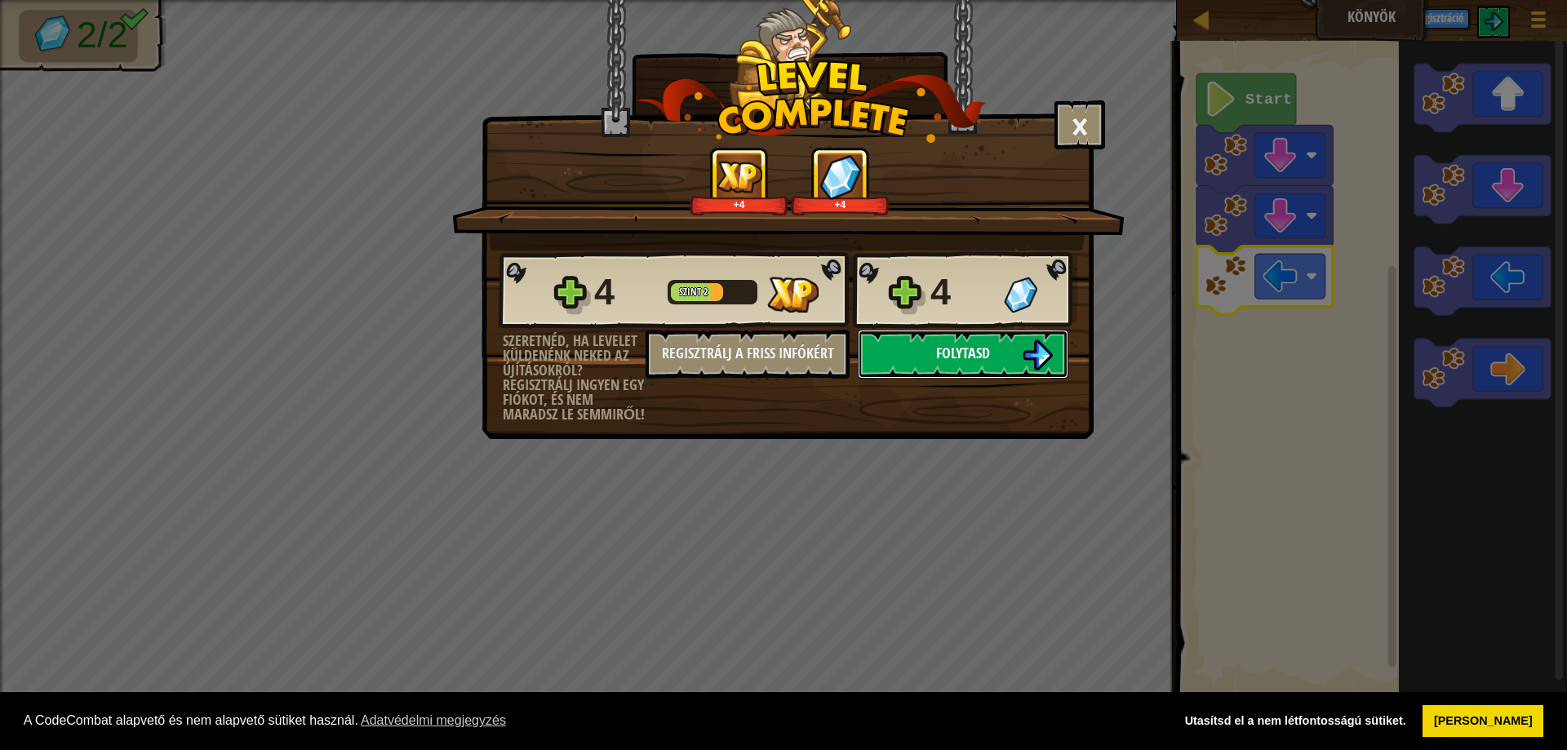
click at [989, 359] on span "Folytasd" at bounding box center [963, 353] width 54 height 20
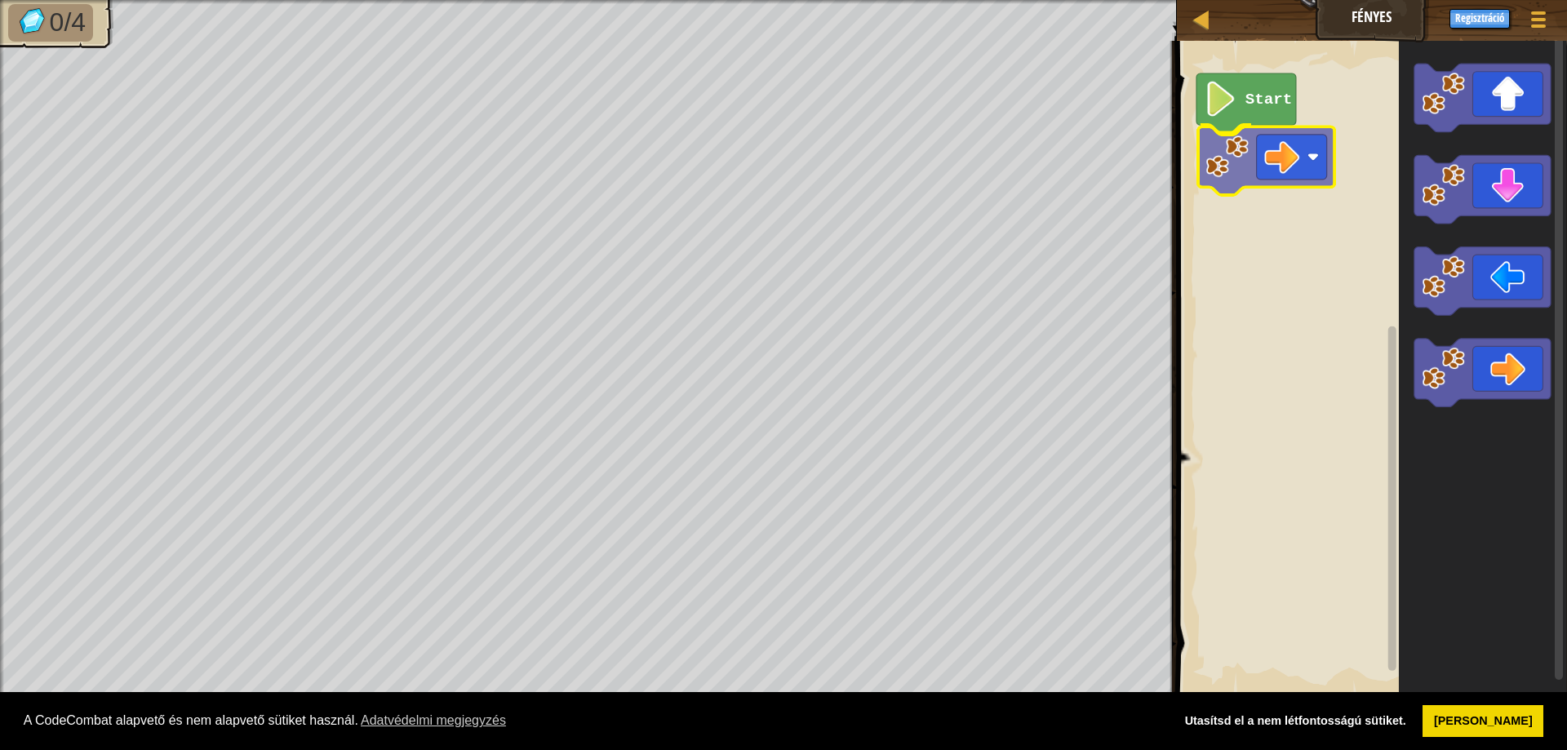
click at [1263, 142] on div "Start" at bounding box center [1369, 369] width 395 height 672
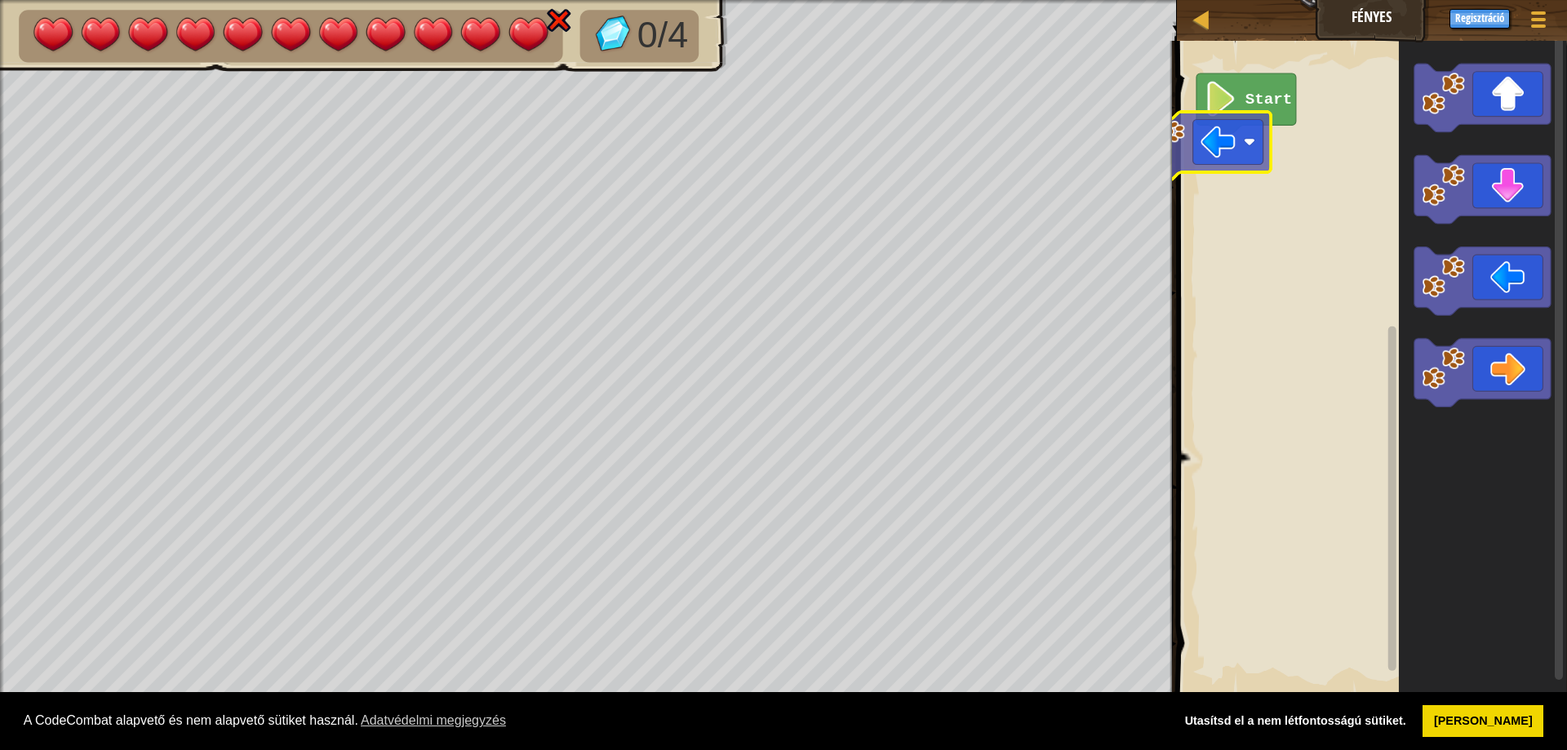
click at [1262, 142] on div "Start" at bounding box center [1369, 369] width 395 height 672
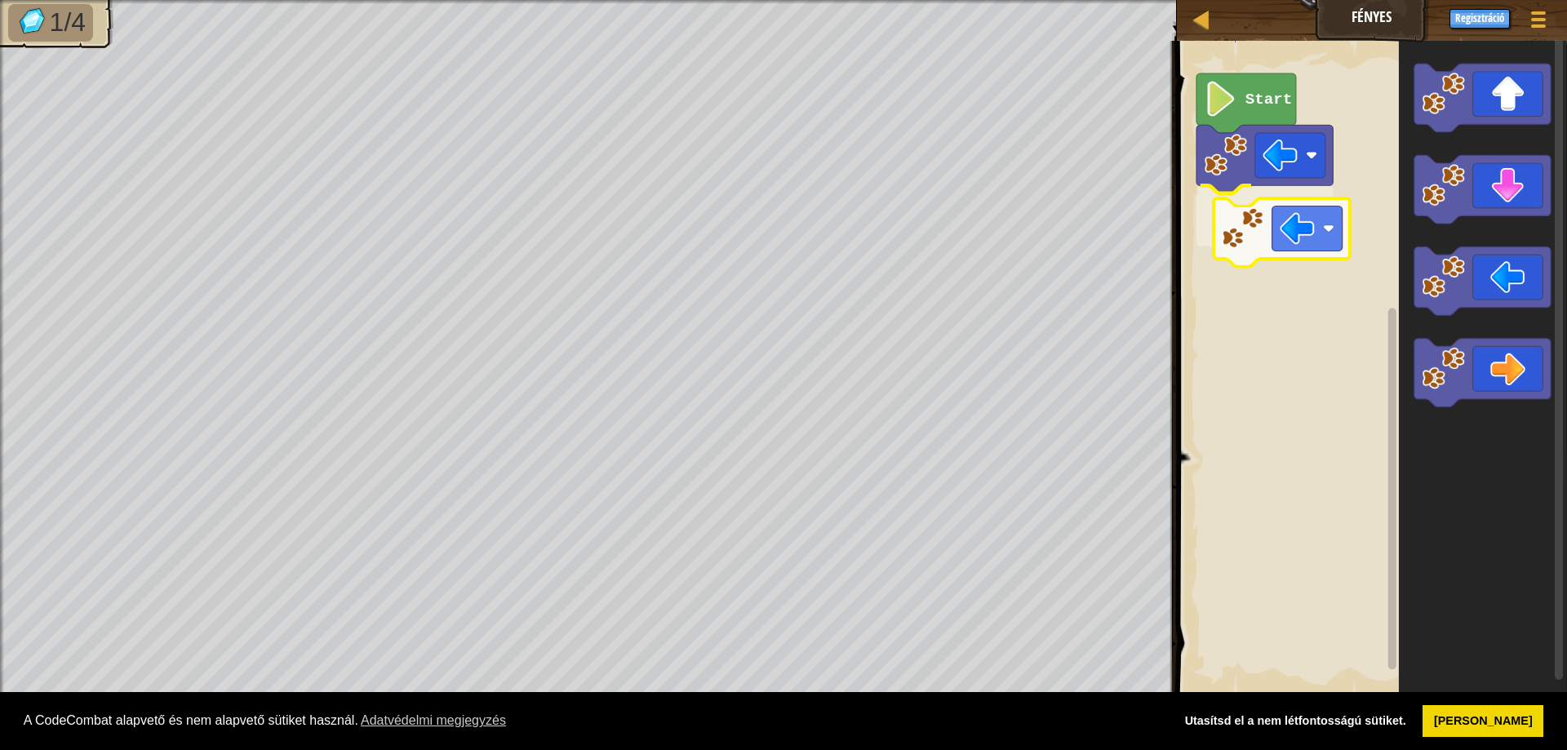
click at [1260, 237] on div "Start" at bounding box center [1369, 369] width 395 height 672
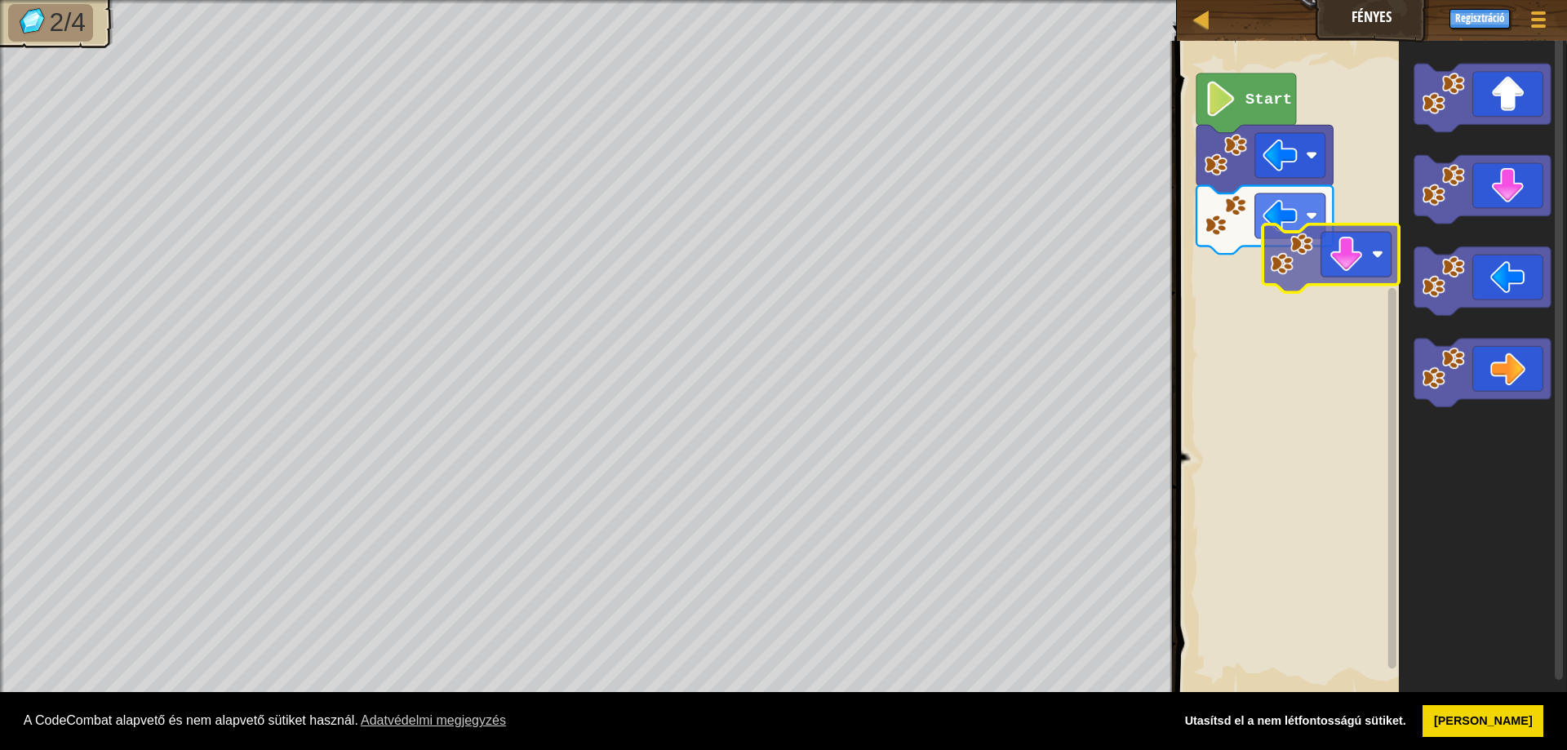
click at [1266, 313] on div "Start" at bounding box center [1369, 369] width 395 height 672
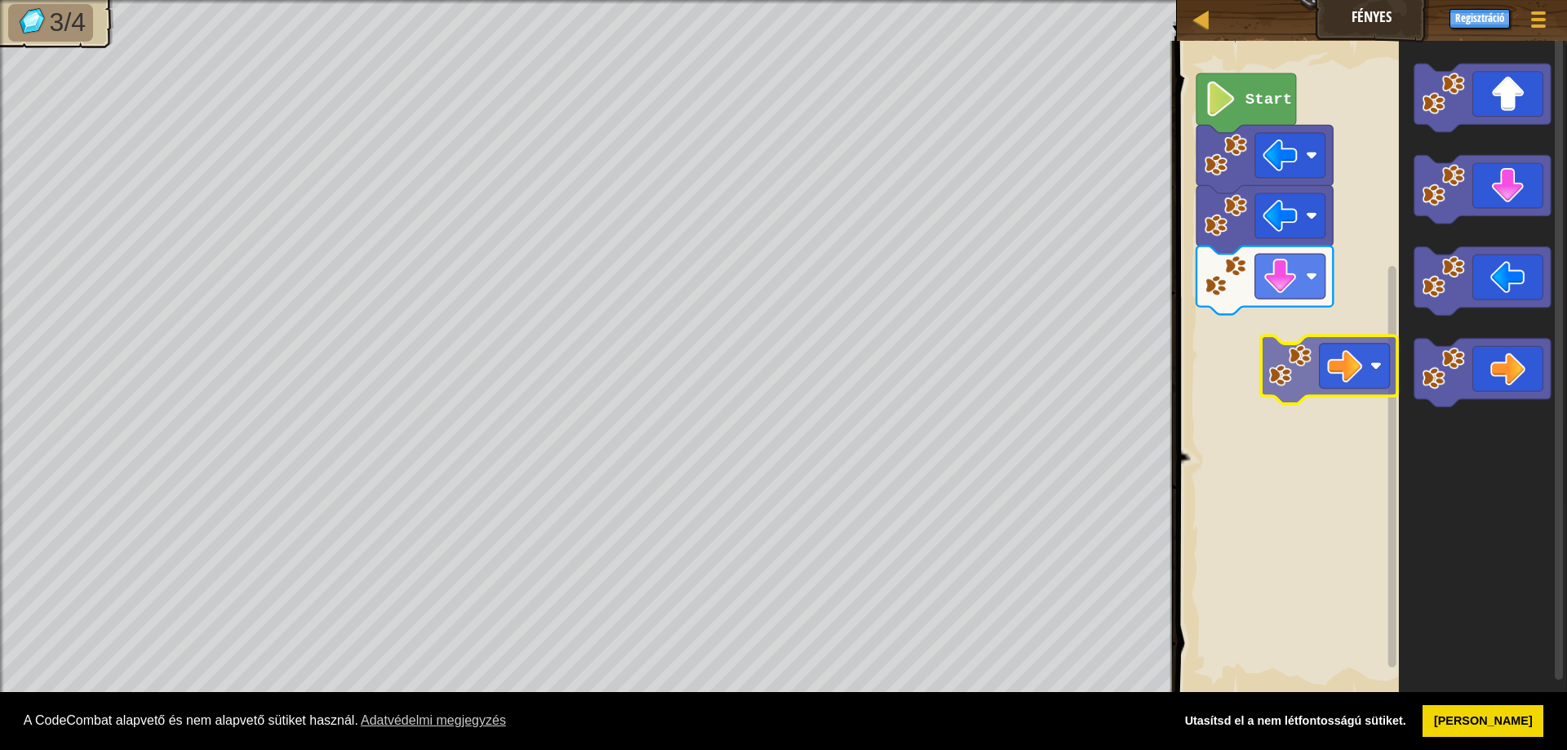
click at [1277, 326] on div "Start" at bounding box center [1369, 369] width 395 height 672
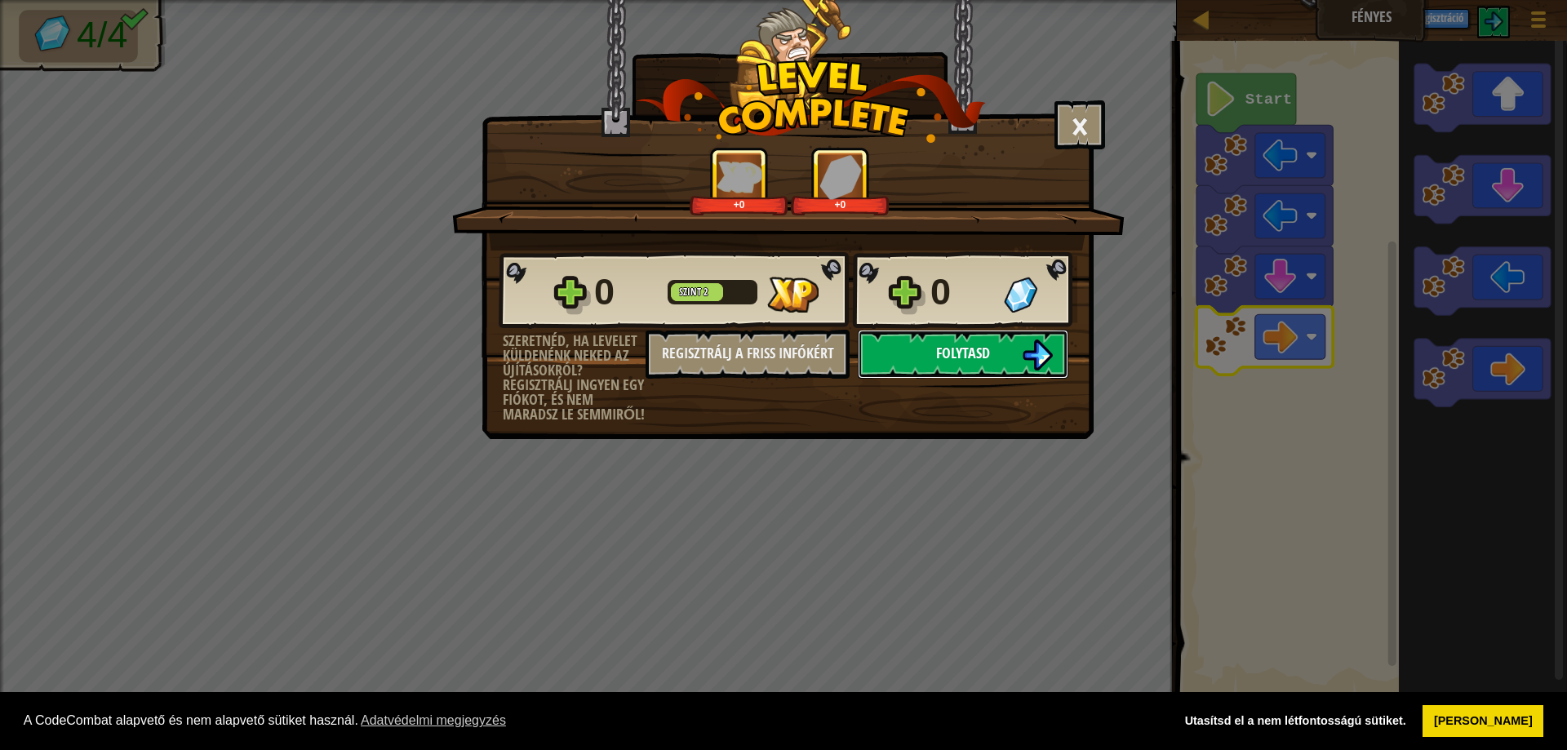
click at [994, 349] on button "Folytasd" at bounding box center [963, 354] width 211 height 49
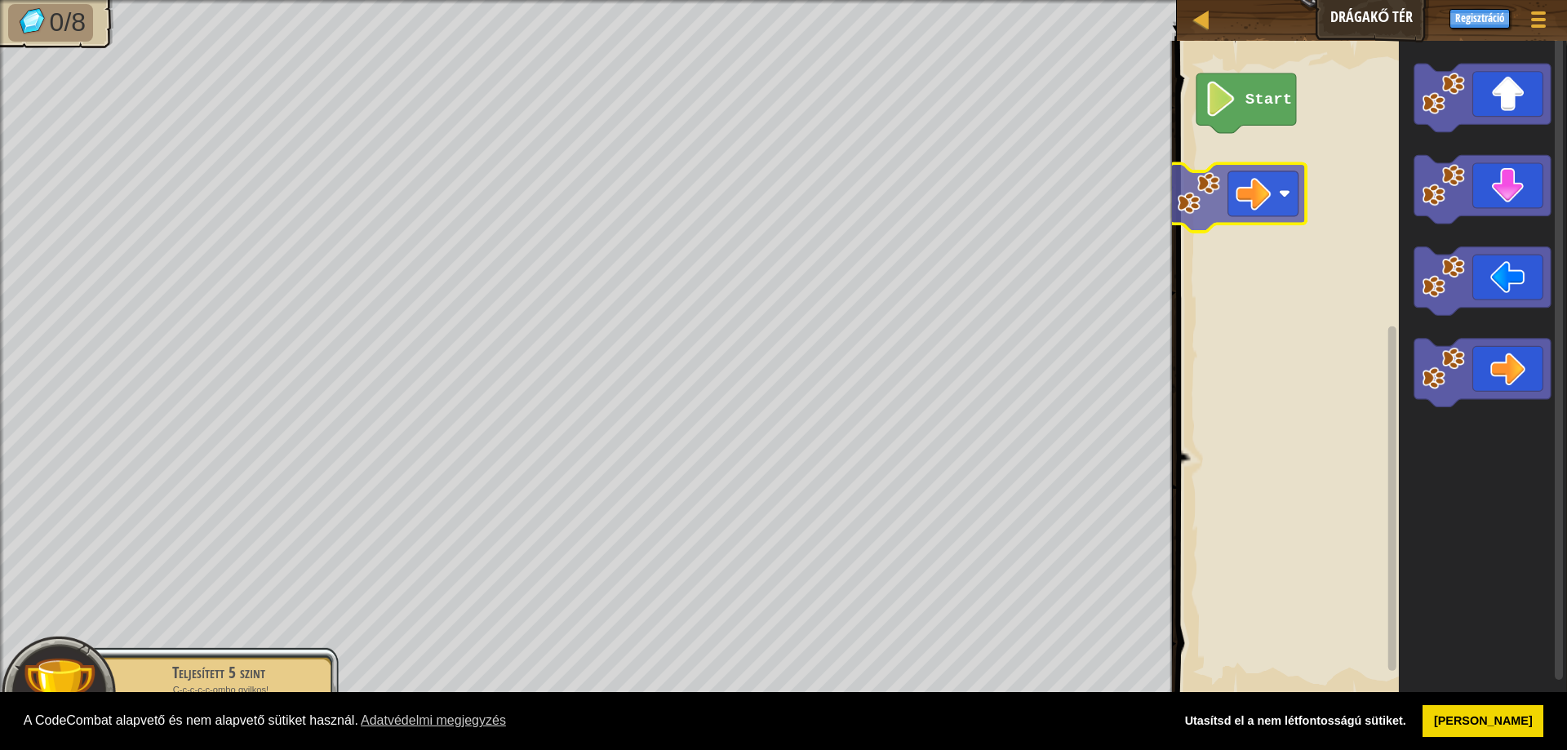
click at [1261, 185] on div "Start" at bounding box center [1369, 369] width 395 height 672
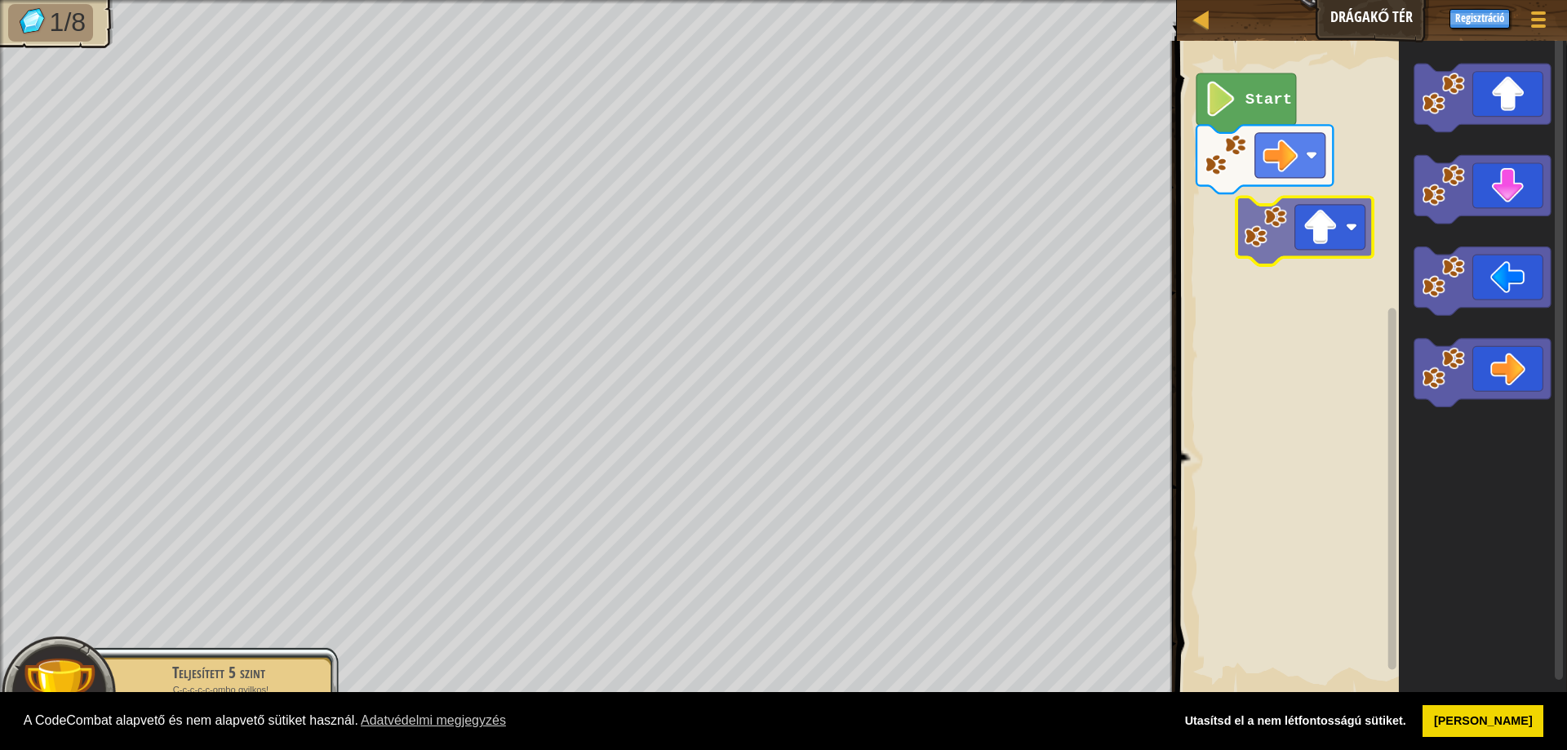
click at [1298, 253] on div "Start" at bounding box center [1369, 369] width 395 height 672
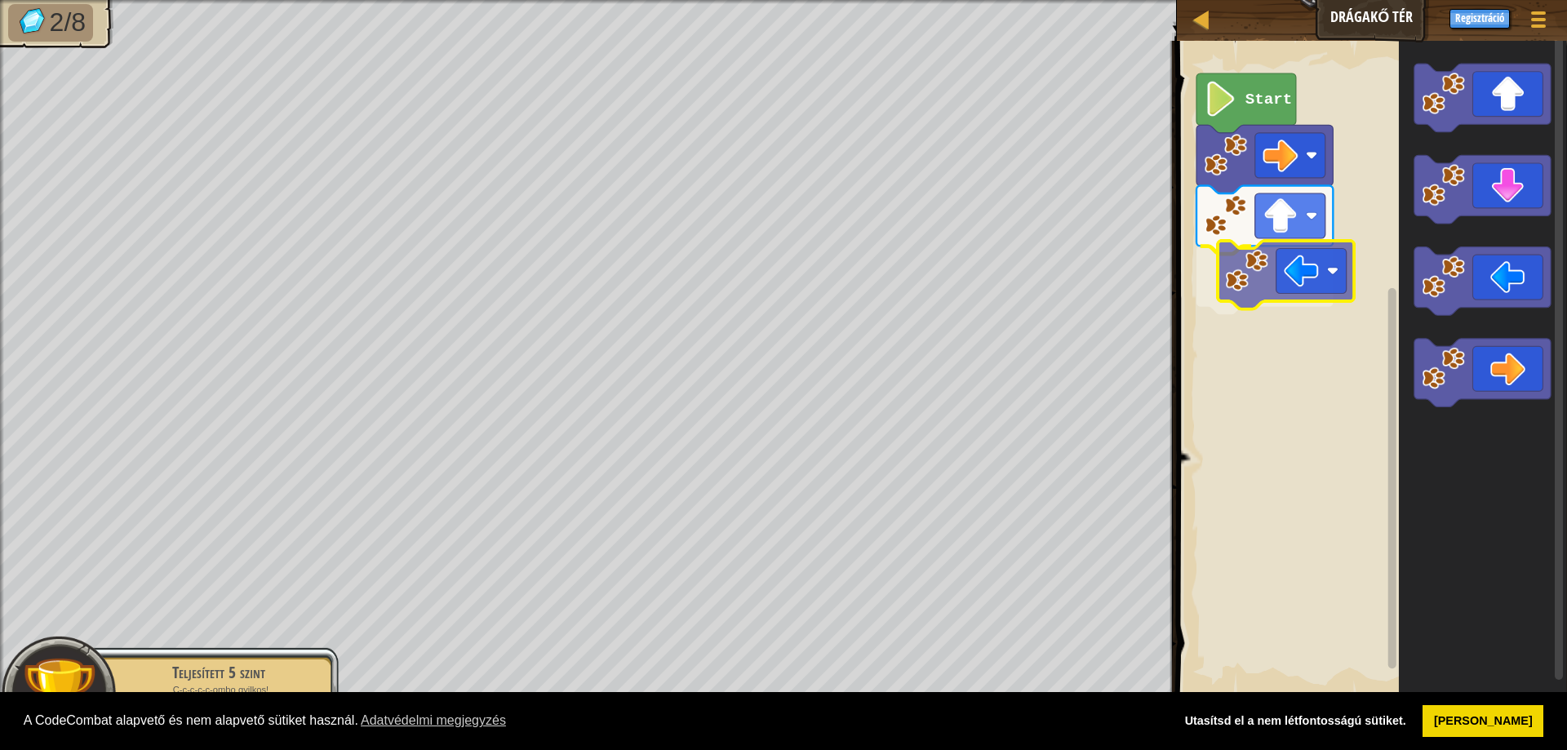
click at [1303, 291] on div "Start" at bounding box center [1369, 369] width 395 height 672
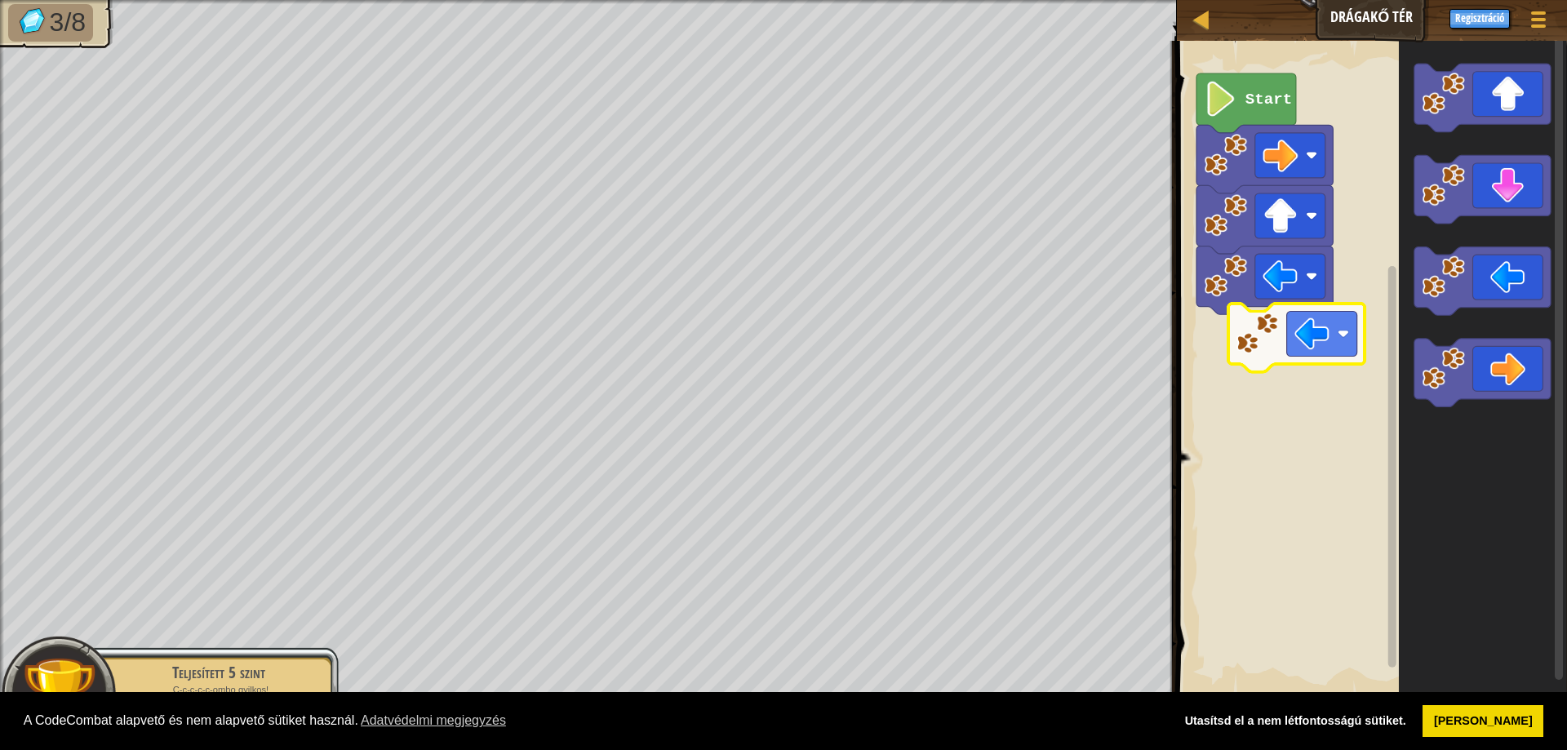
click at [1312, 356] on div "Start" at bounding box center [1369, 369] width 395 height 672
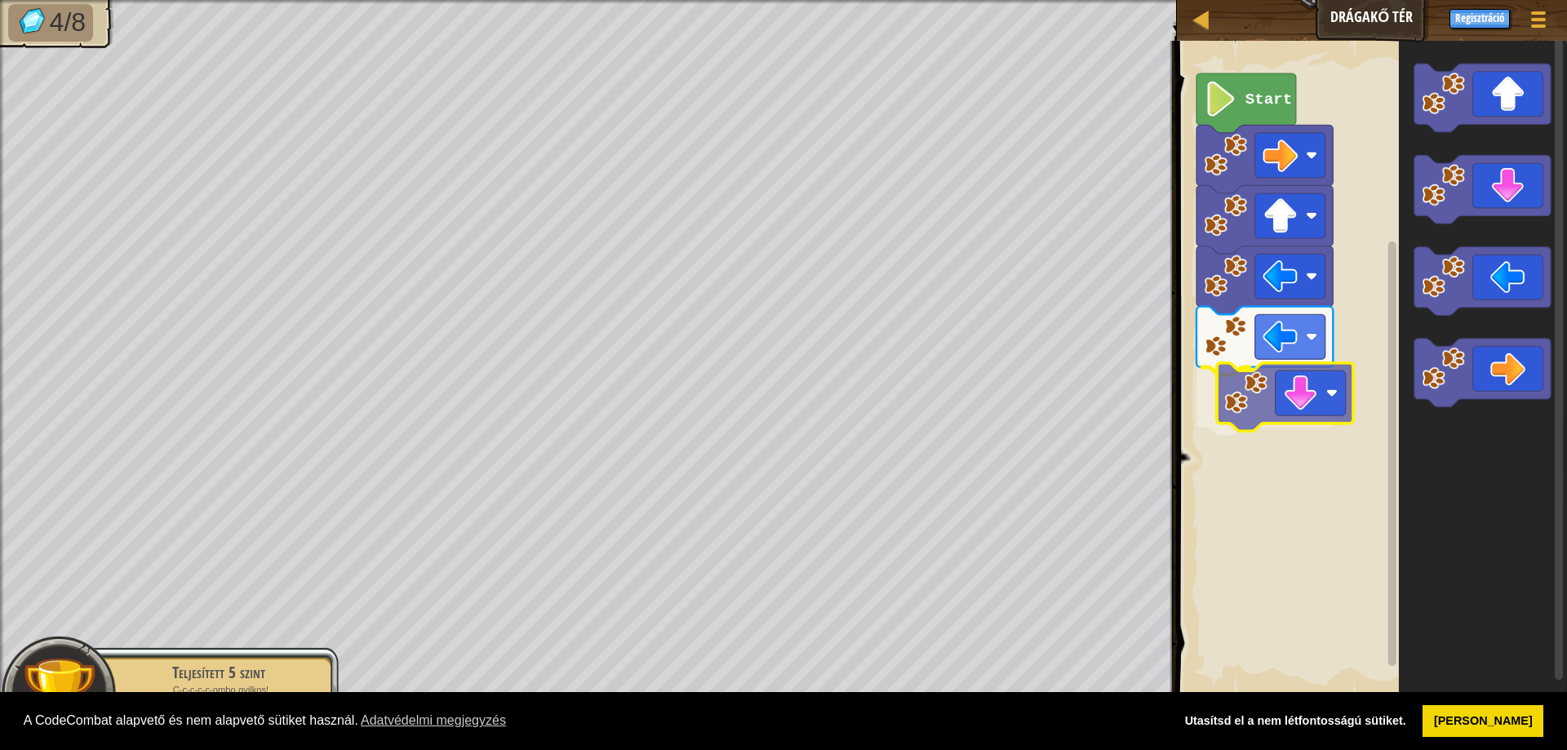
click at [1308, 414] on div "Start" at bounding box center [1369, 369] width 395 height 672
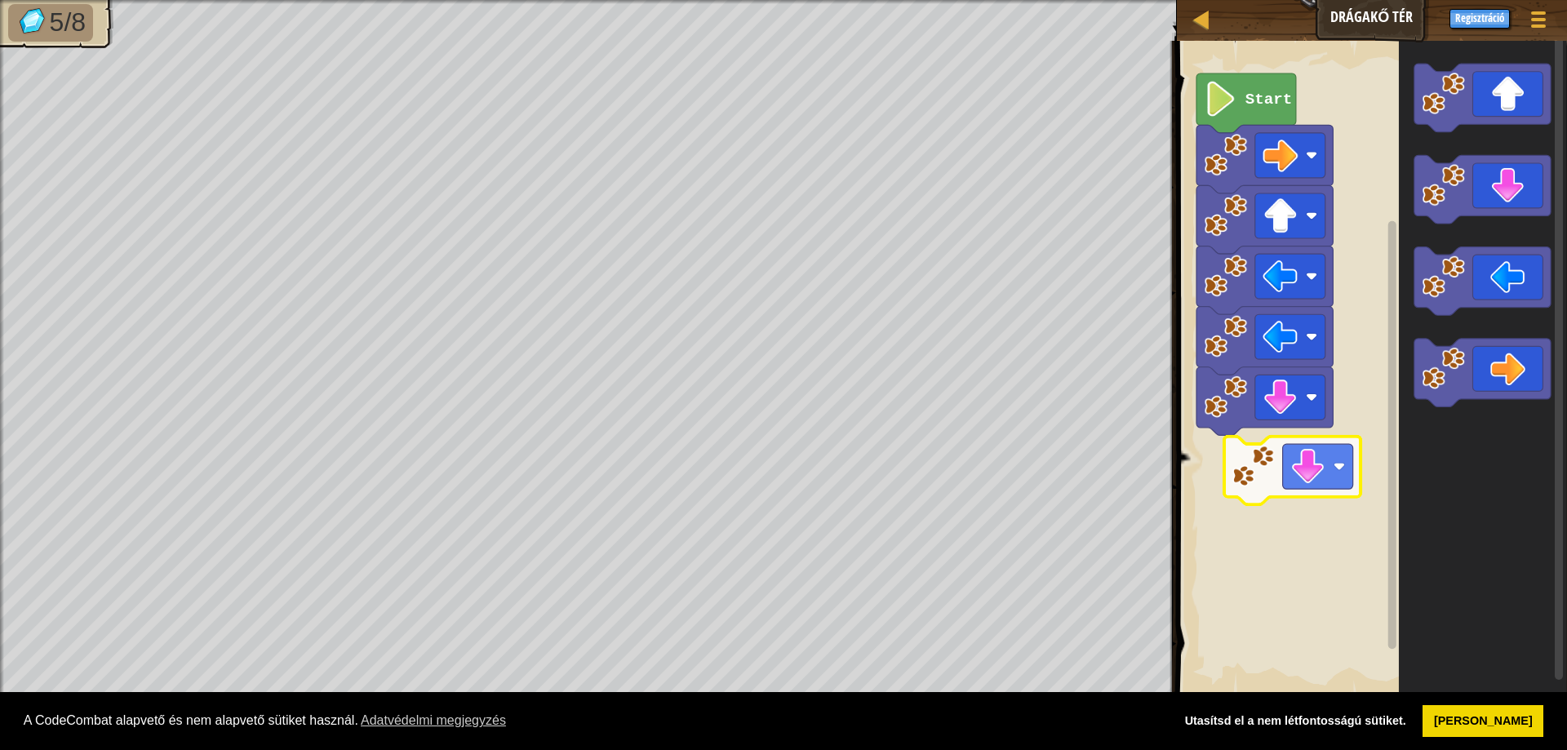
click at [1300, 466] on div "Start" at bounding box center [1369, 369] width 395 height 672
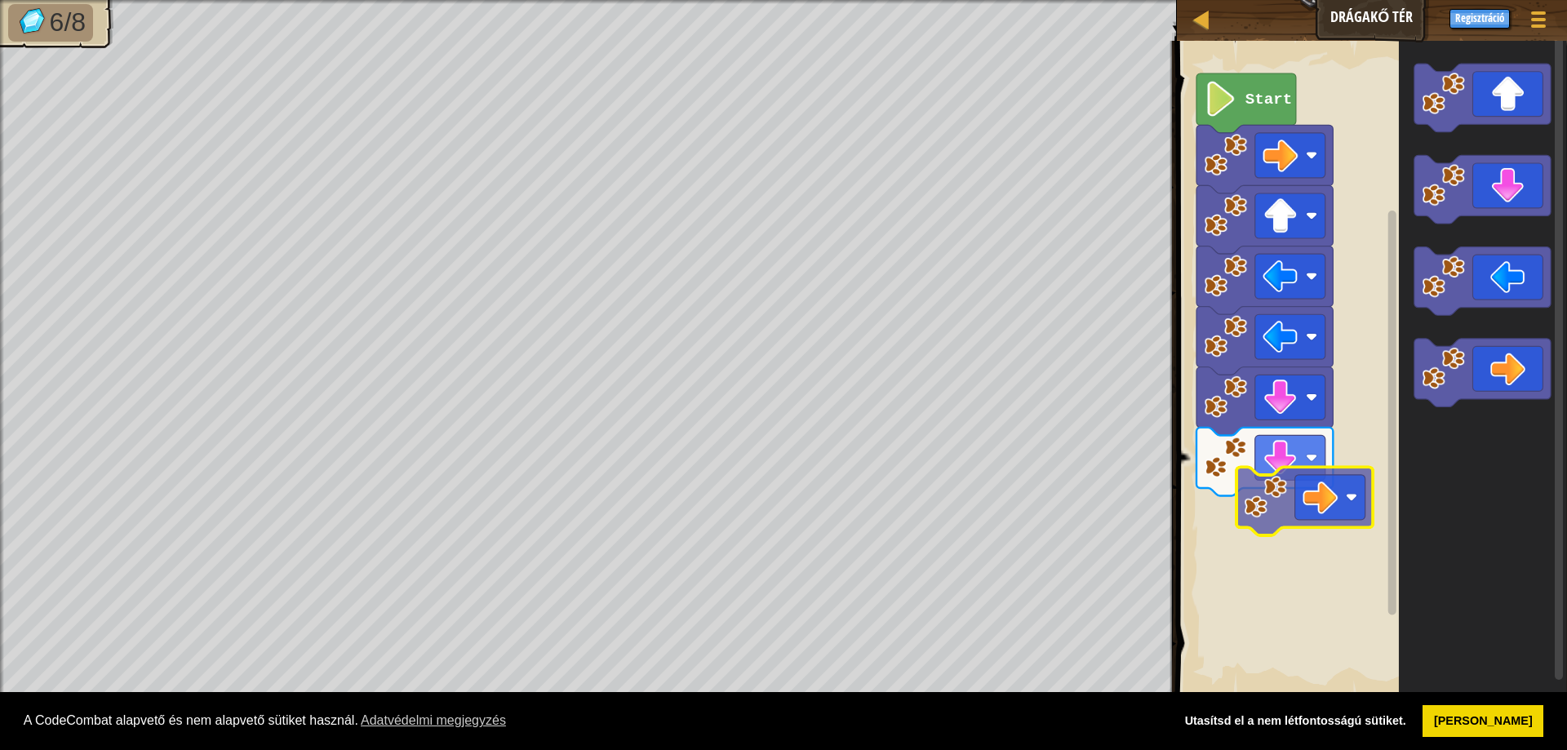
click at [1300, 513] on div "Start" at bounding box center [1369, 369] width 395 height 672
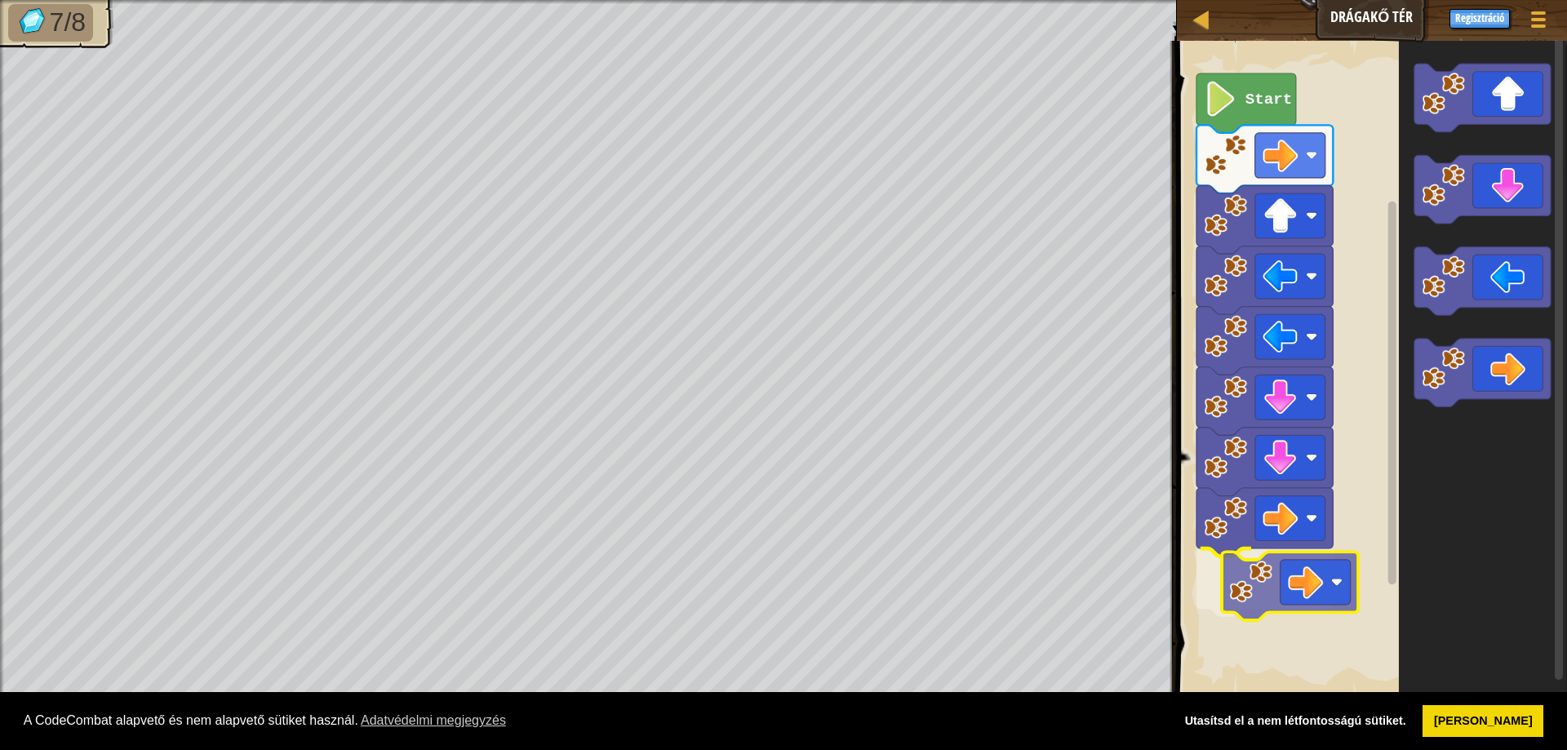
click at [1322, 590] on div "Start" at bounding box center [1369, 369] width 395 height 672
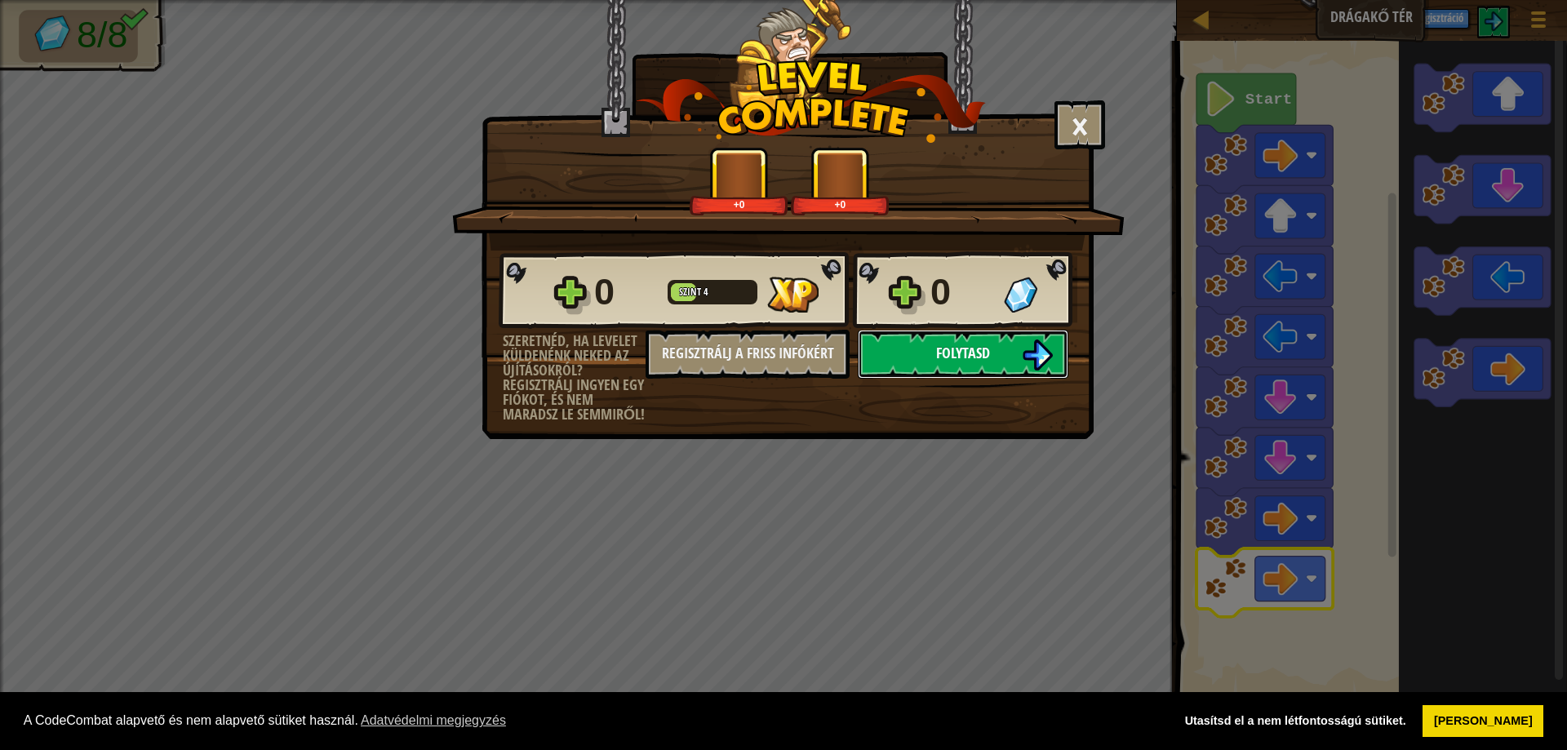
click at [1010, 369] on button "Folytasd" at bounding box center [963, 354] width 211 height 49
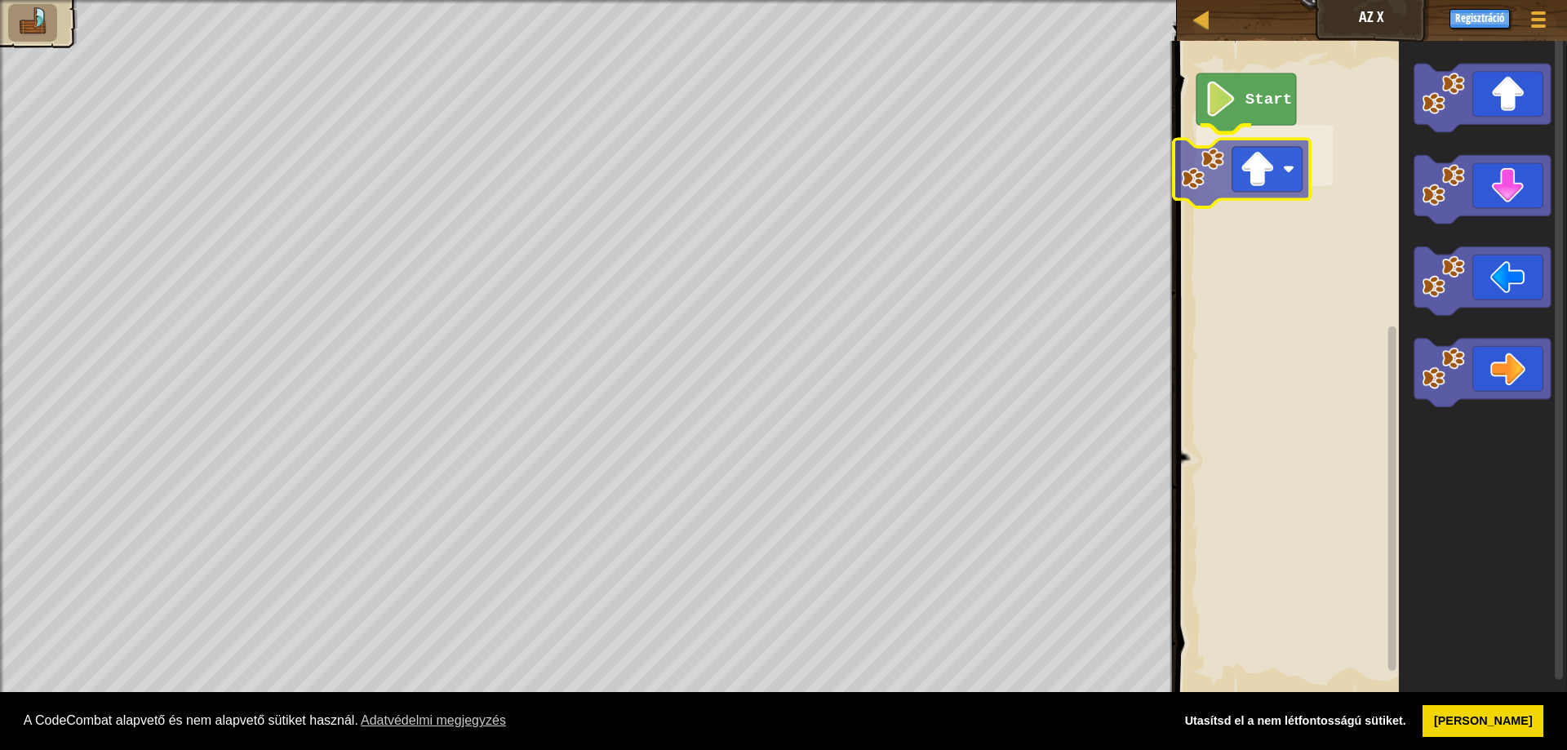
click at [1232, 198] on div "Start" at bounding box center [1369, 369] width 395 height 672
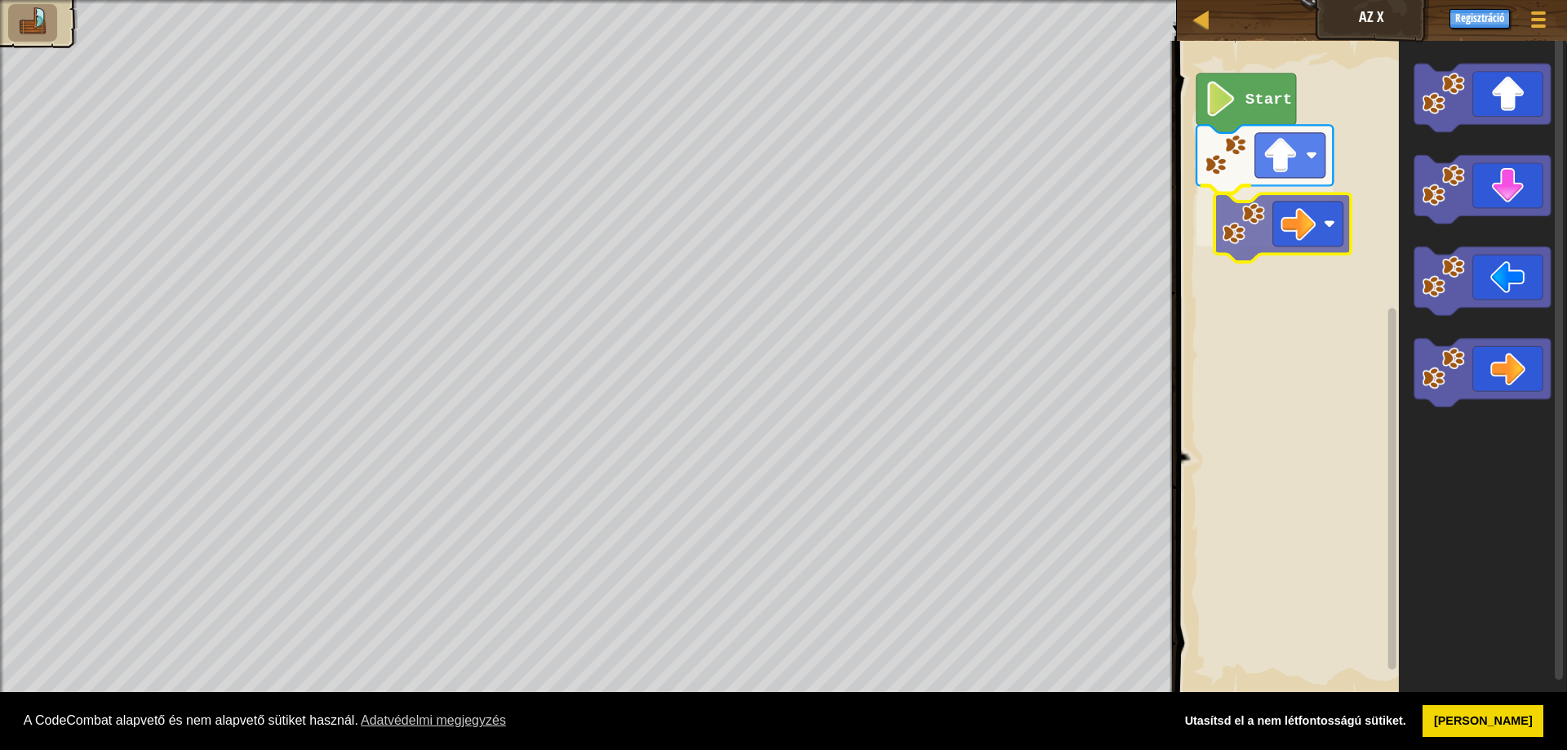
click at [1307, 218] on div "Start" at bounding box center [1369, 369] width 395 height 672
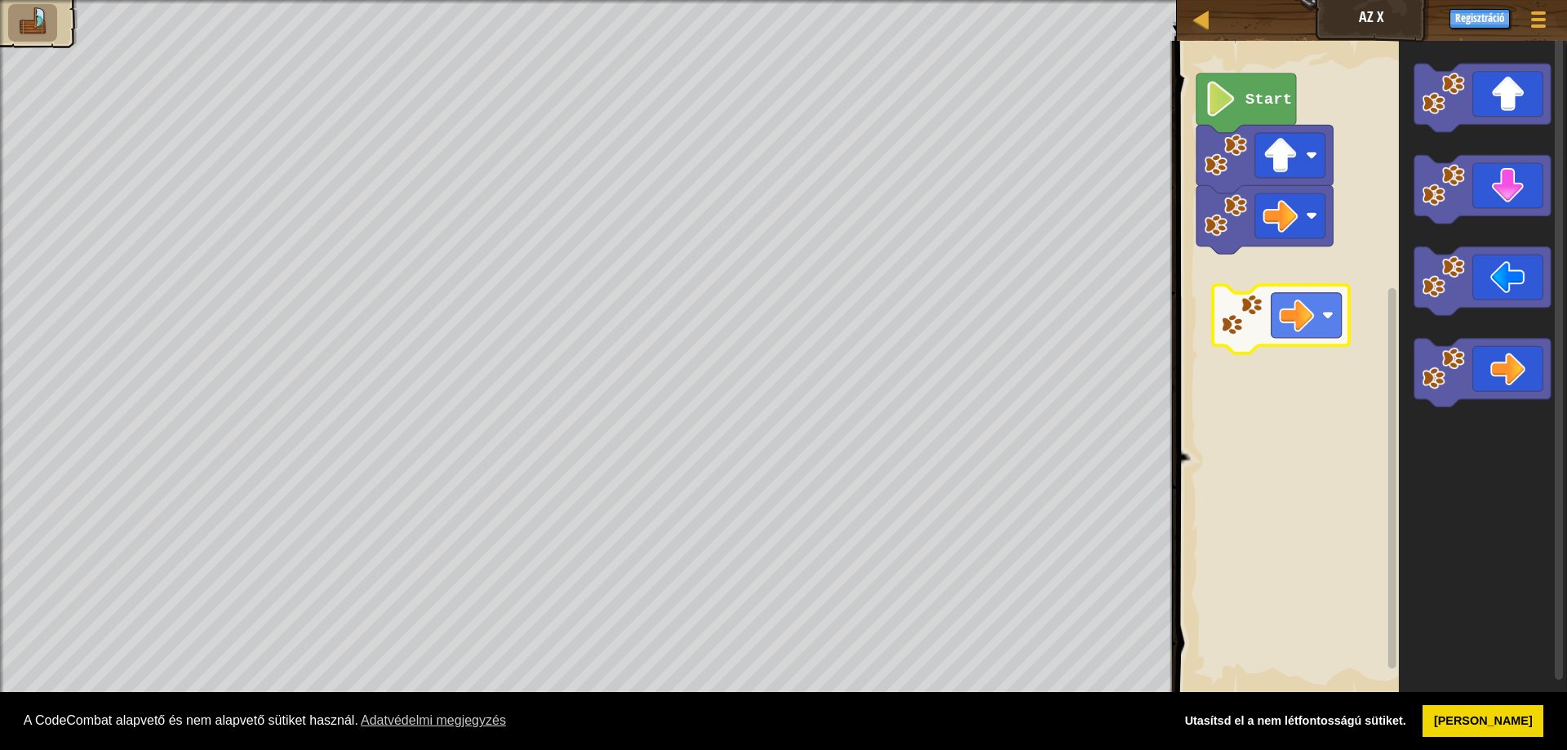
click at [1321, 303] on div "Start" at bounding box center [1369, 369] width 395 height 672
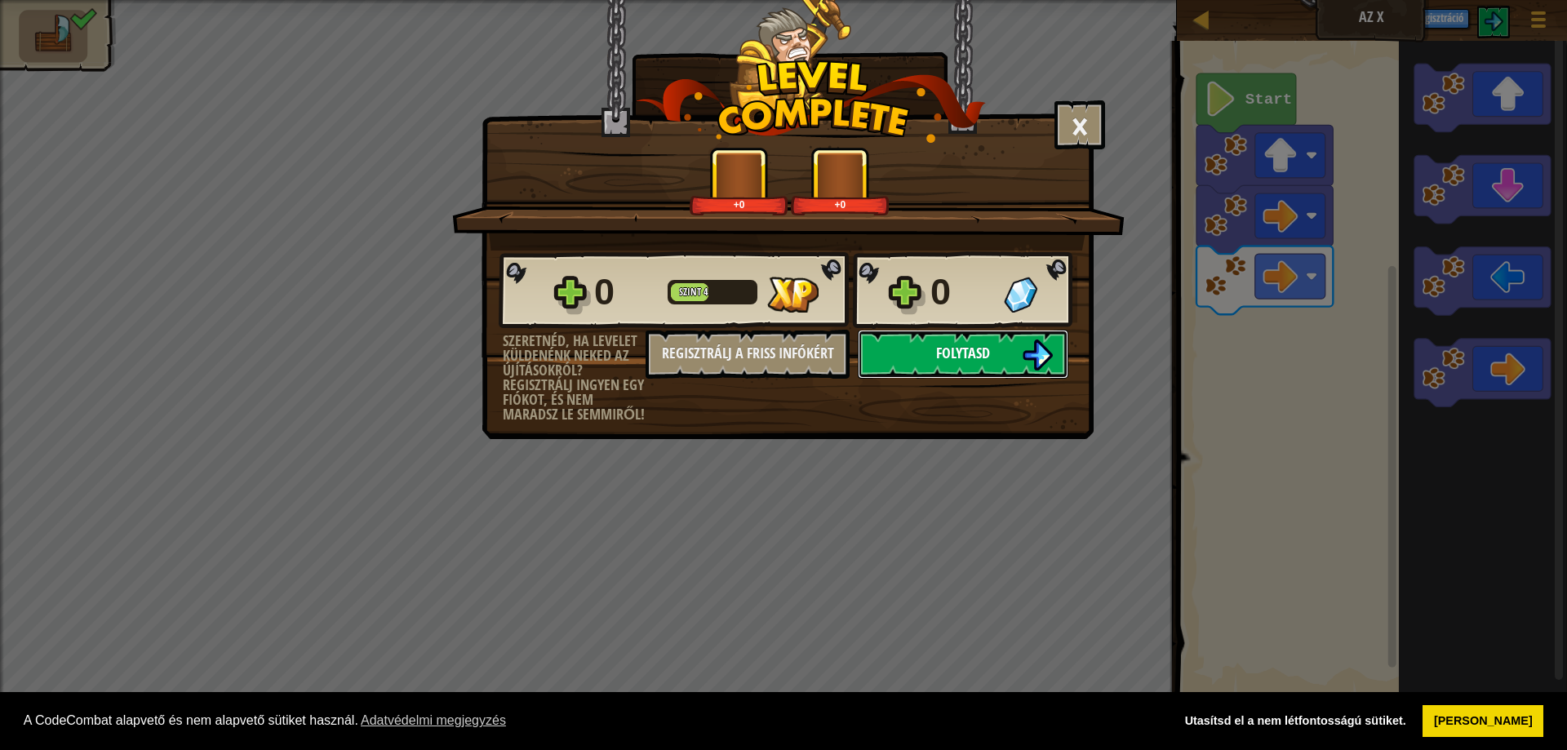
click at [1007, 362] on button "Folytasd" at bounding box center [963, 354] width 211 height 49
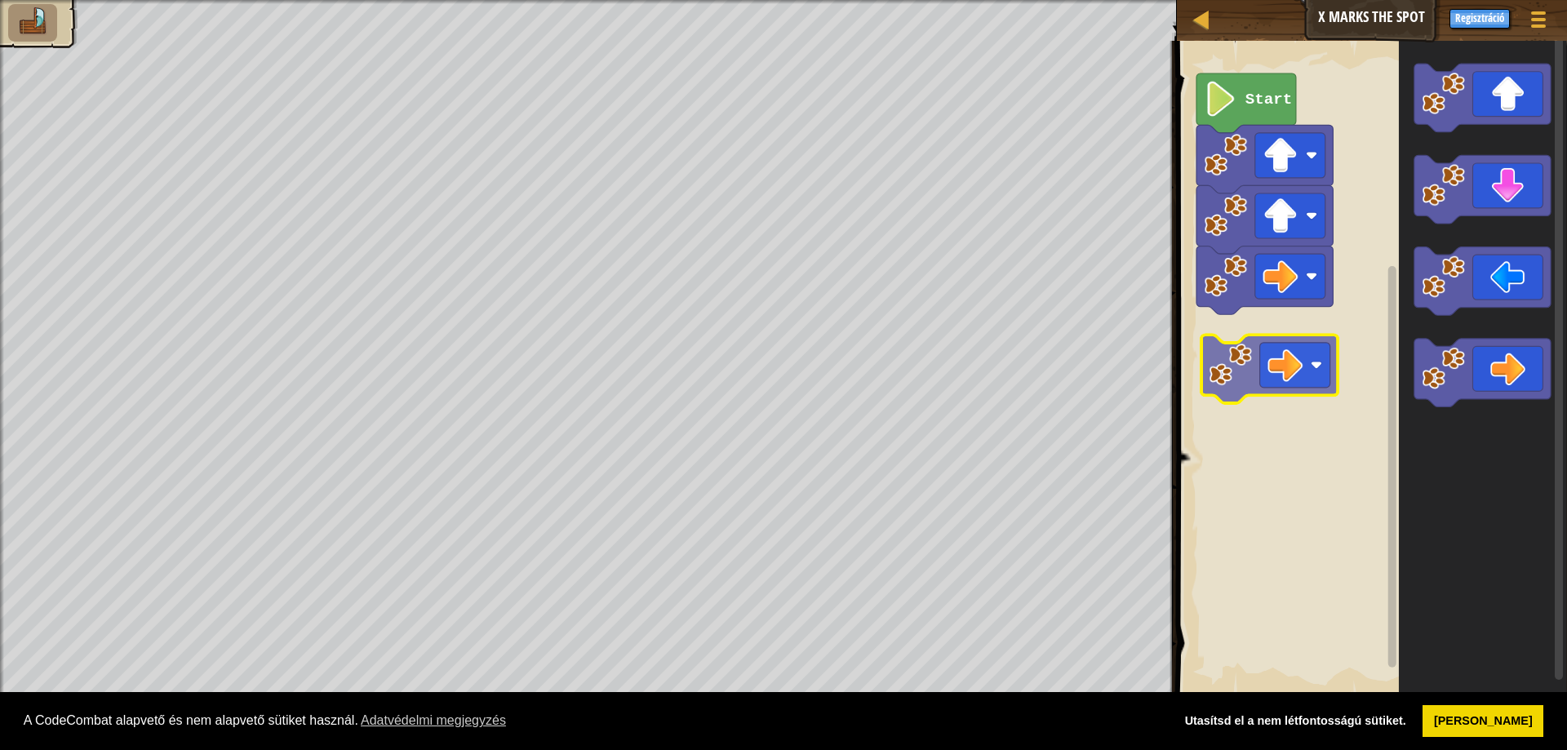
click at [1210, 348] on div "Start" at bounding box center [1369, 369] width 395 height 672
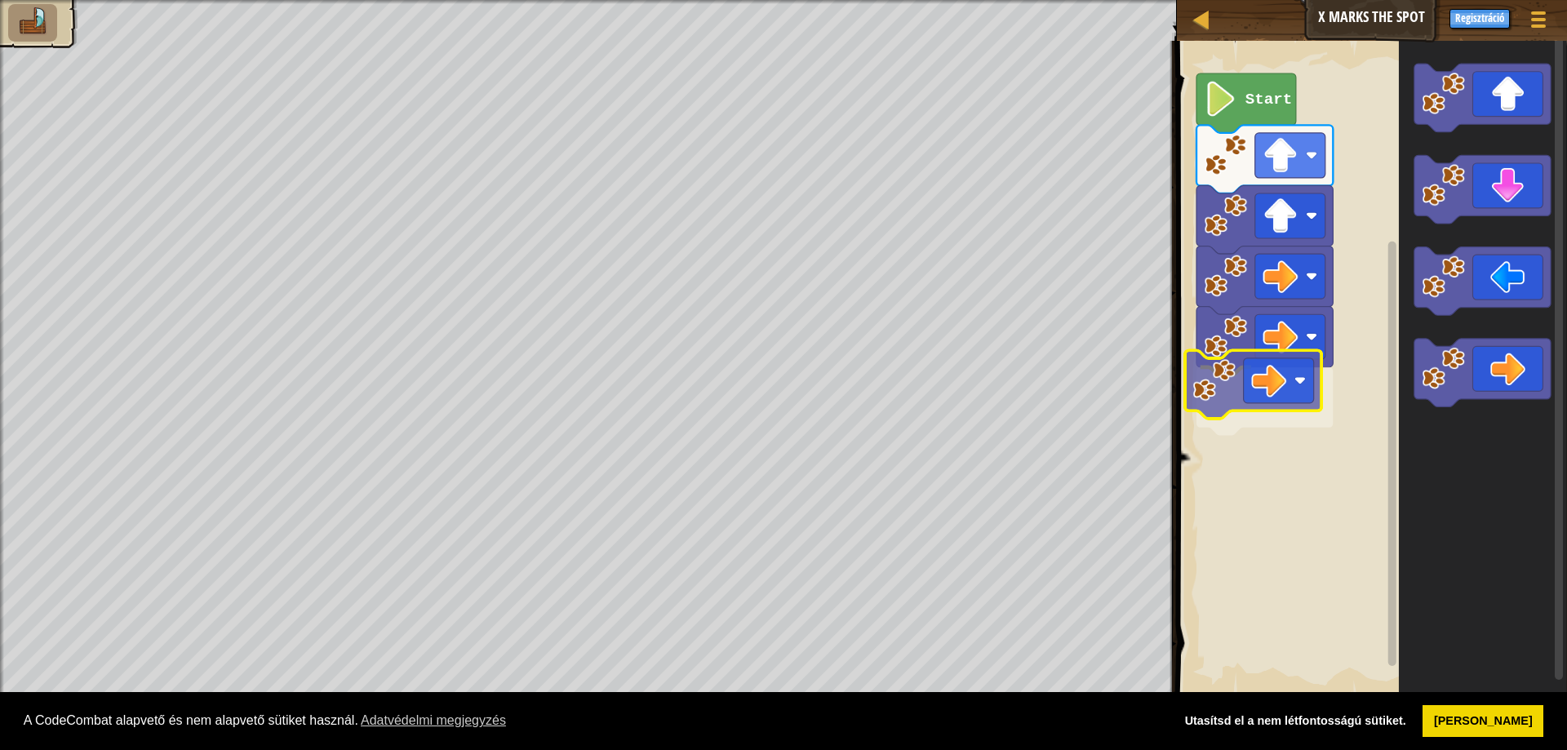
click at [1277, 392] on div "Start" at bounding box center [1369, 369] width 395 height 672
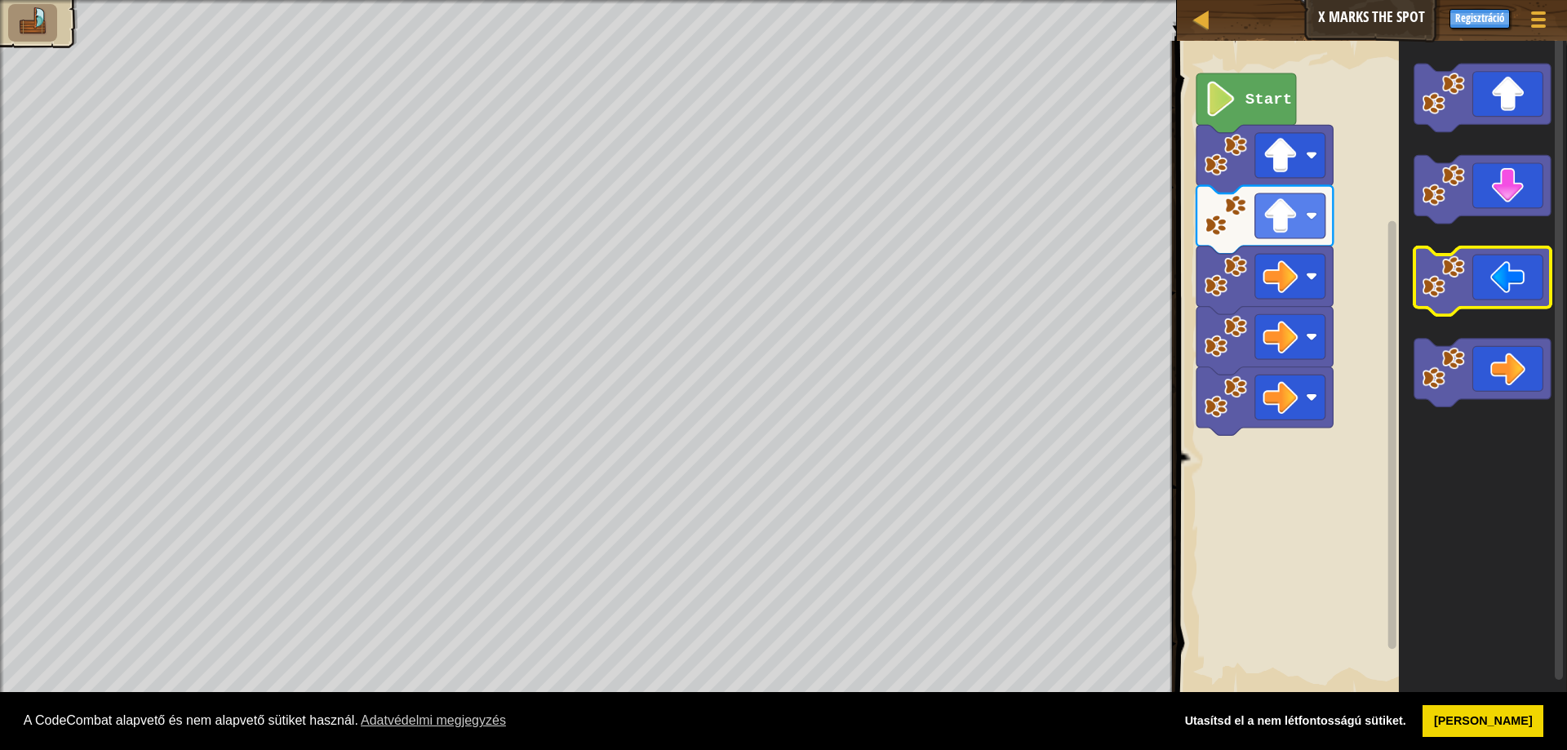
click at [1446, 286] on icon "Blockly munkaterület" at bounding box center [1482, 369] width 168 height 672
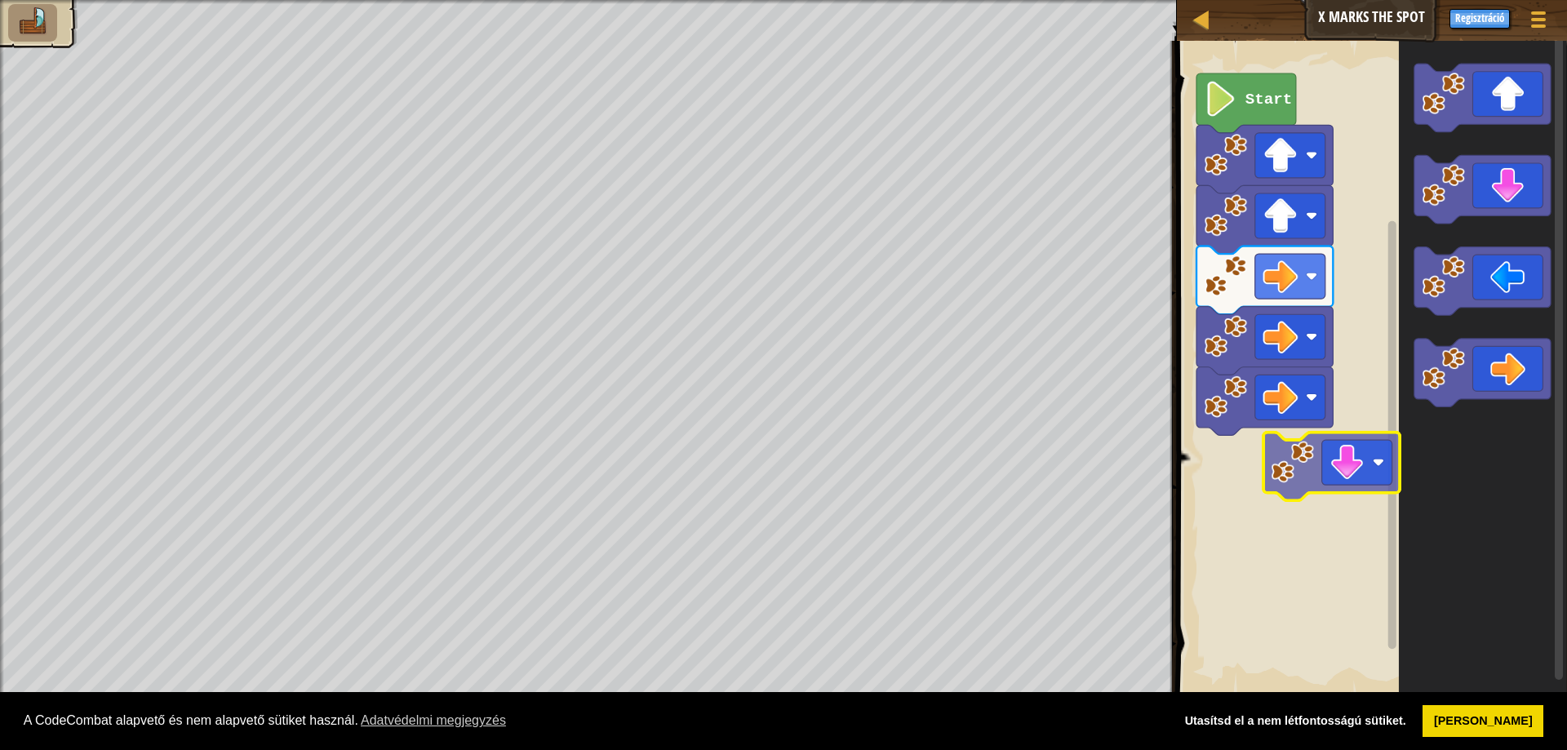
click at [1317, 501] on div "Start" at bounding box center [1369, 369] width 395 height 672
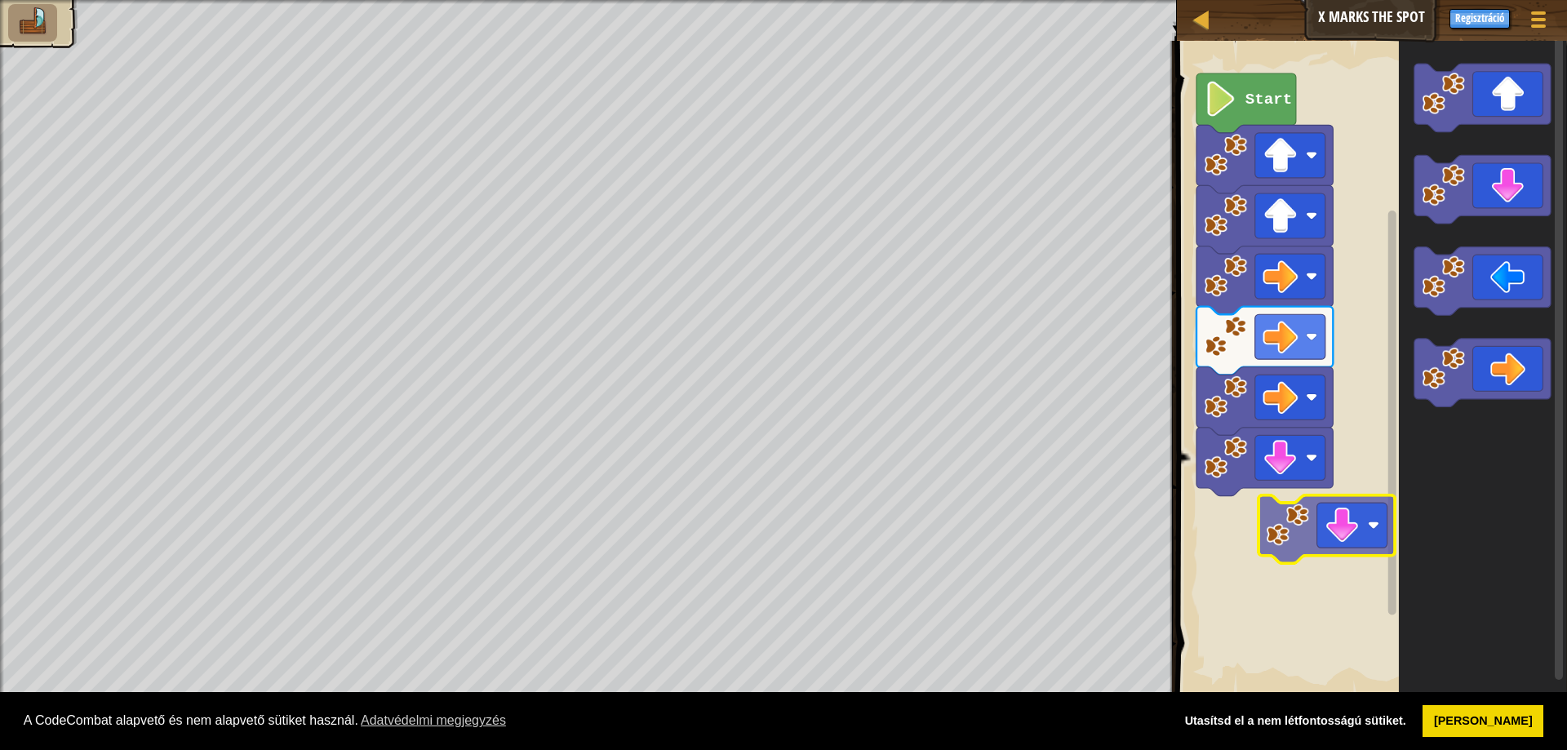
click at [1336, 550] on div "Start" at bounding box center [1369, 369] width 395 height 672
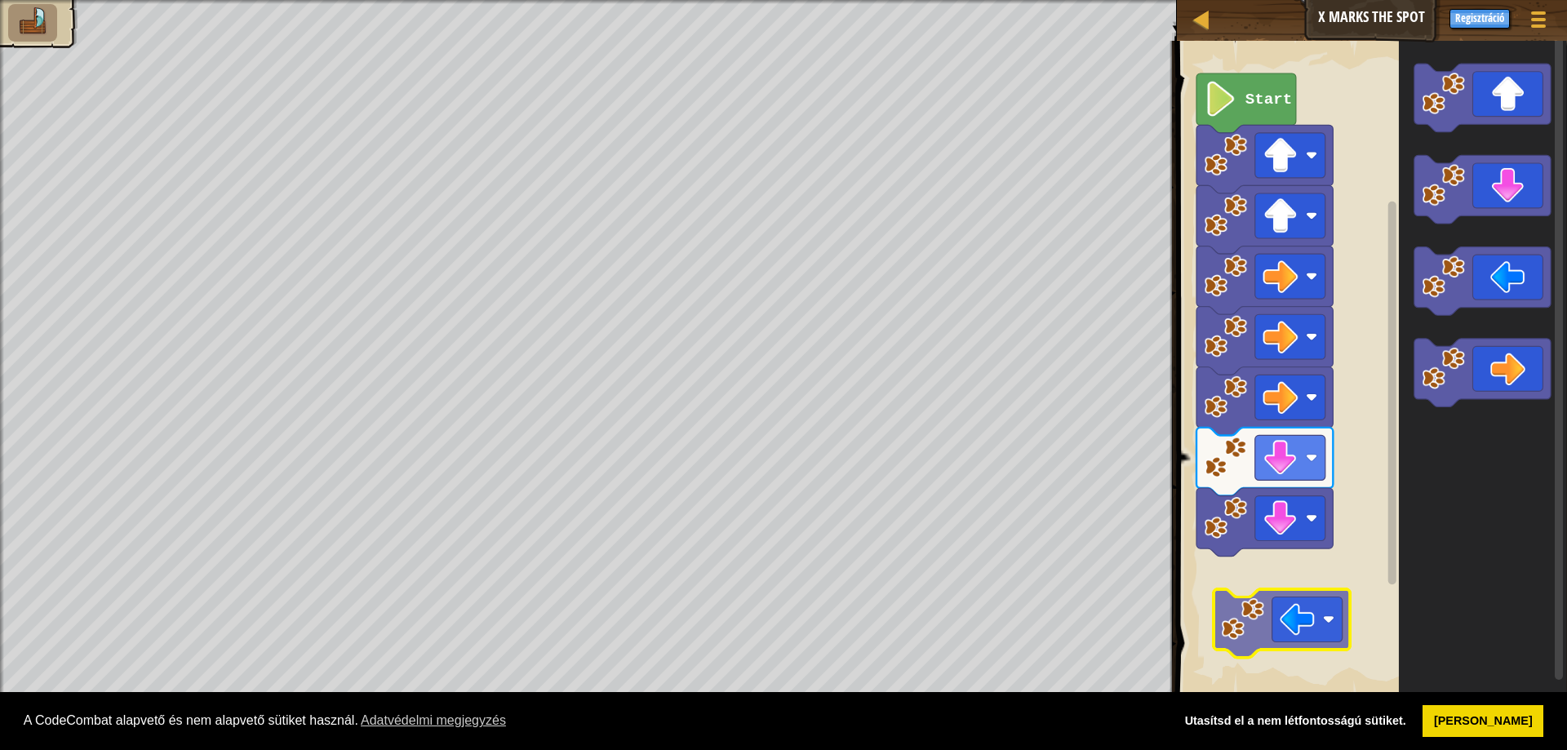
click at [1298, 626] on div "Start" at bounding box center [1369, 369] width 395 height 672
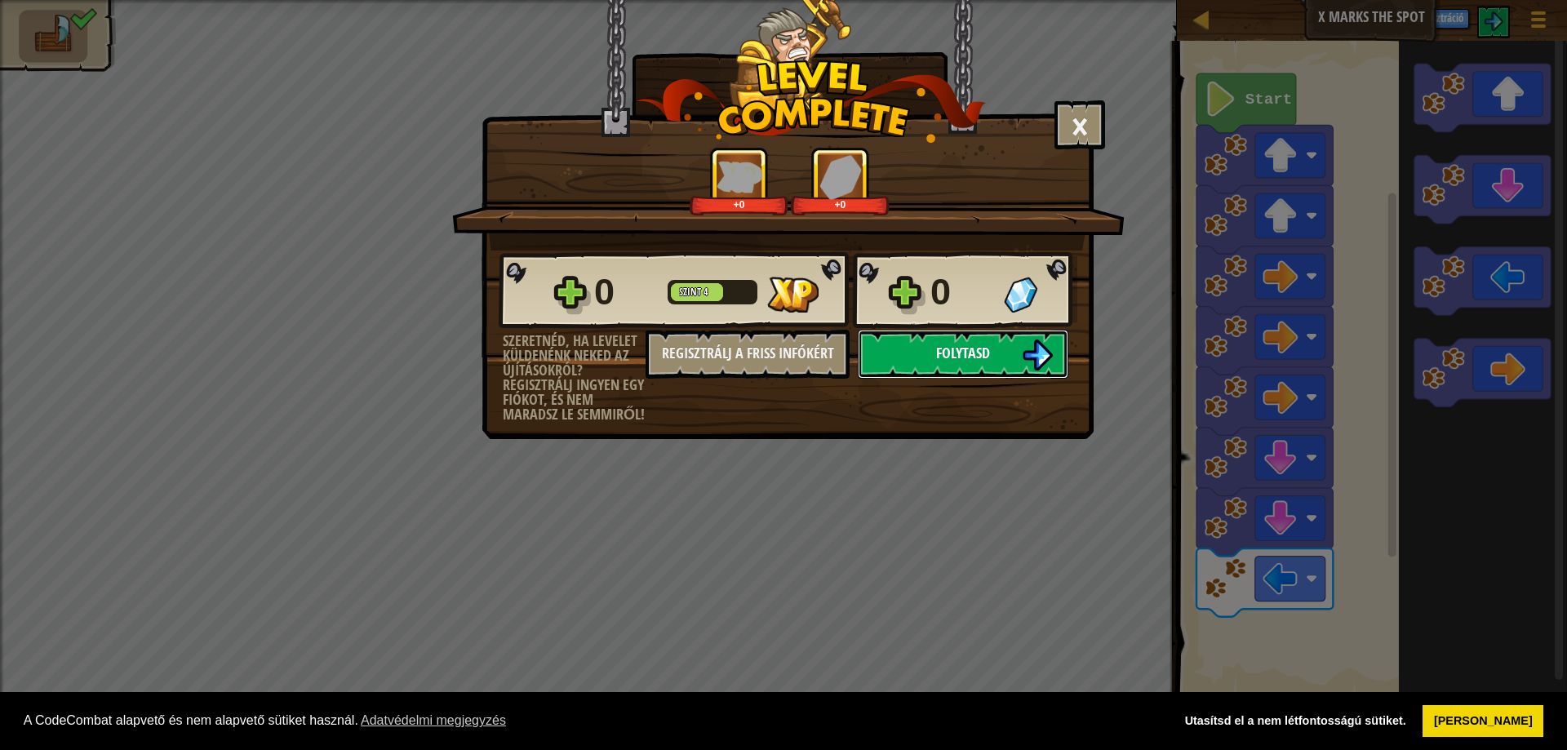
click at [1002, 364] on button "Folytasd" at bounding box center [963, 354] width 211 height 49
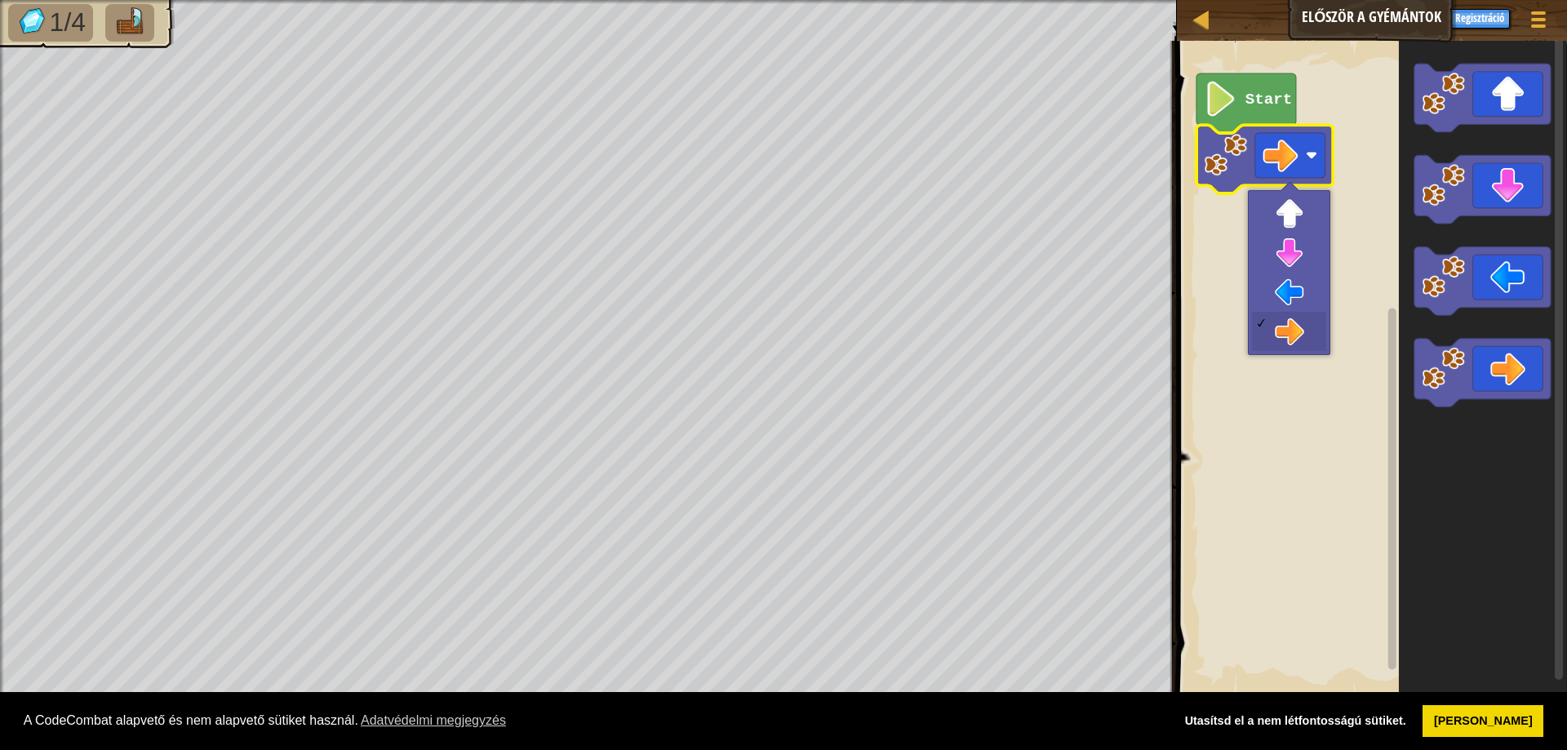
click at [1314, 154] on image "Blockly munkaterület" at bounding box center [1311, 154] width 11 height 11
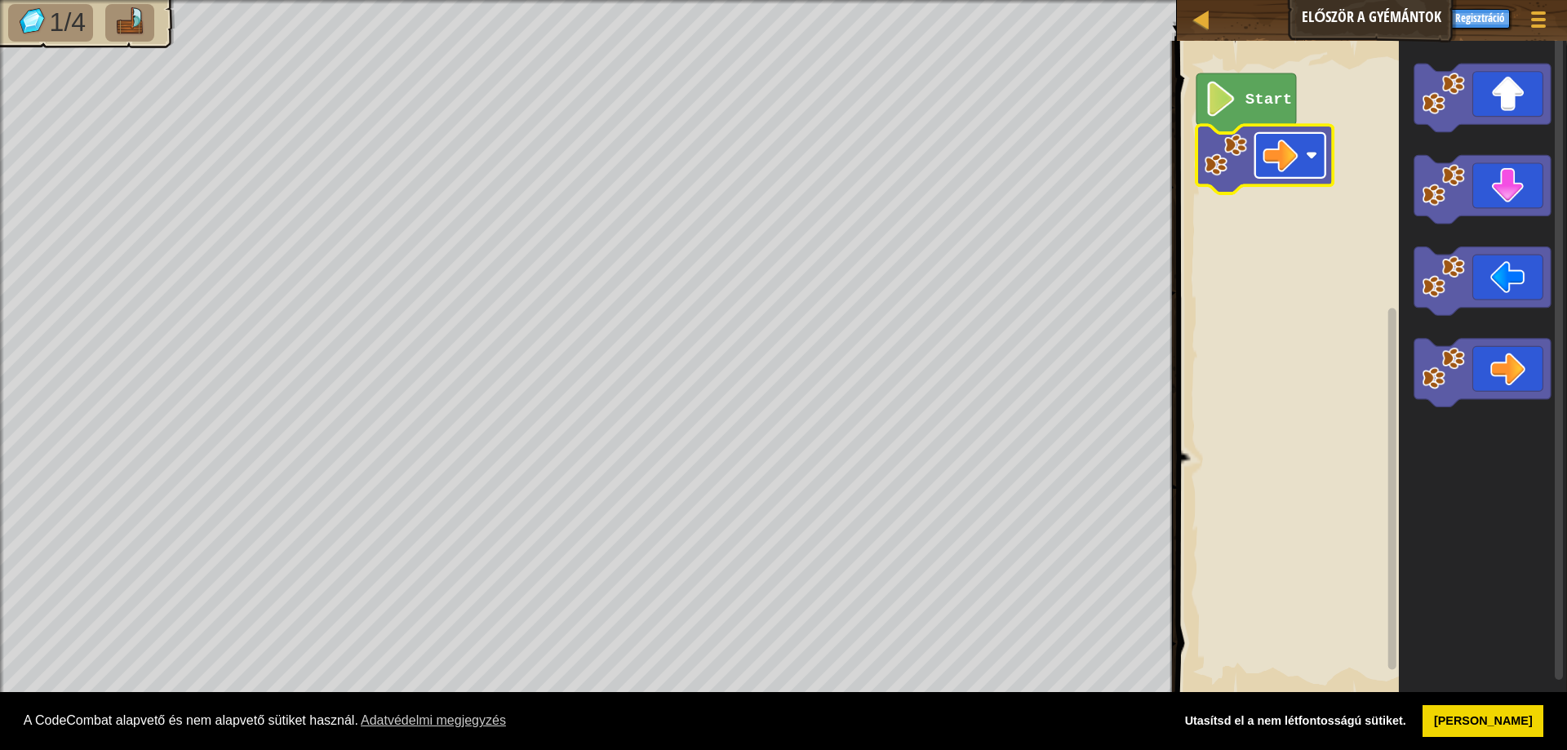
click at [1263, 170] on image "Blockly munkaterület" at bounding box center [1280, 155] width 35 height 35
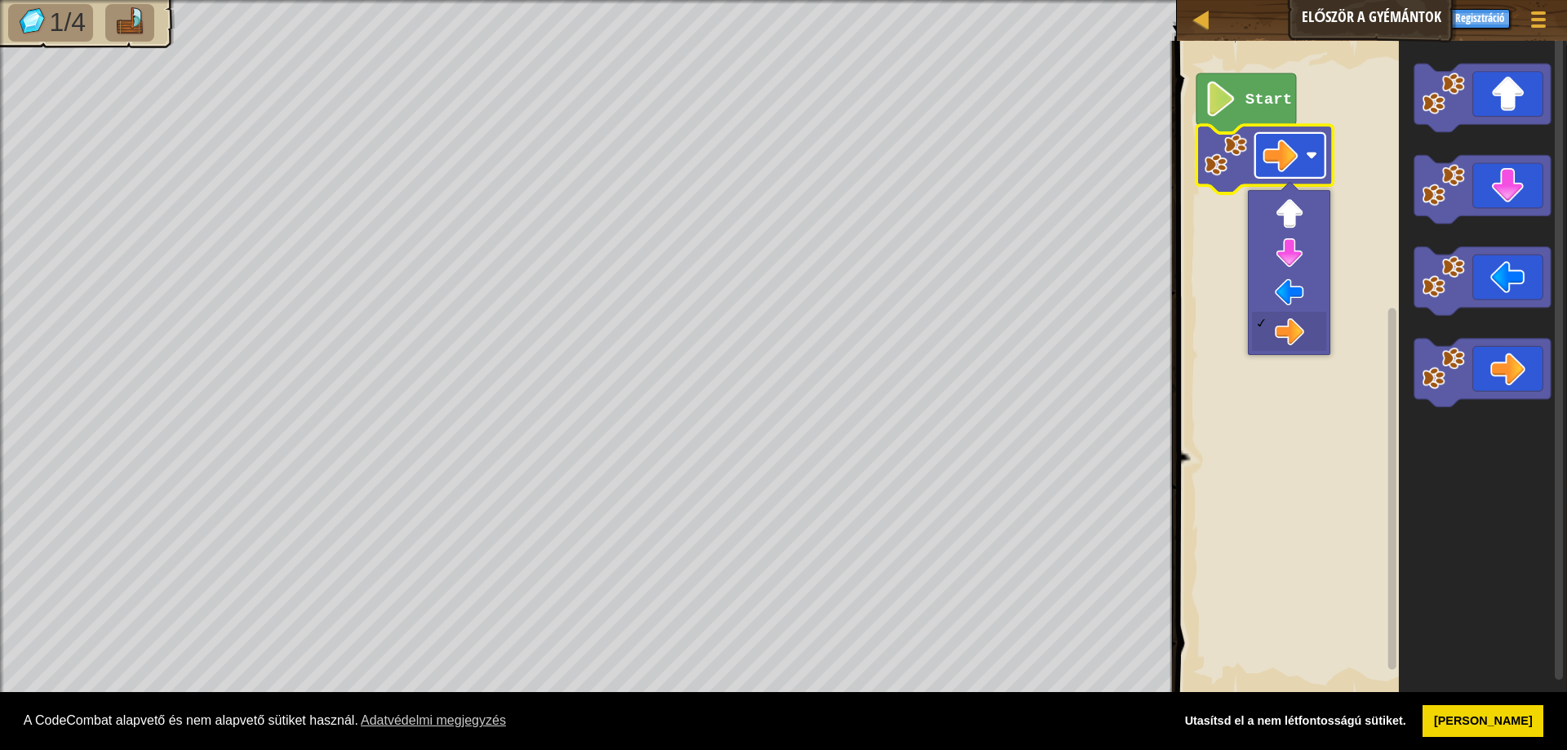
click at [1263, 170] on image "Blockly munkaterület" at bounding box center [1280, 155] width 35 height 35
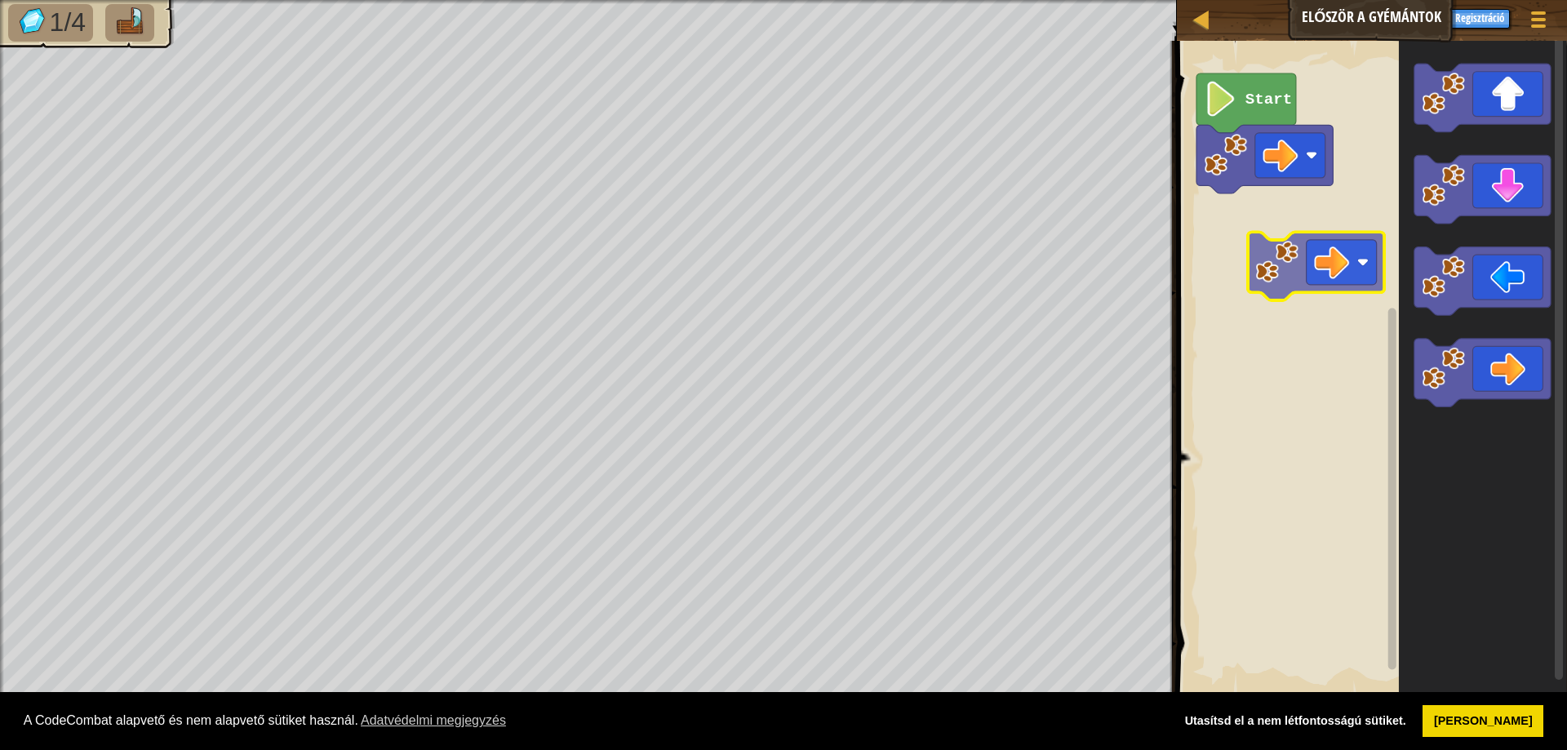
click at [1323, 246] on div "Start" at bounding box center [1369, 369] width 395 height 672
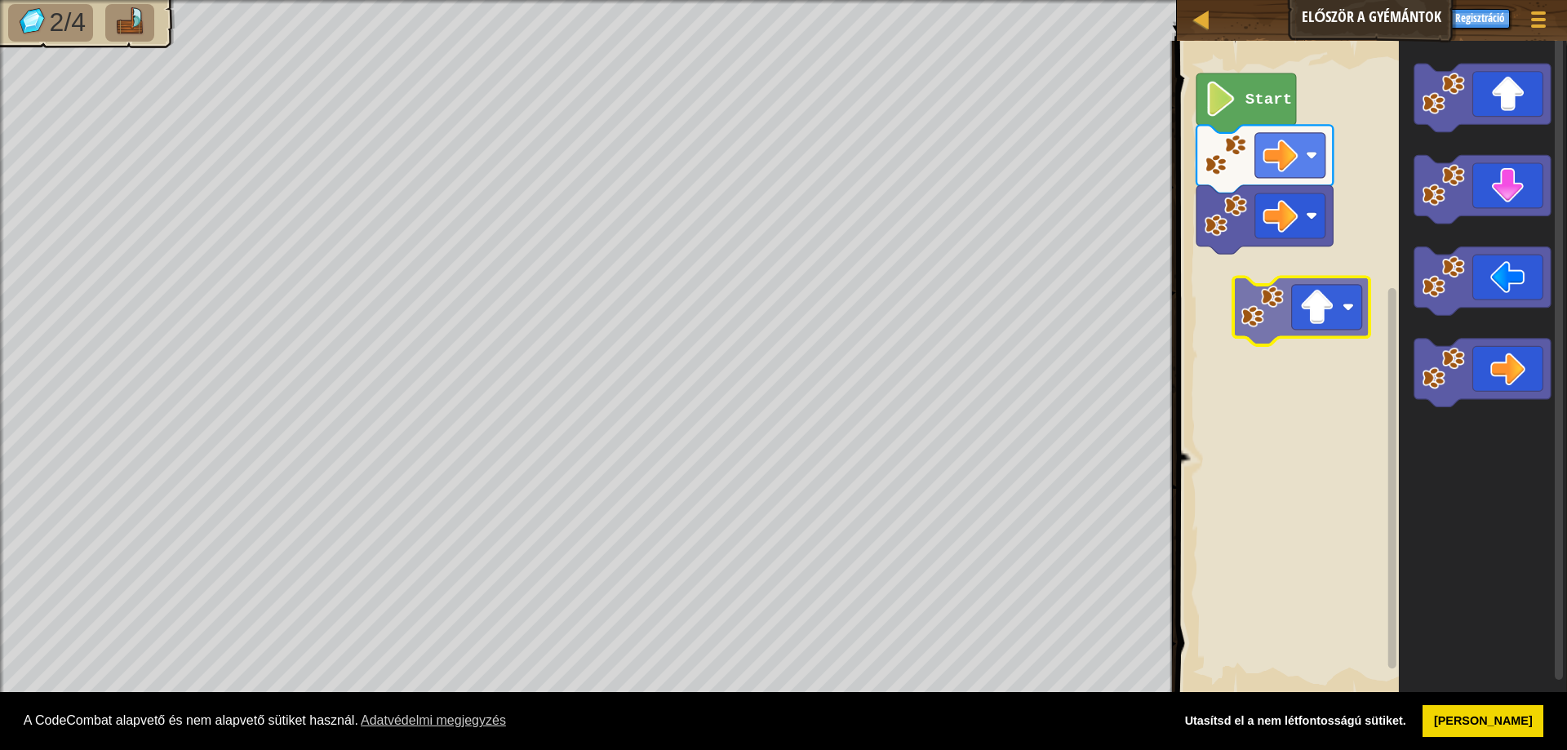
click at [1301, 320] on div "Start" at bounding box center [1369, 369] width 395 height 672
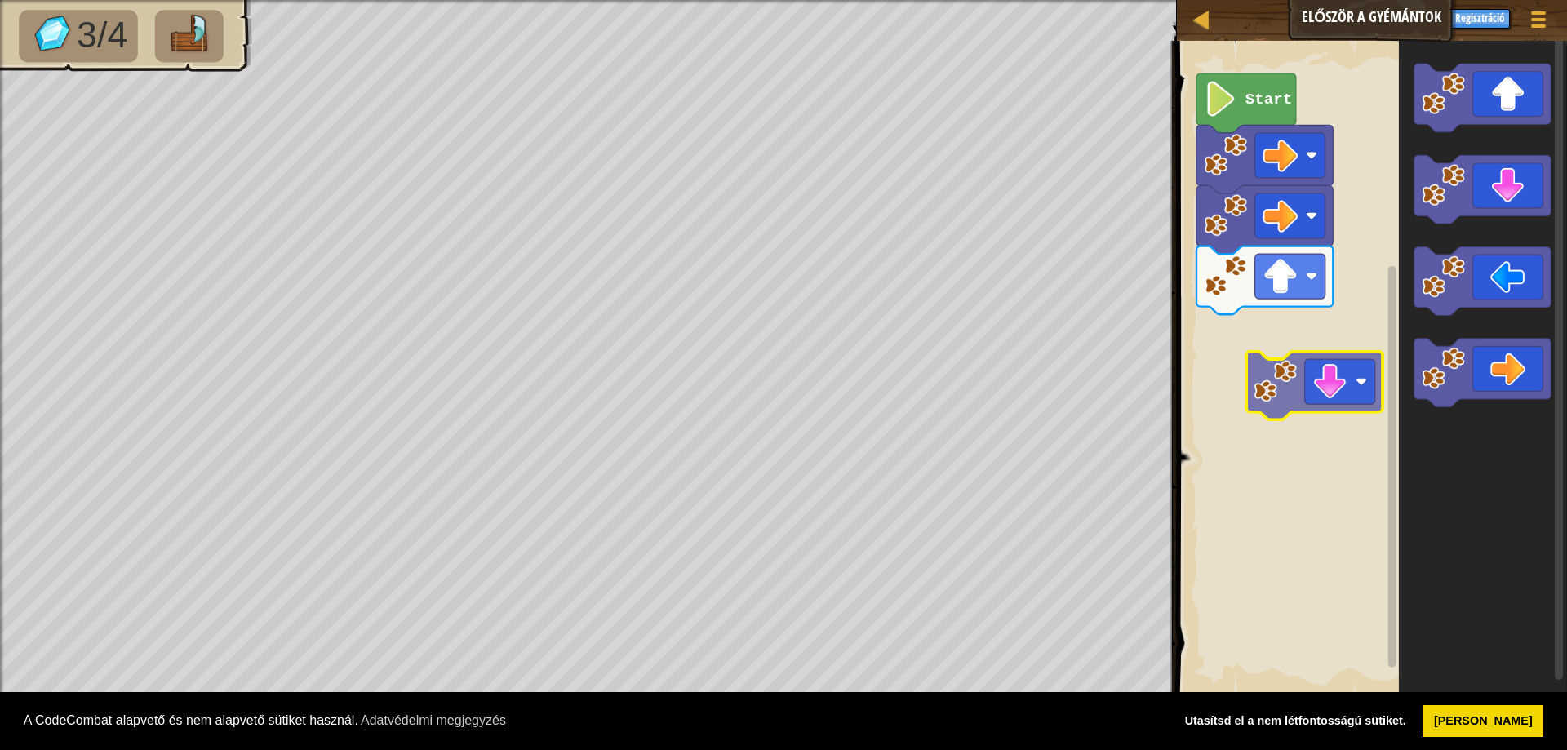
click at [1314, 369] on div "Start" at bounding box center [1369, 369] width 395 height 672
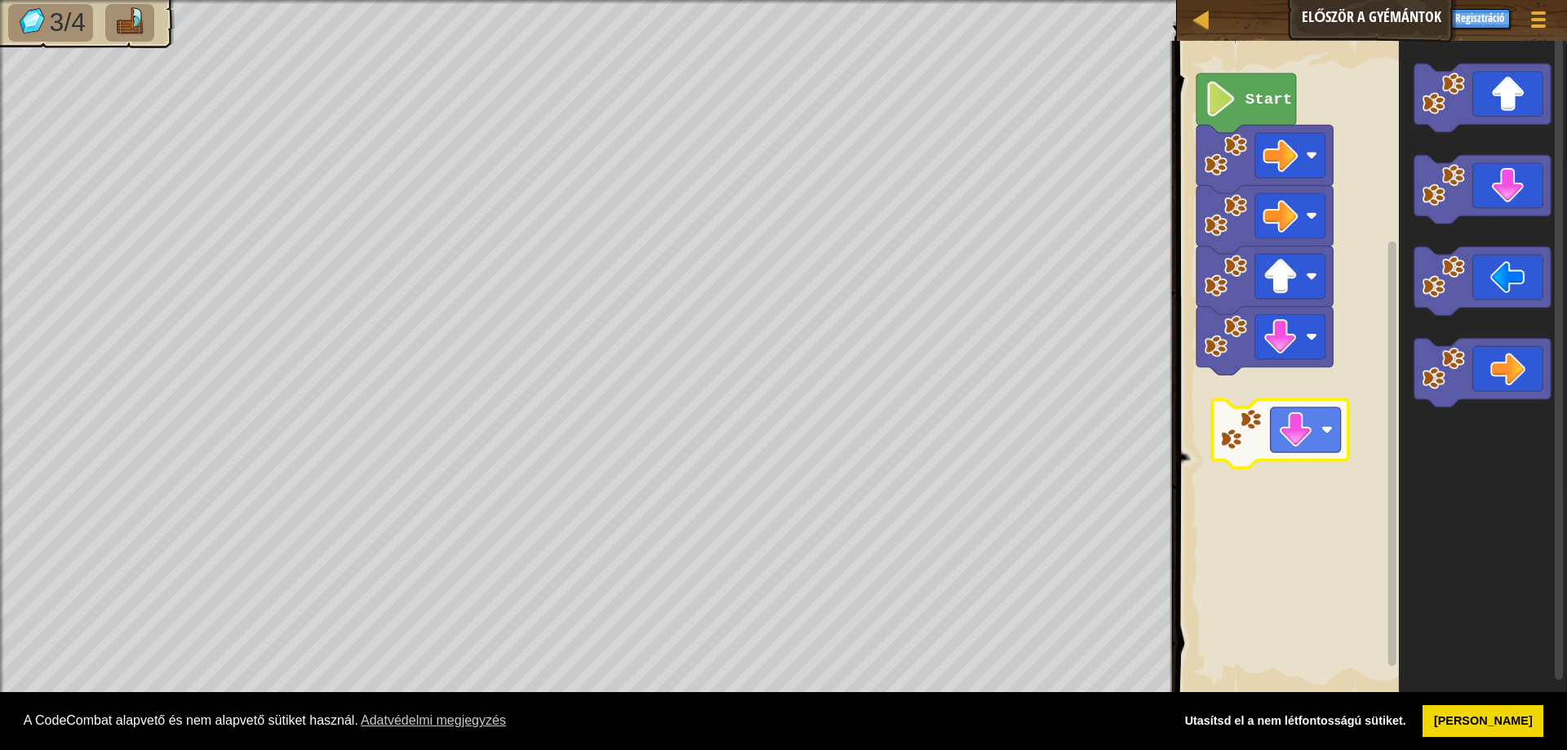
click at [1308, 438] on div "Start" at bounding box center [1369, 369] width 395 height 672
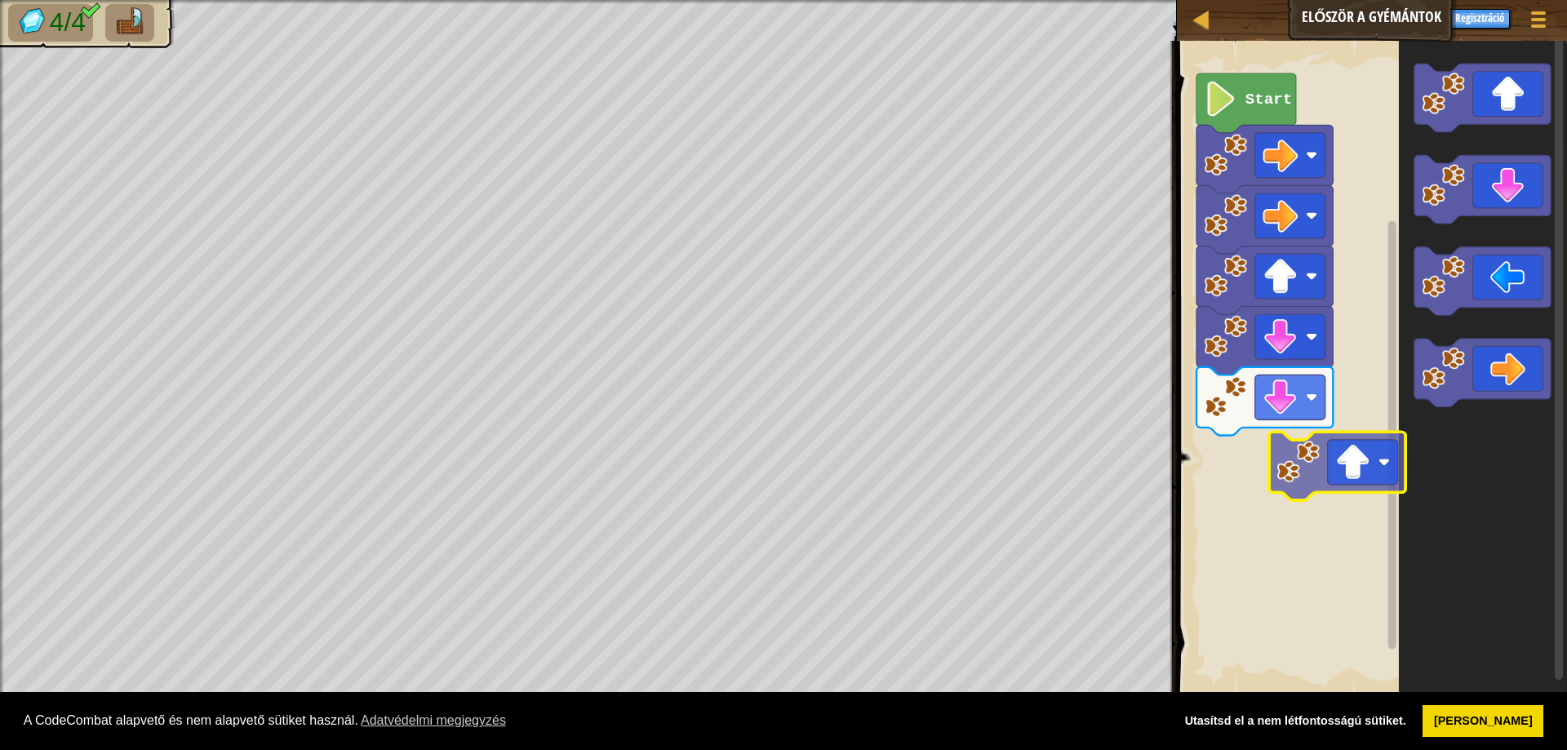
click at [1320, 486] on div "Start" at bounding box center [1369, 369] width 395 height 672
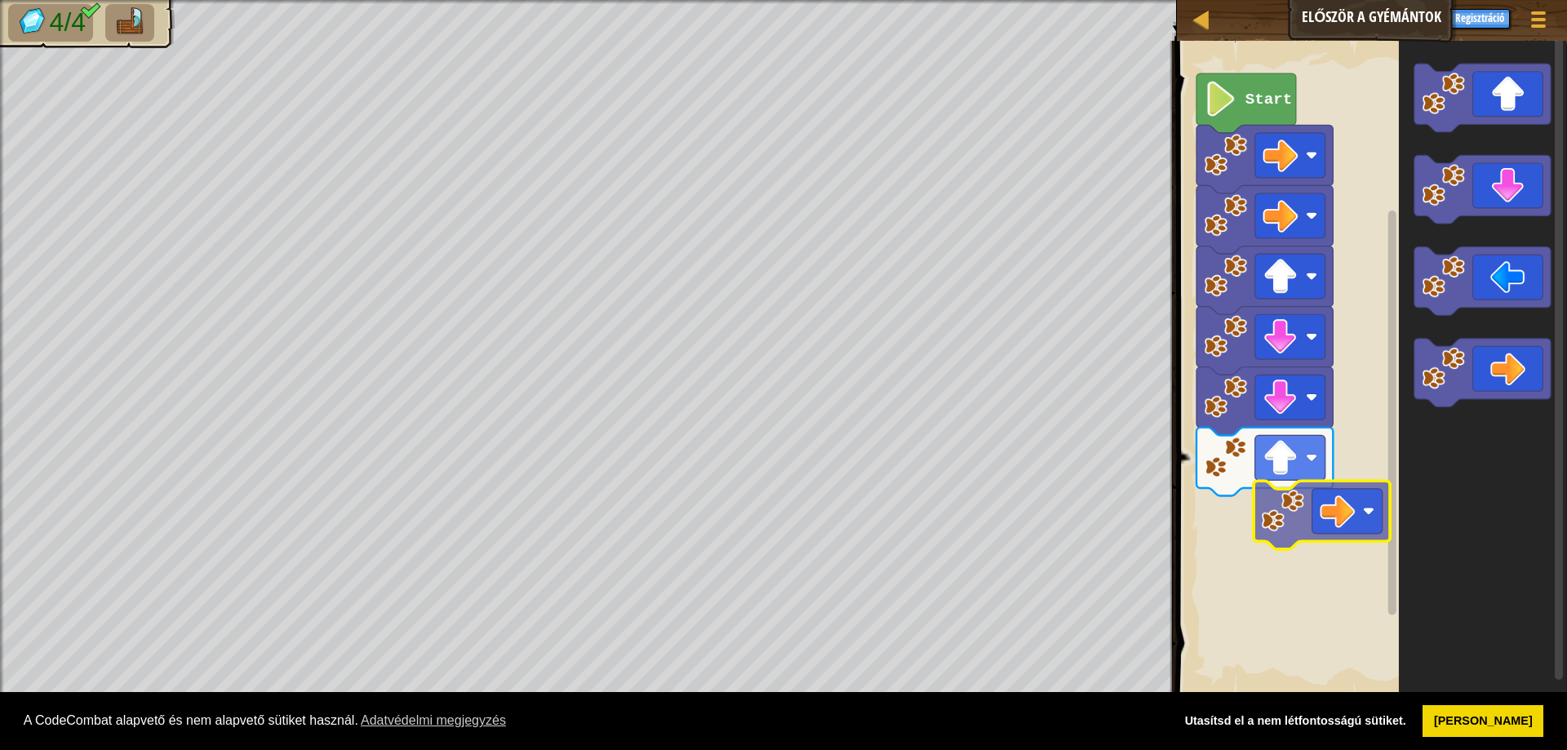
click at [1307, 526] on div "Start" at bounding box center [1369, 369] width 395 height 672
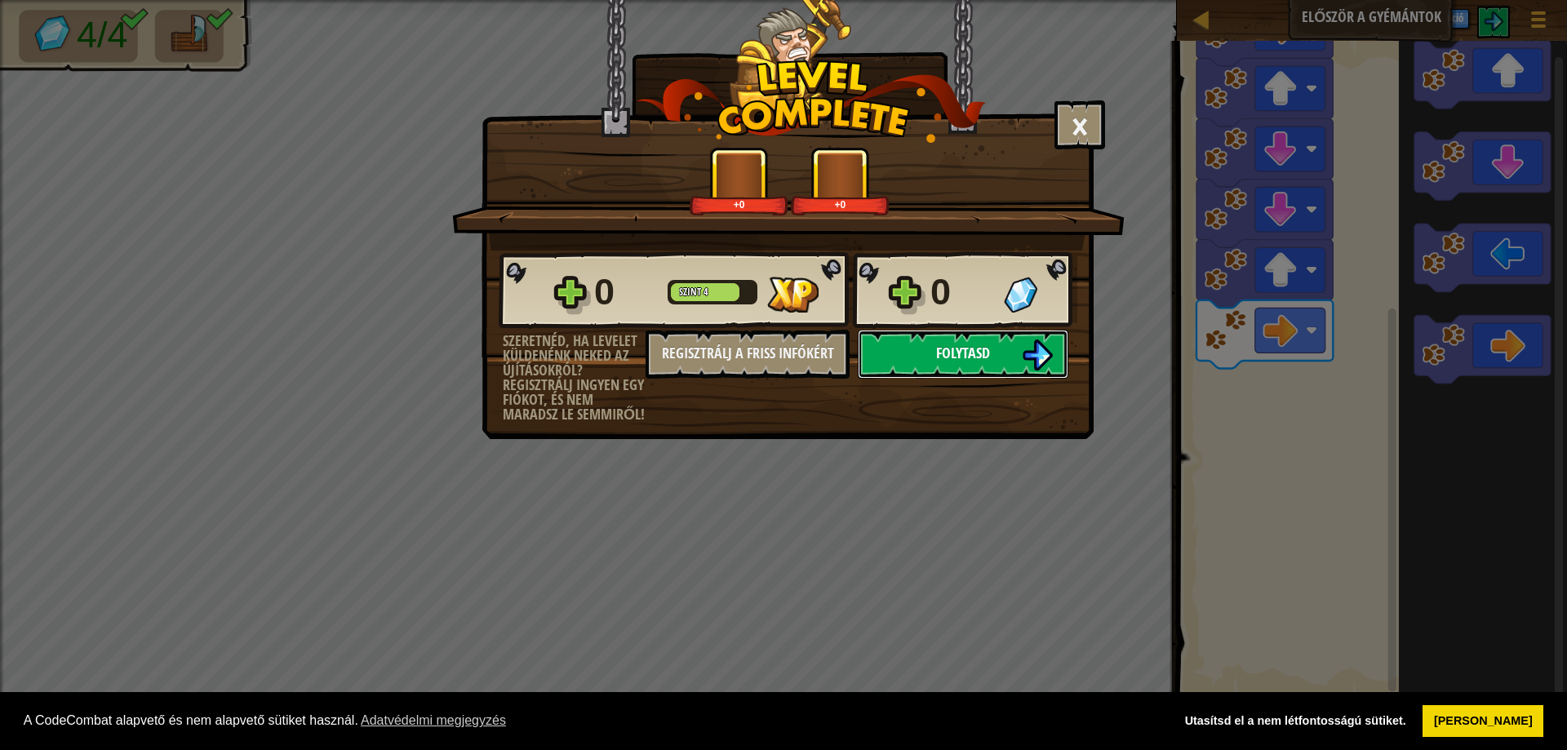
click at [996, 351] on button "Folytasd" at bounding box center [963, 354] width 211 height 49
